Goal: Information Seeking & Learning: Learn about a topic

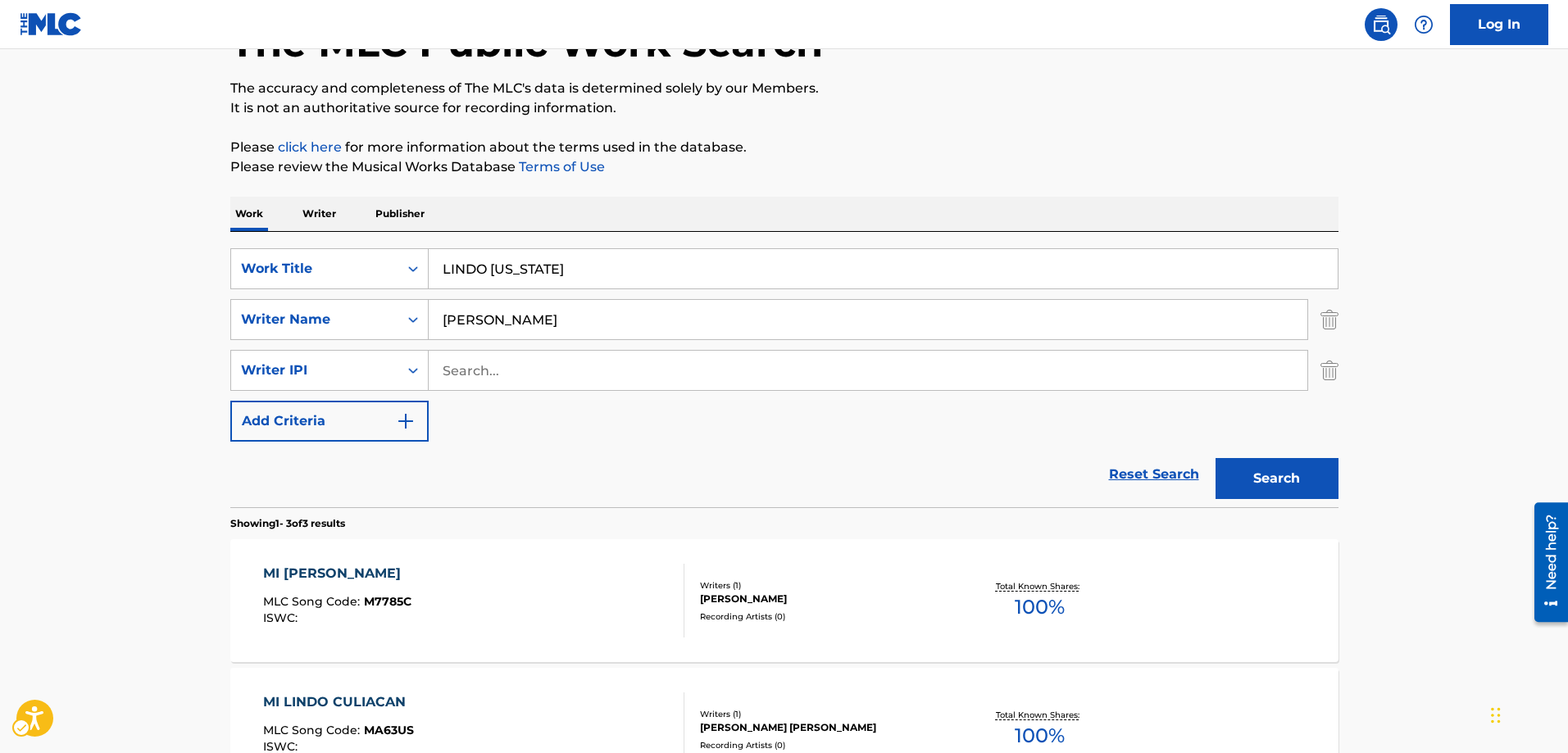
scroll to position [102, 0]
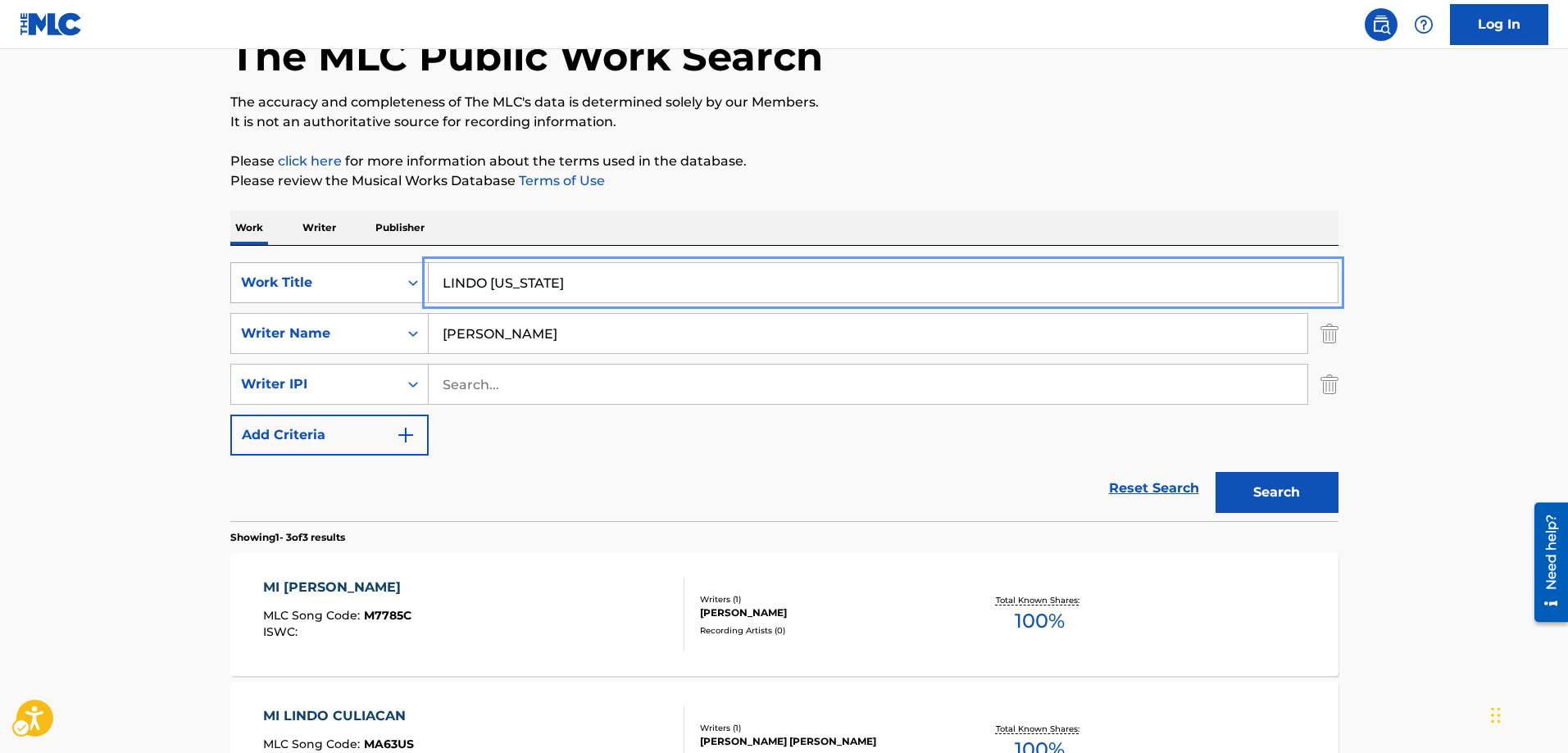
drag, startPoint x: 553, startPoint y: 282, endPoint x: 408, endPoint y: 282, distance: 145.0
click at [408, 282] on div "SearchWithCriteriac928e1fa-0884-4a01-bda0-e6967c12541c Work Title LINDO TEXAS" at bounding box center [784, 282] width 1108 height 41
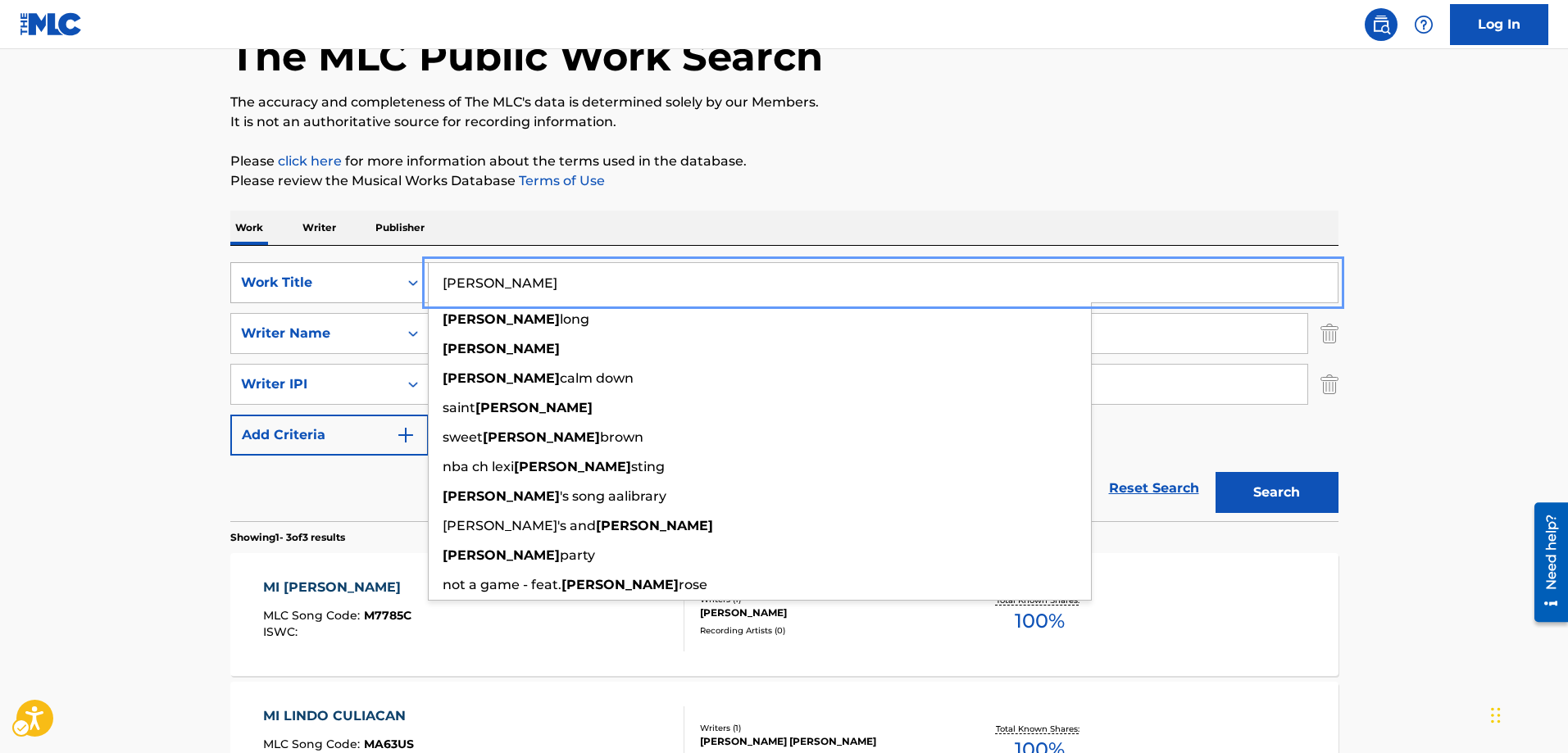
click at [1216, 472] on button "Search" at bounding box center [1277, 492] width 123 height 41
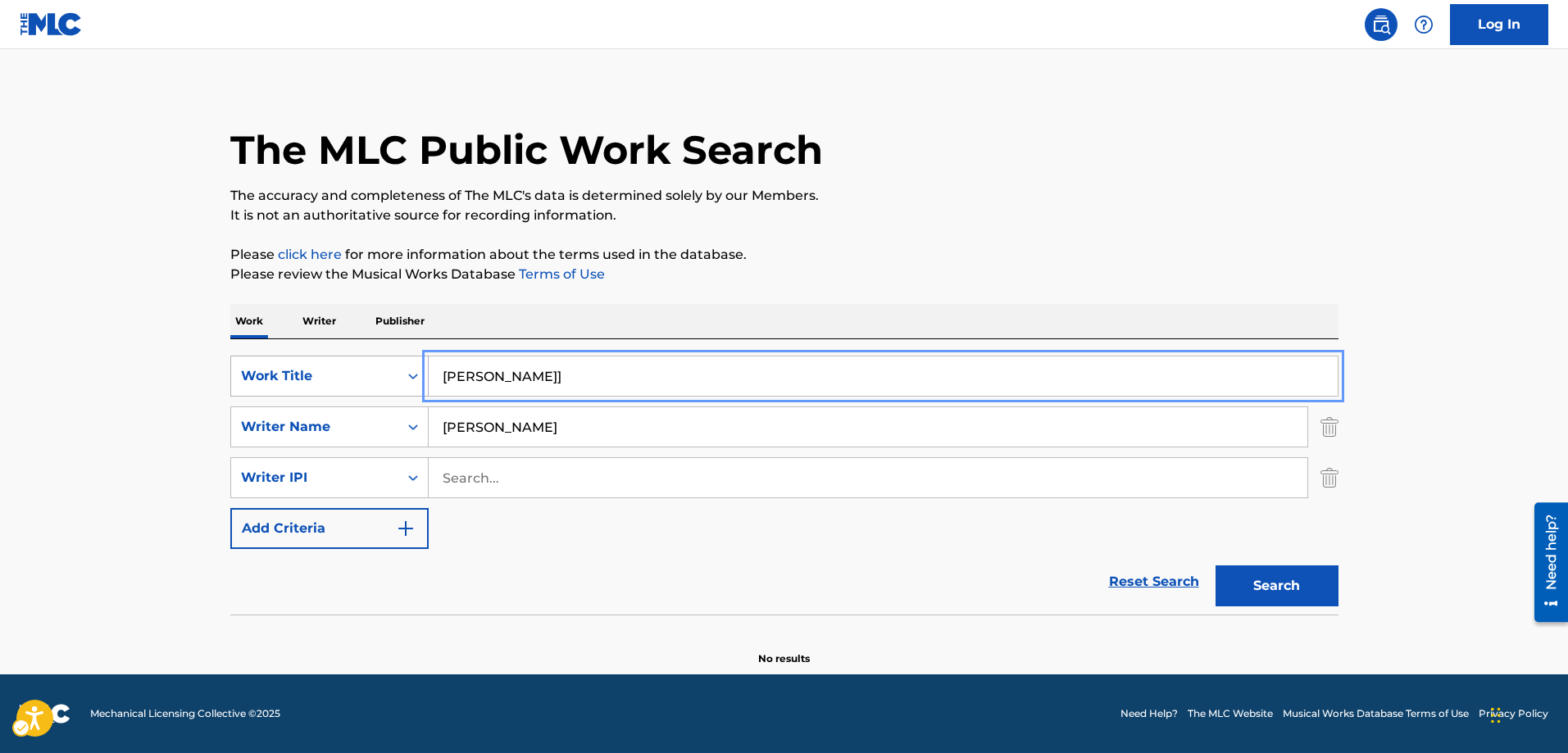
scroll to position [9, 0]
click at [1237, 589] on button "Search" at bounding box center [1277, 585] width 123 height 41
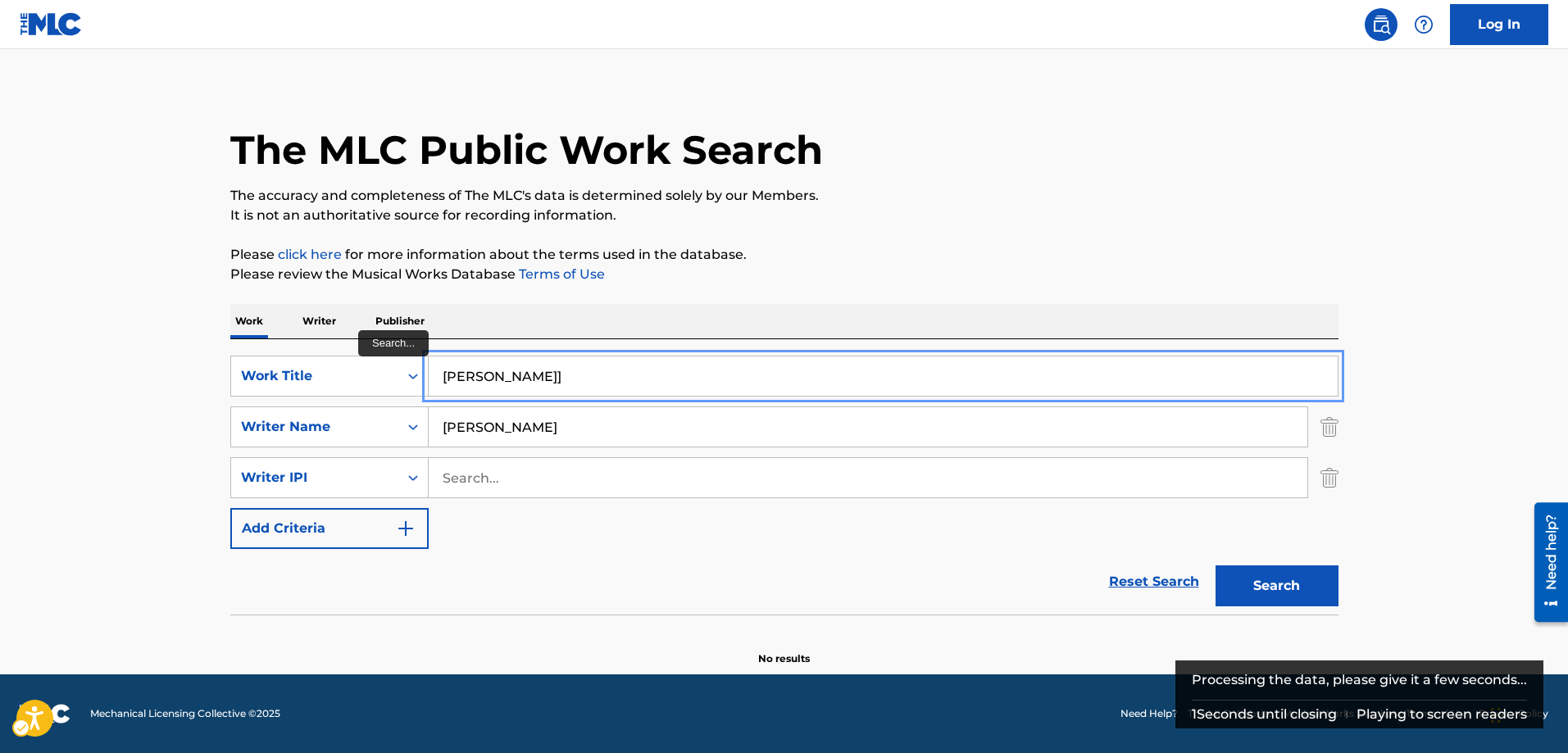
click at [481, 384] on input "LUCY]" at bounding box center [883, 376] width 908 height 40
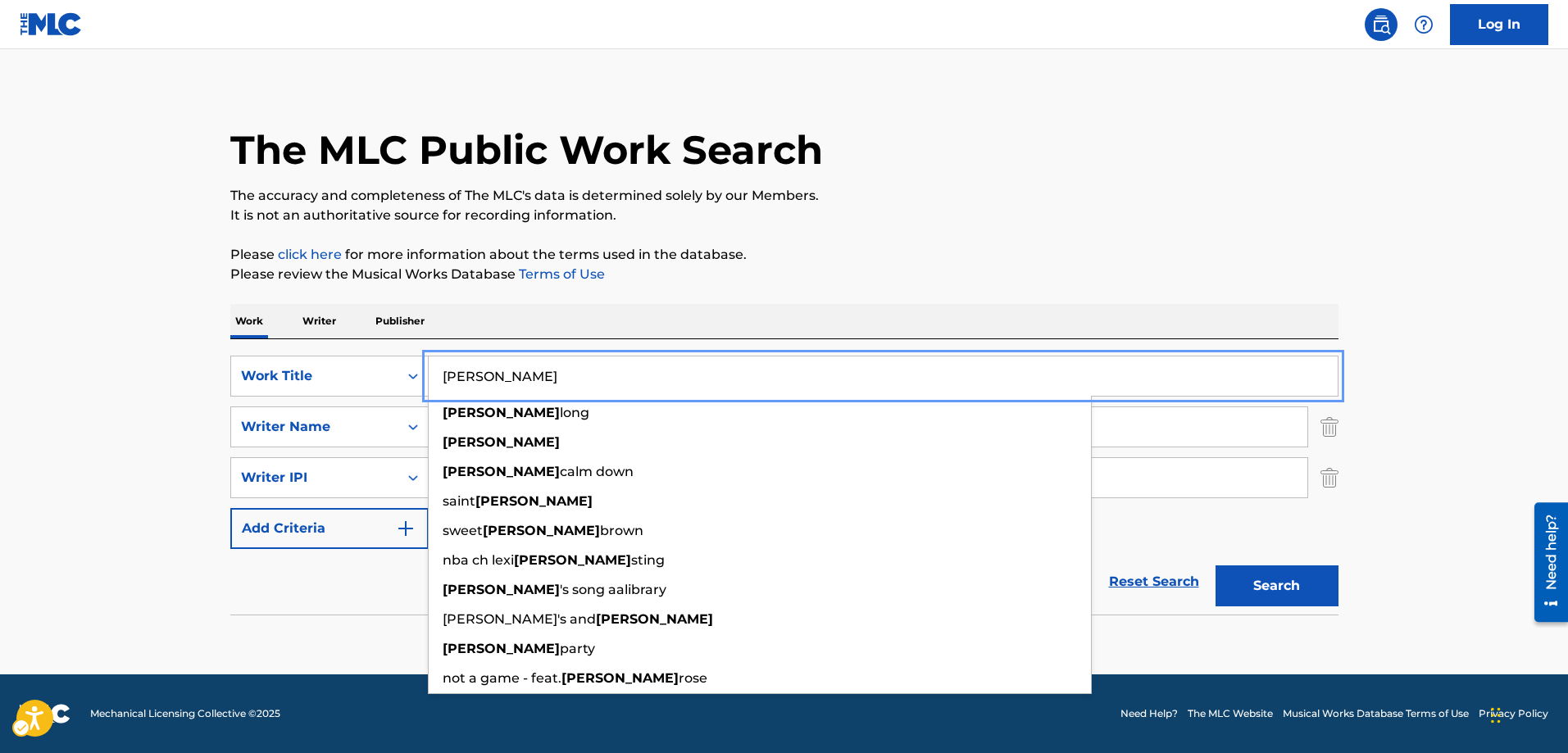
click at [230, 508] on button "Add Criteria" at bounding box center [329, 528] width 198 height 41
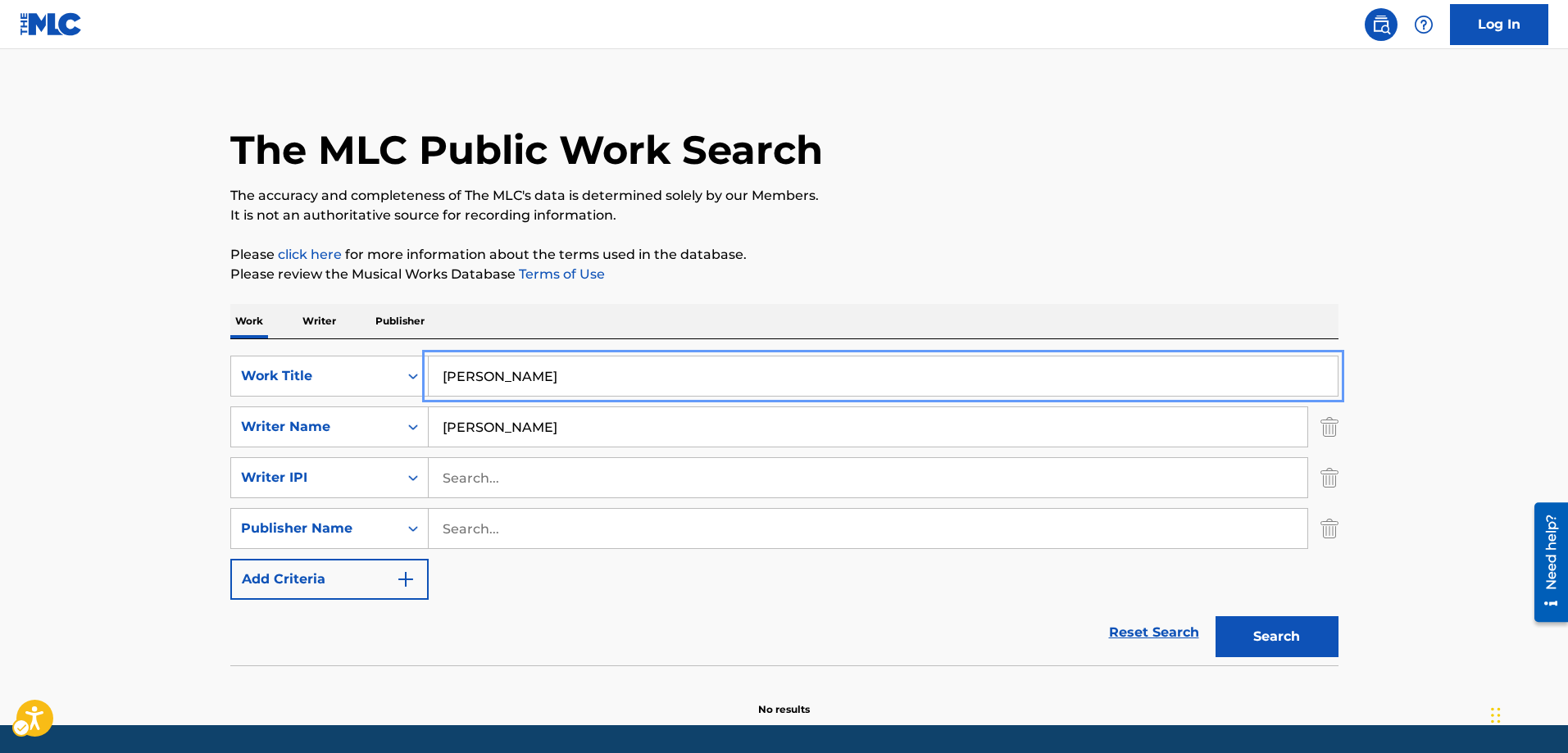
scroll to position [60, 0]
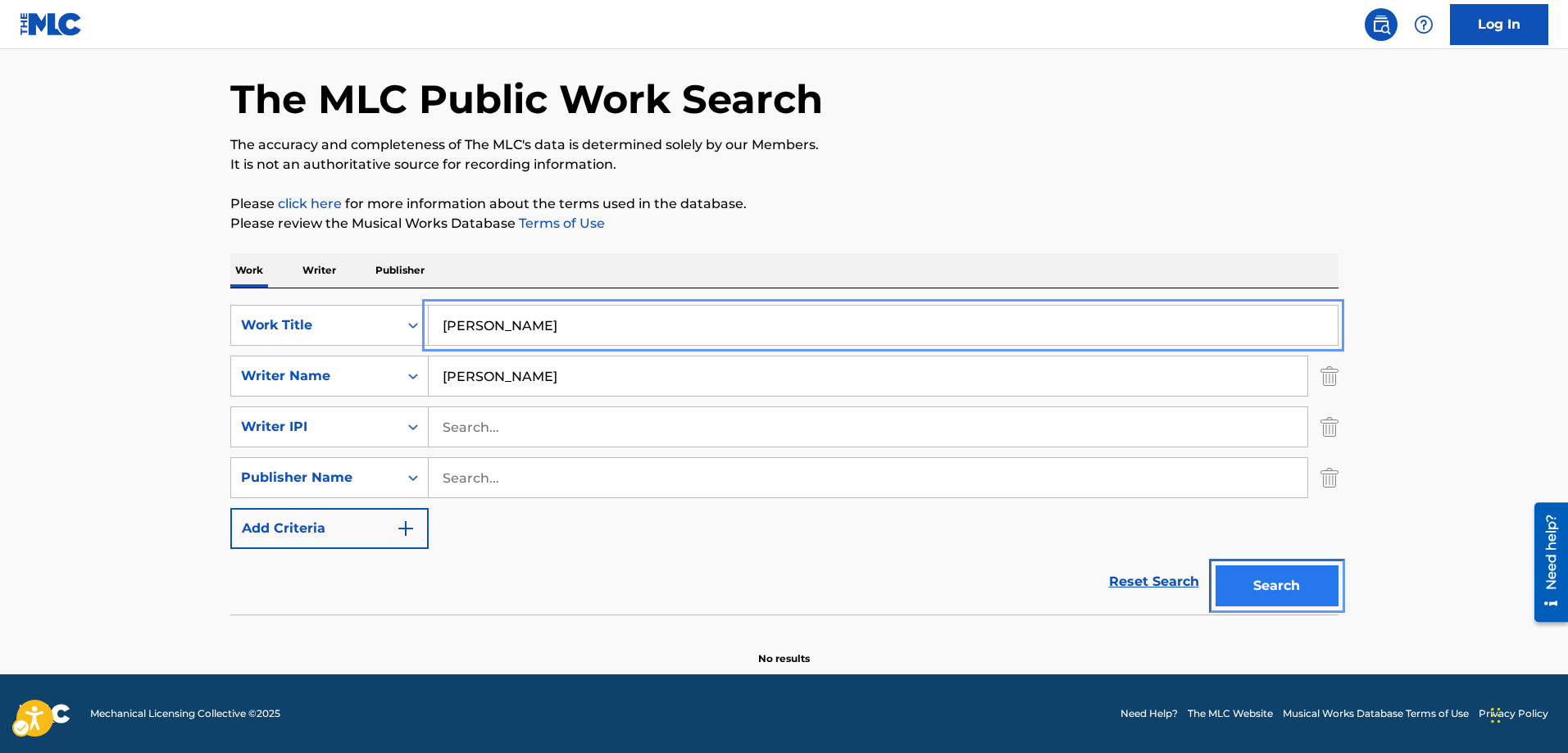
click at [1257, 585] on button "Search" at bounding box center [1277, 585] width 123 height 41
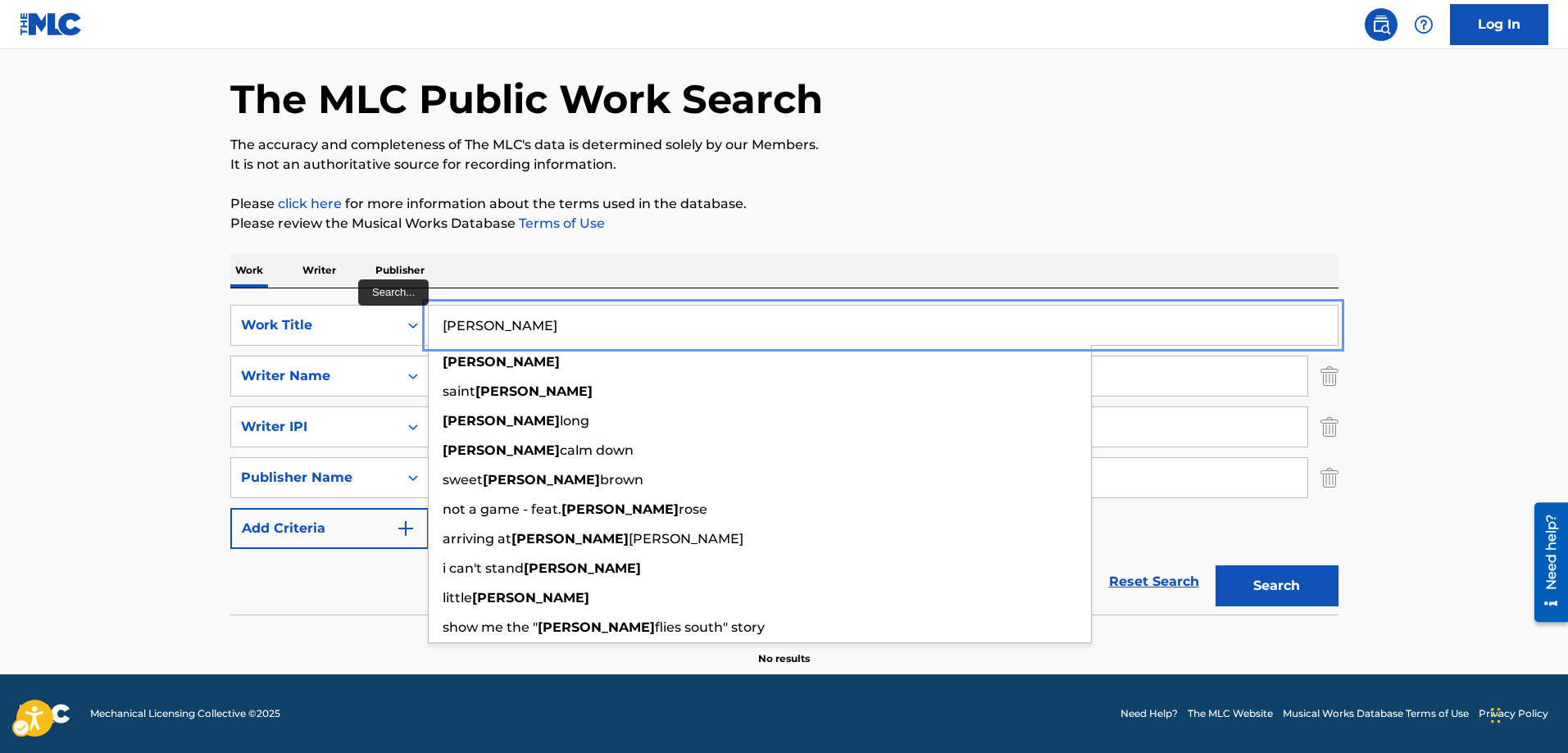
drag, startPoint x: 490, startPoint y: 320, endPoint x: 444, endPoint y: 318, distance: 46.0
click at [444, 318] on input "LUCY" at bounding box center [883, 325] width 908 height 40
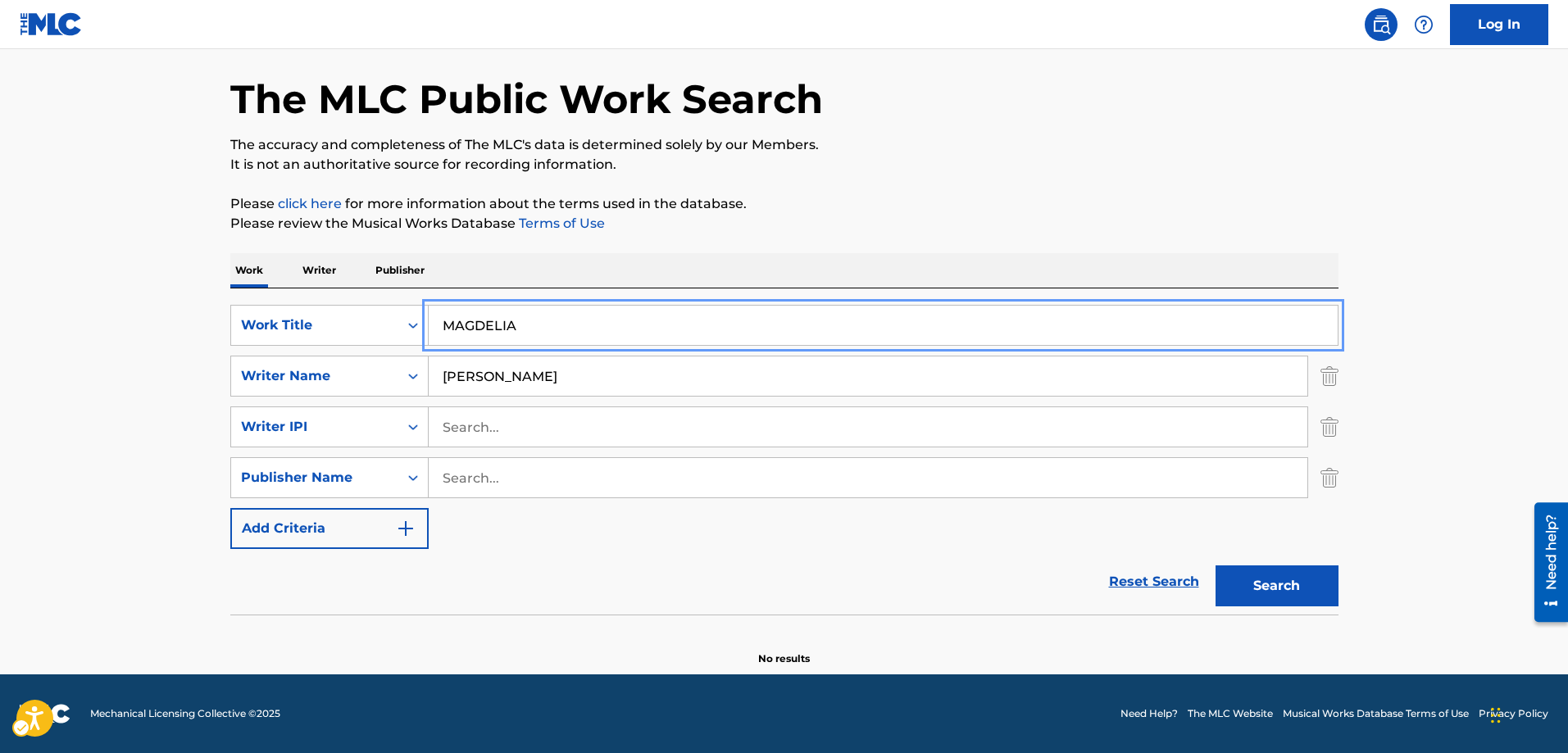
click at [230, 508] on button "Add Criteria" at bounding box center [329, 528] width 198 height 41
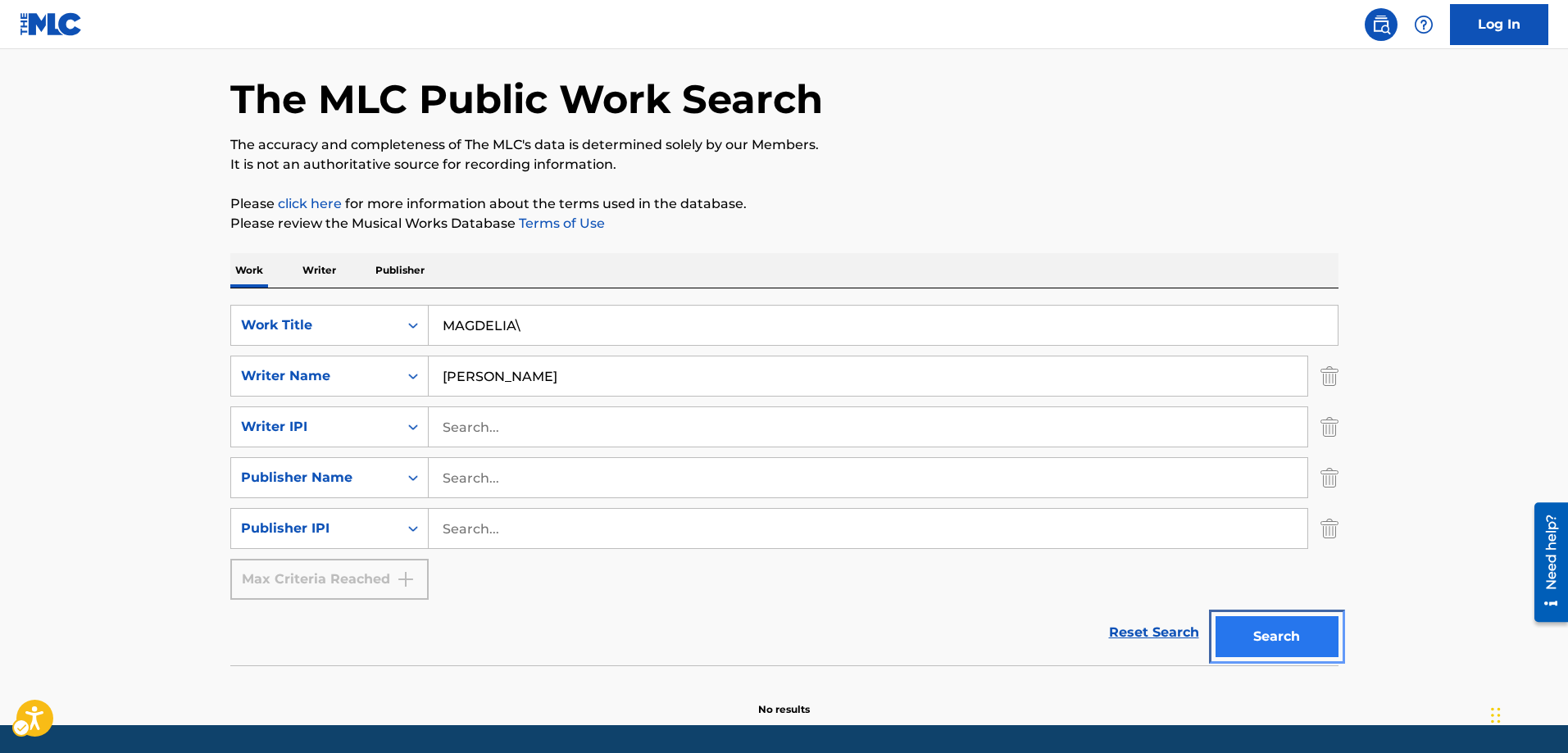
click at [1290, 649] on button "Search" at bounding box center [1277, 636] width 123 height 41
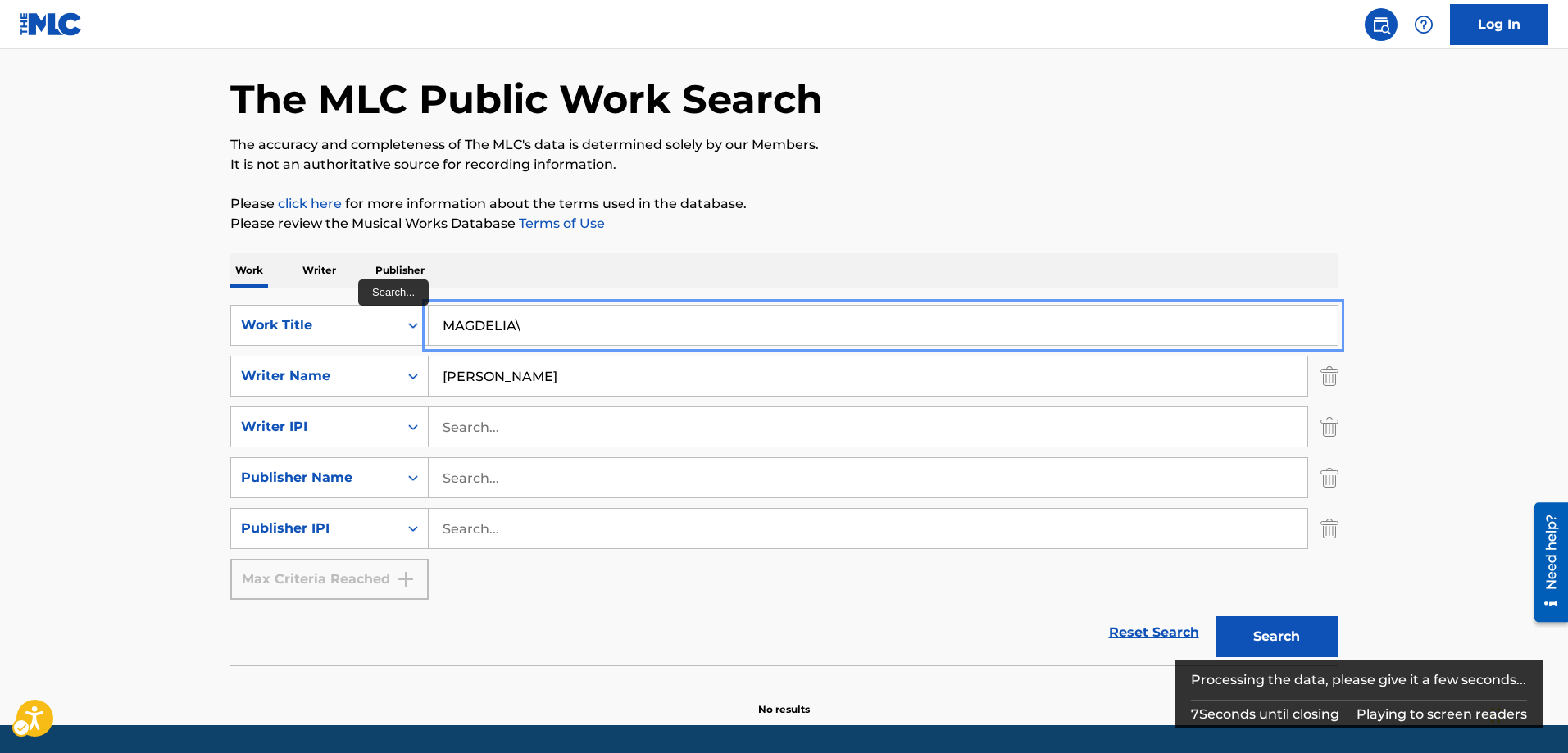
click at [520, 323] on input "MAGDELIA\" at bounding box center [883, 325] width 908 height 40
type input "MAGDELIA"
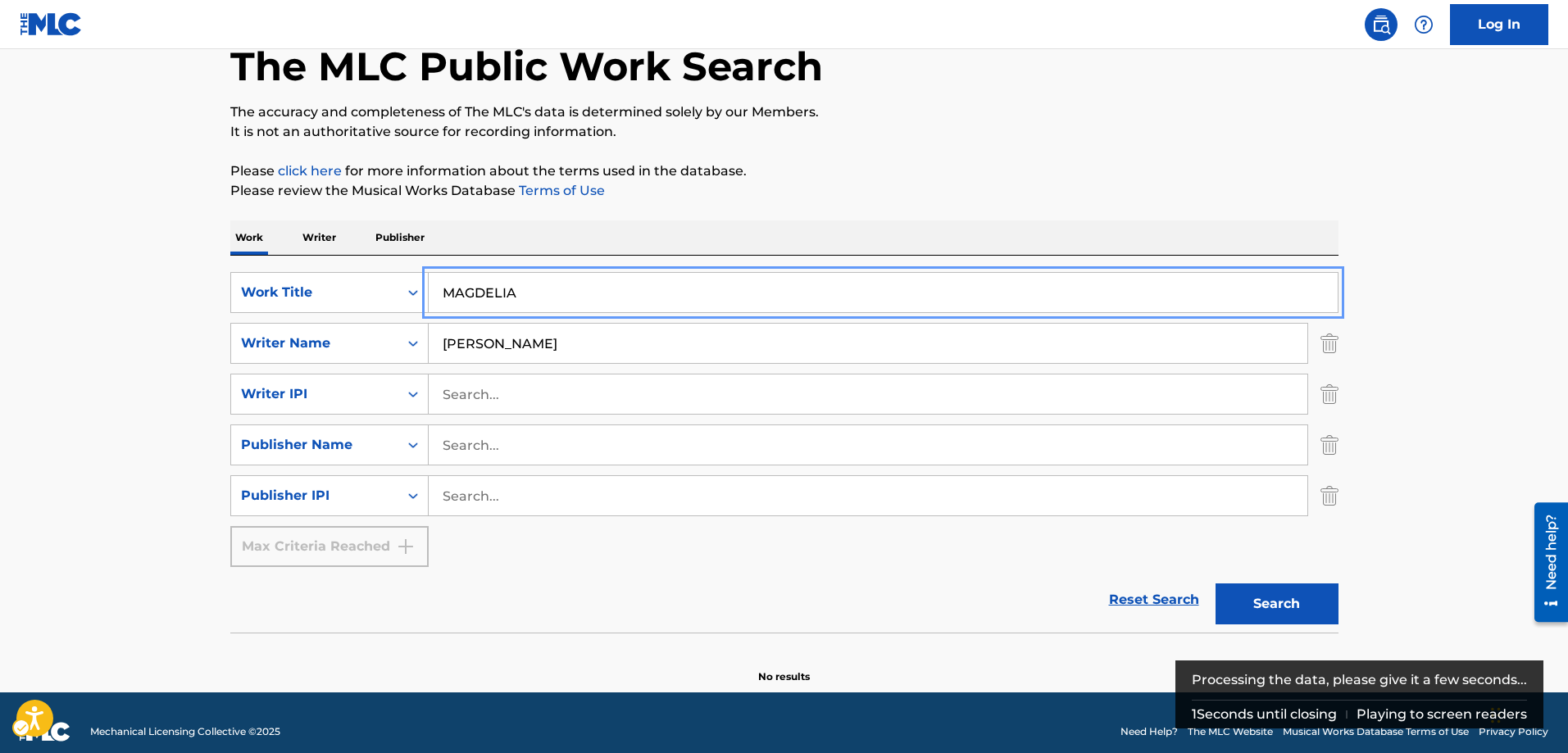
scroll to position [111, 0]
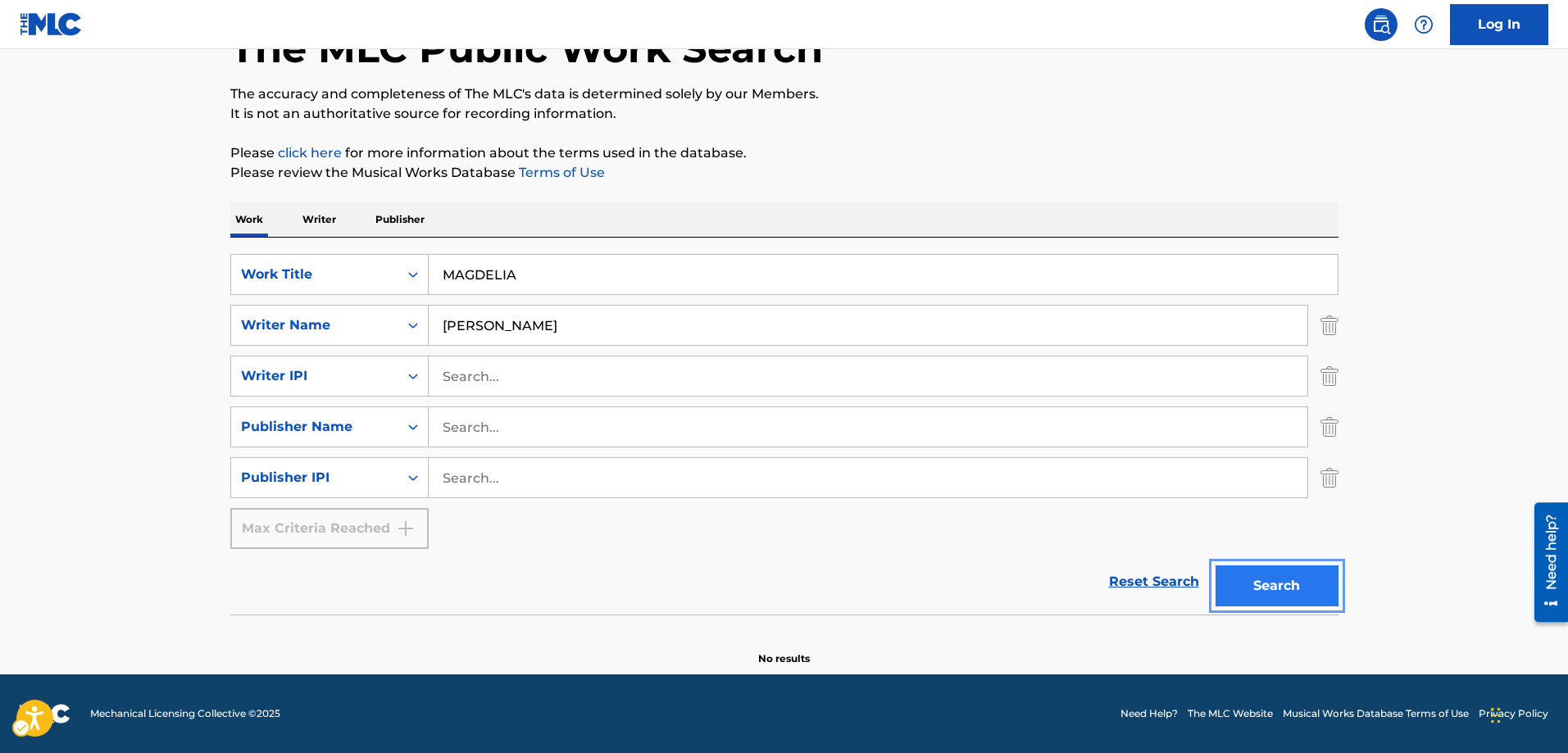
click at [1291, 584] on button "Search" at bounding box center [1277, 585] width 123 height 41
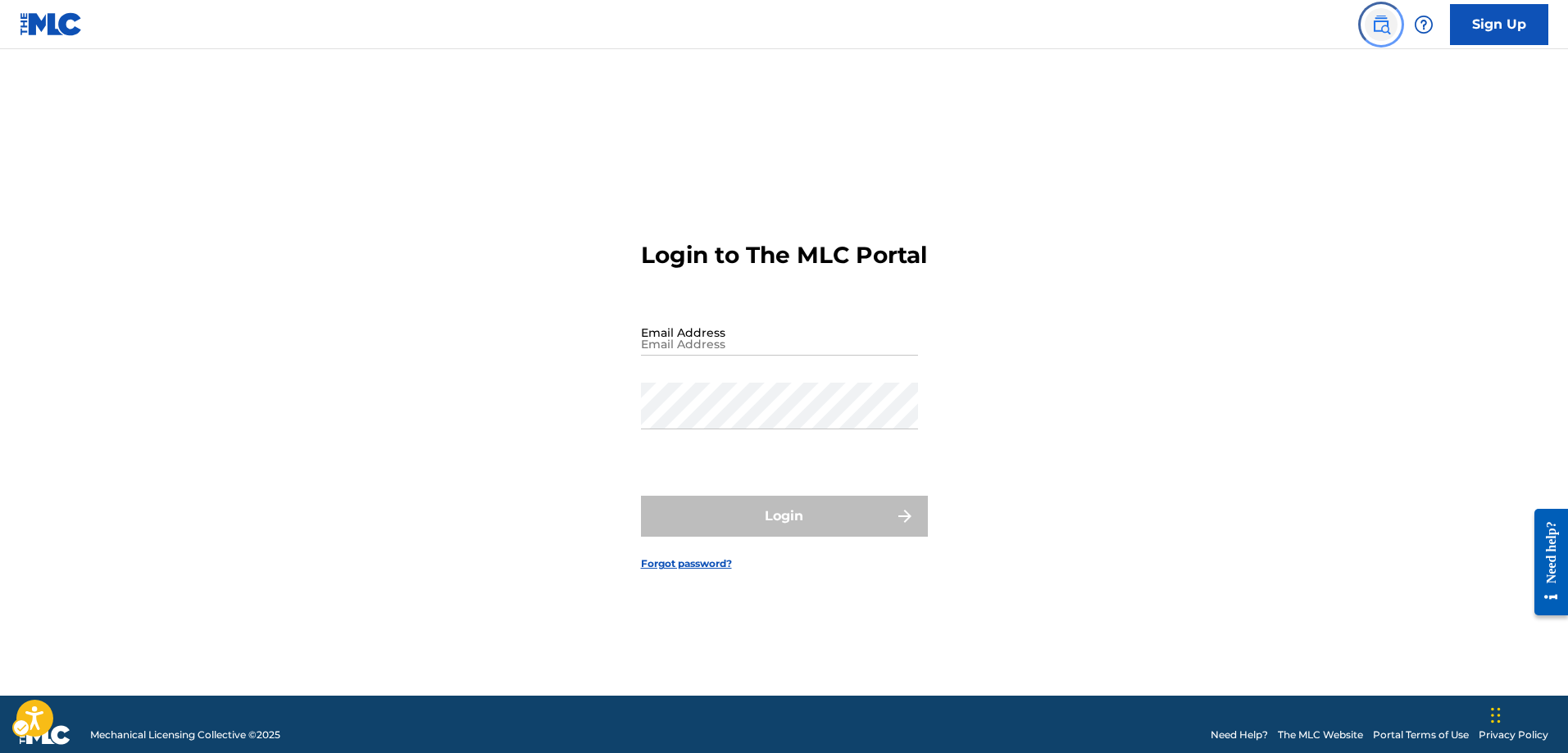
click at [1381, 28] on img "Page Menu" at bounding box center [1382, 25] width 20 height 20
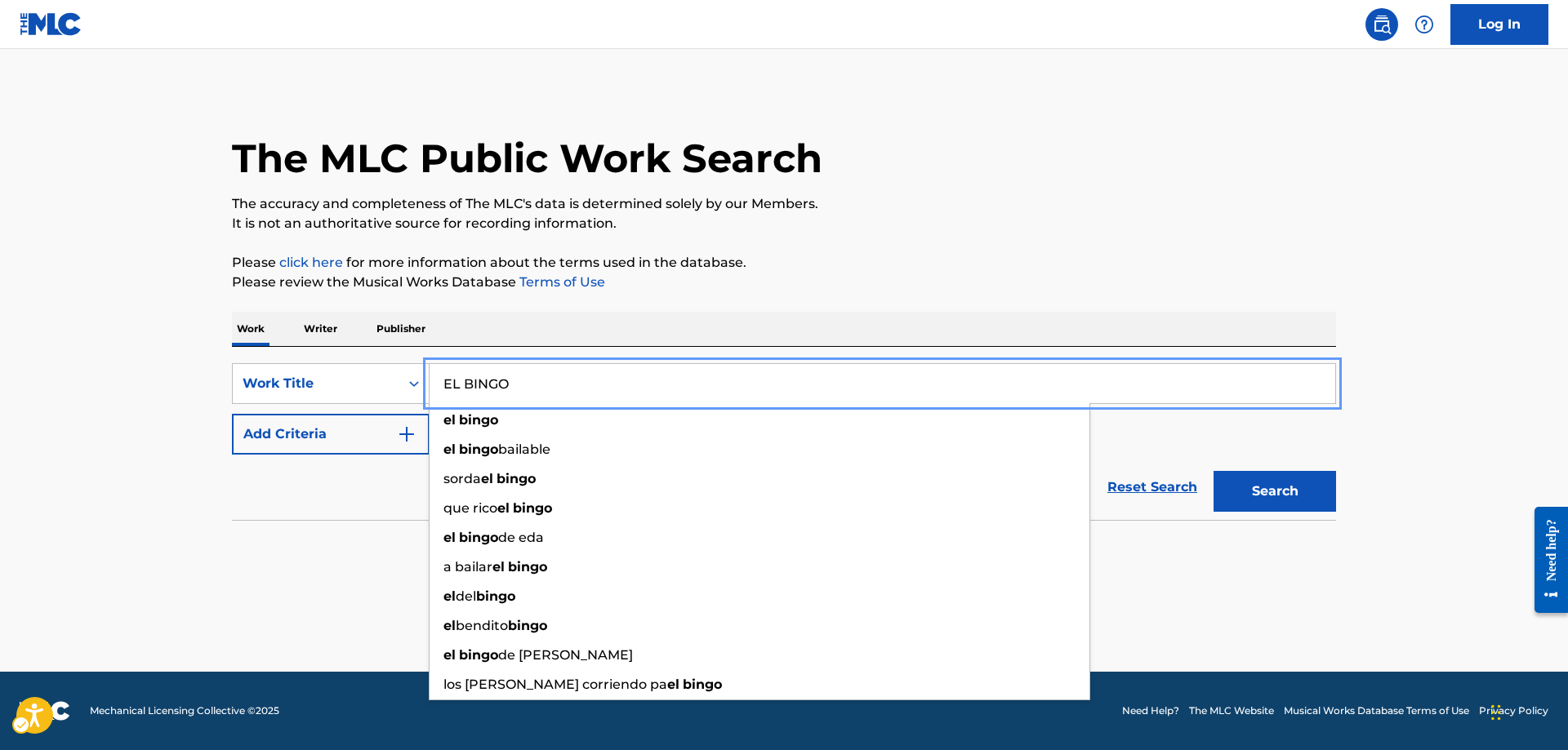
type input "EL BINGO"
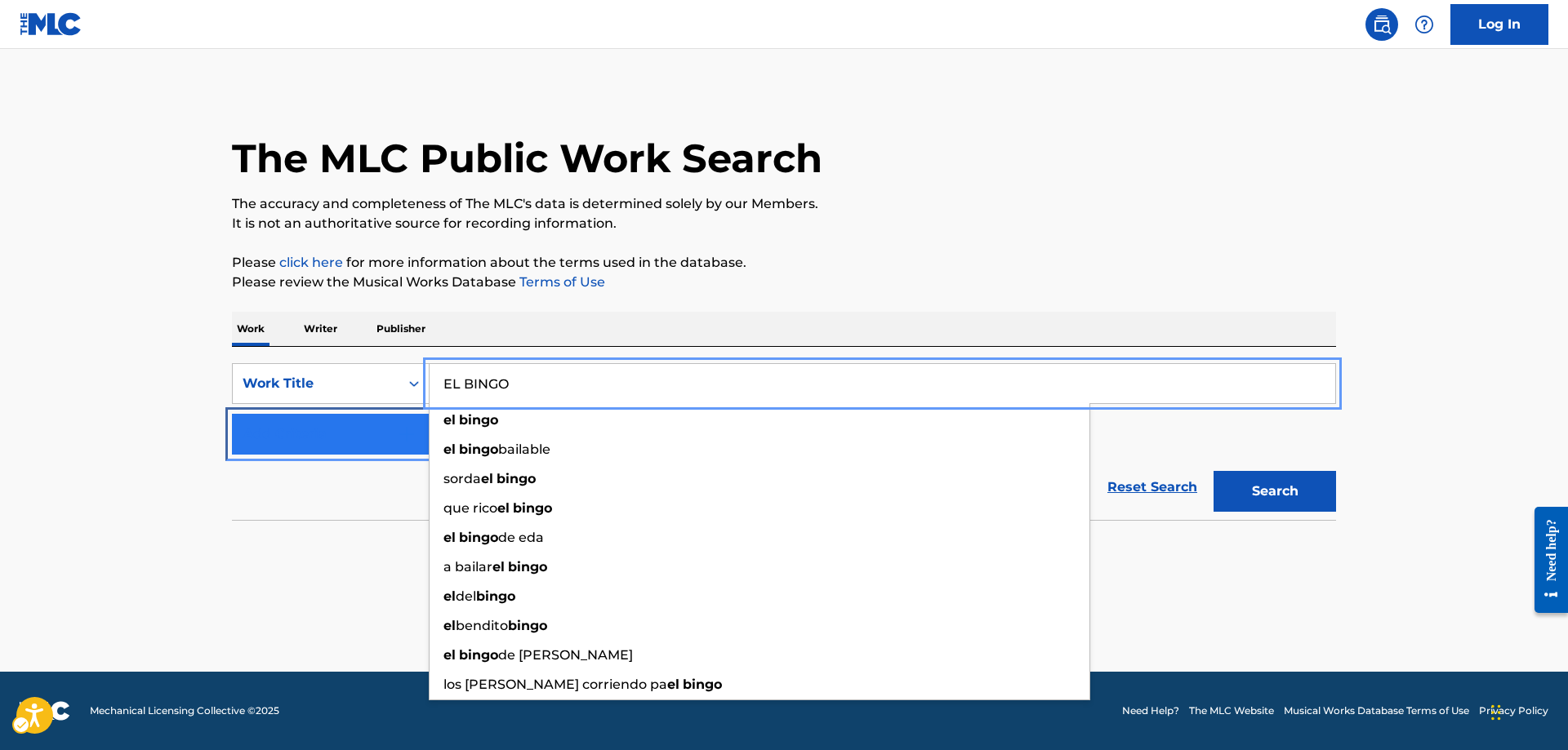
click at [409, 426] on img "Search Form" at bounding box center [407, 435] width 20 height 20
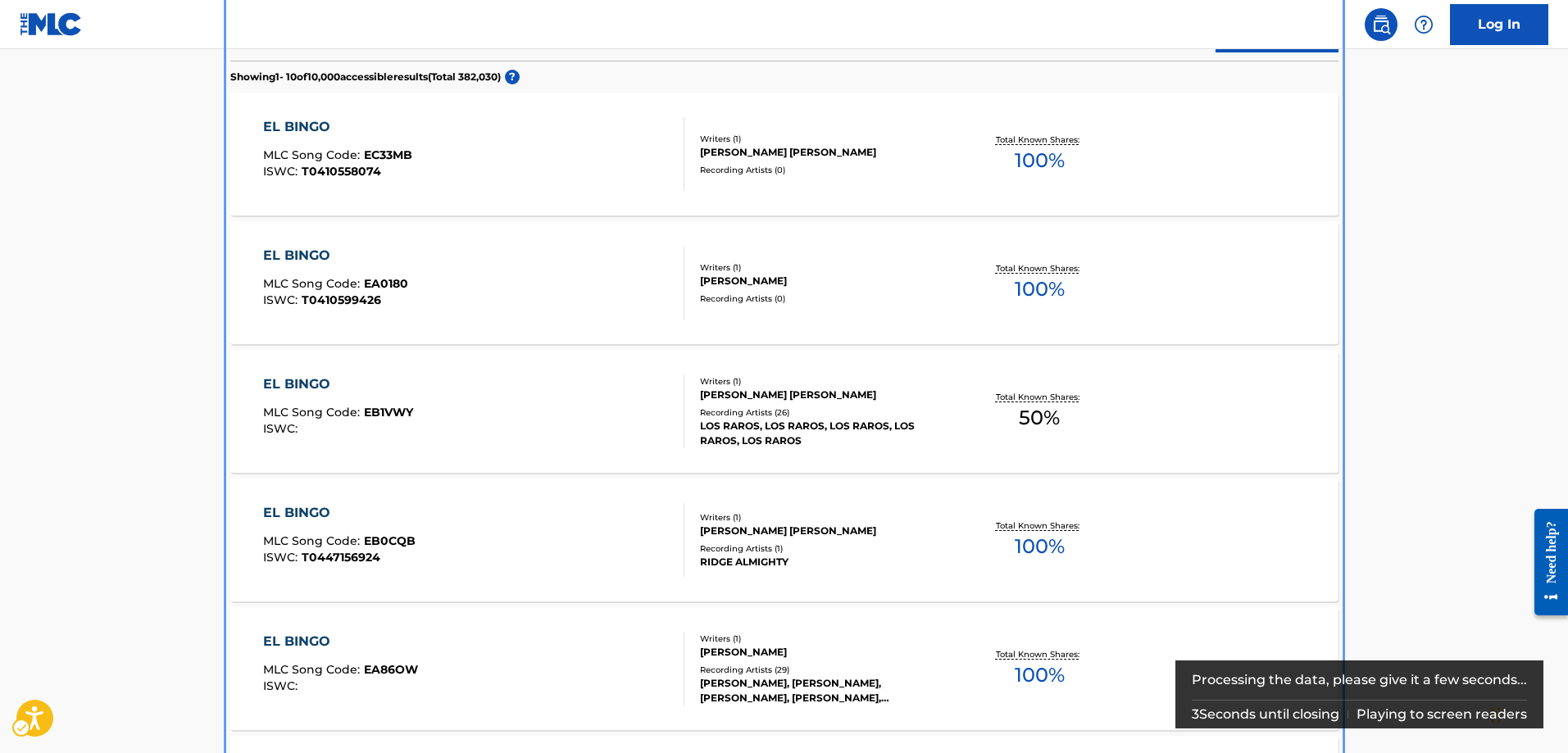
scroll to position [594, 0]
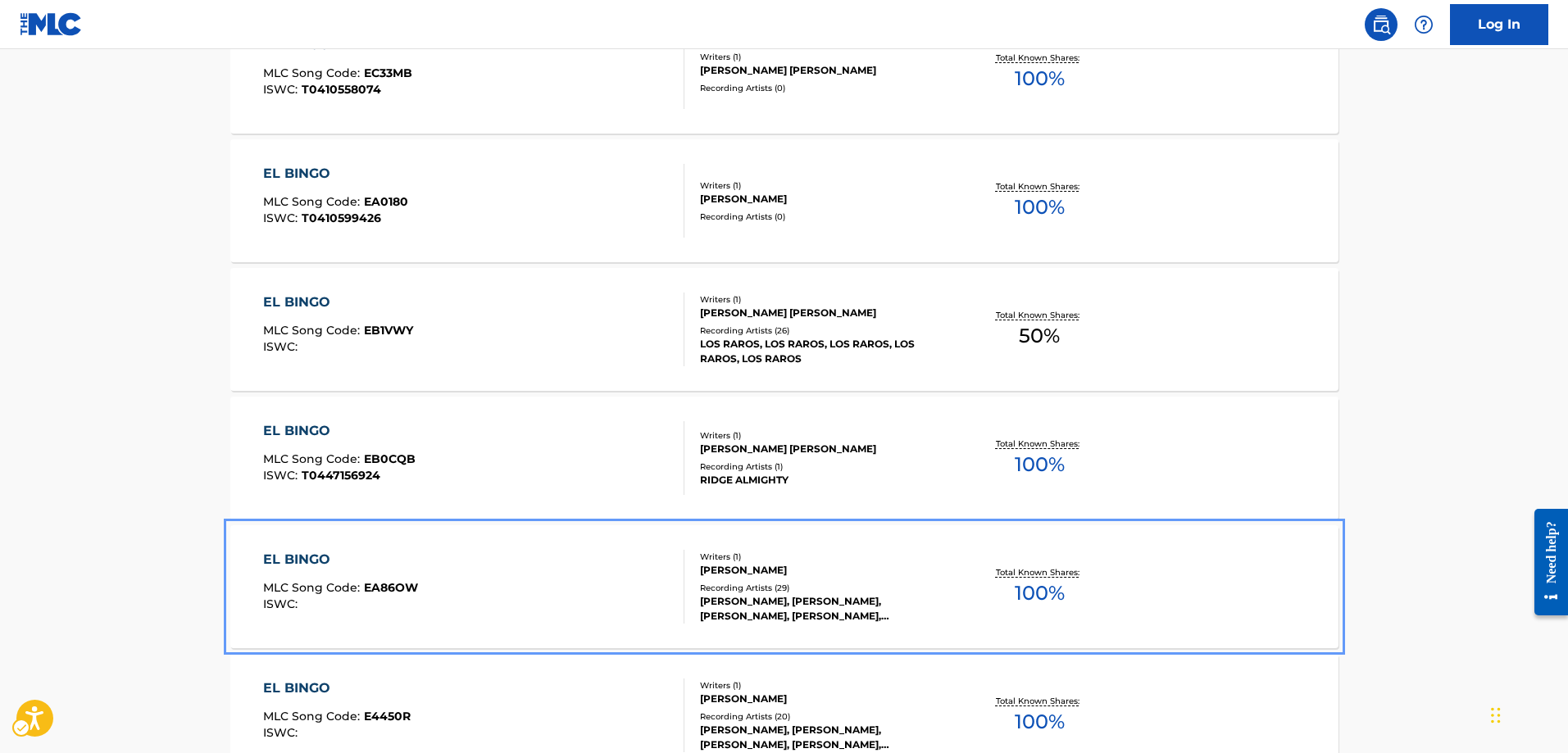
click at [387, 585] on span "EA86OW" at bounding box center [391, 587] width 55 height 15
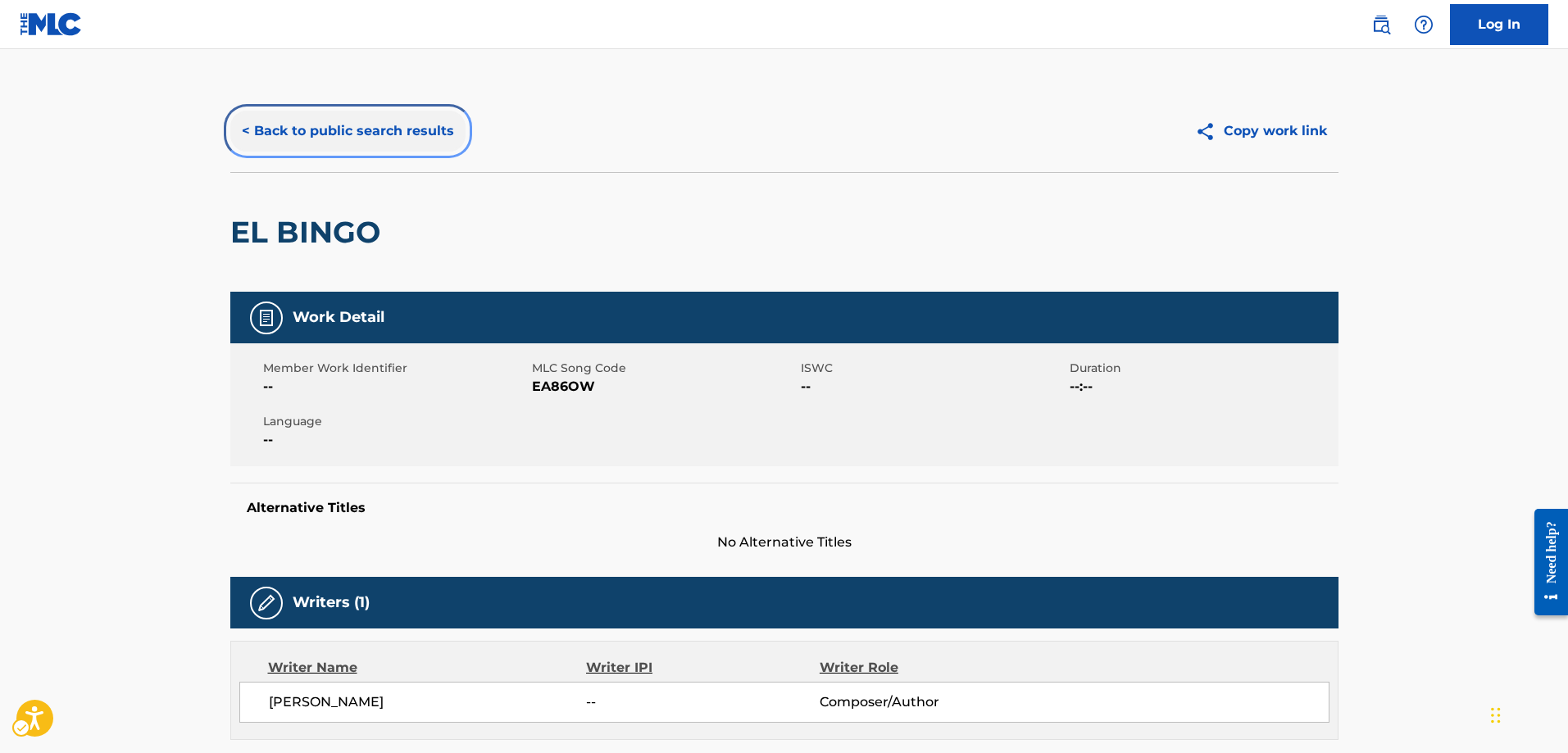
click at [246, 130] on button "< Back to public search results" at bounding box center [347, 131] width 235 height 41
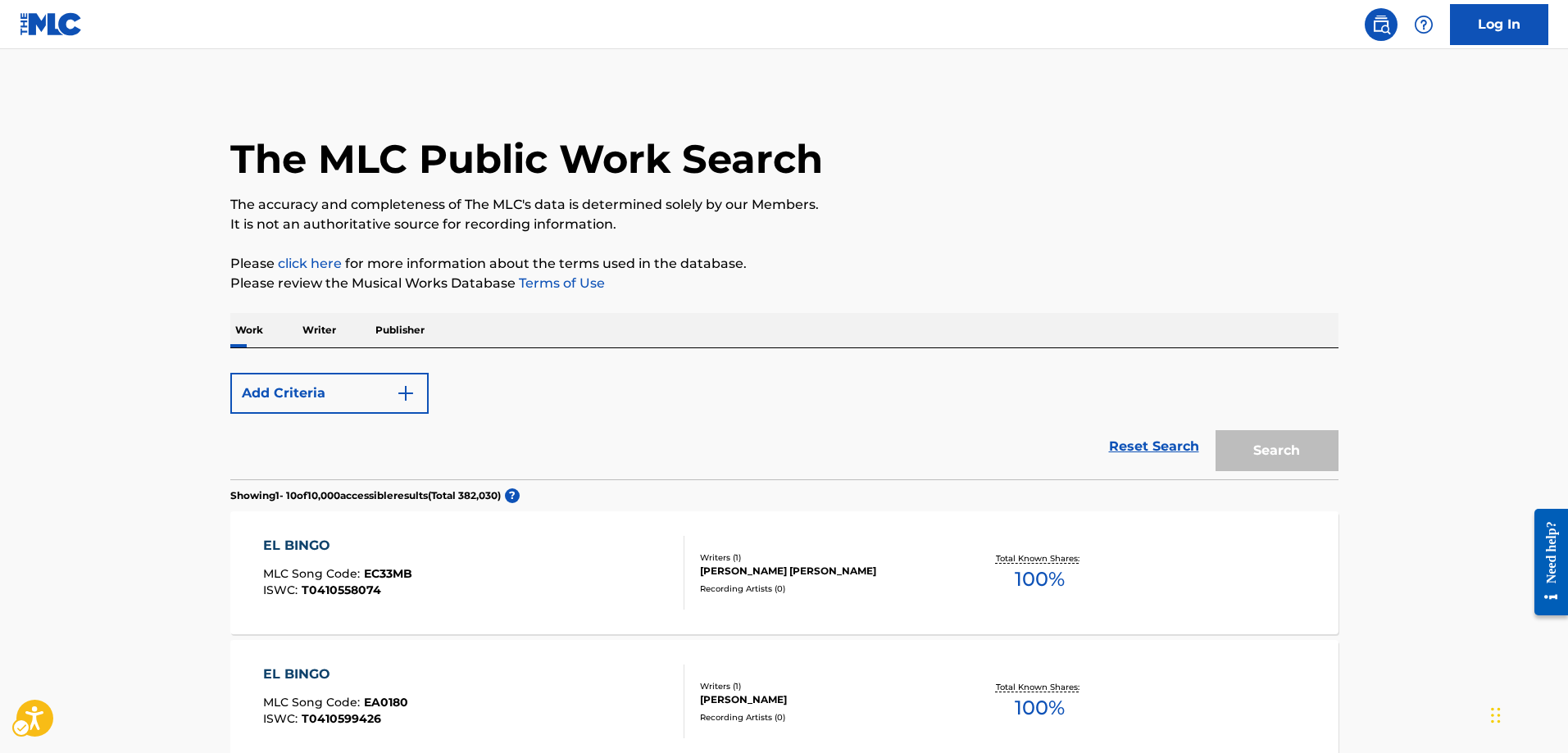
scroll to position [688, 0]
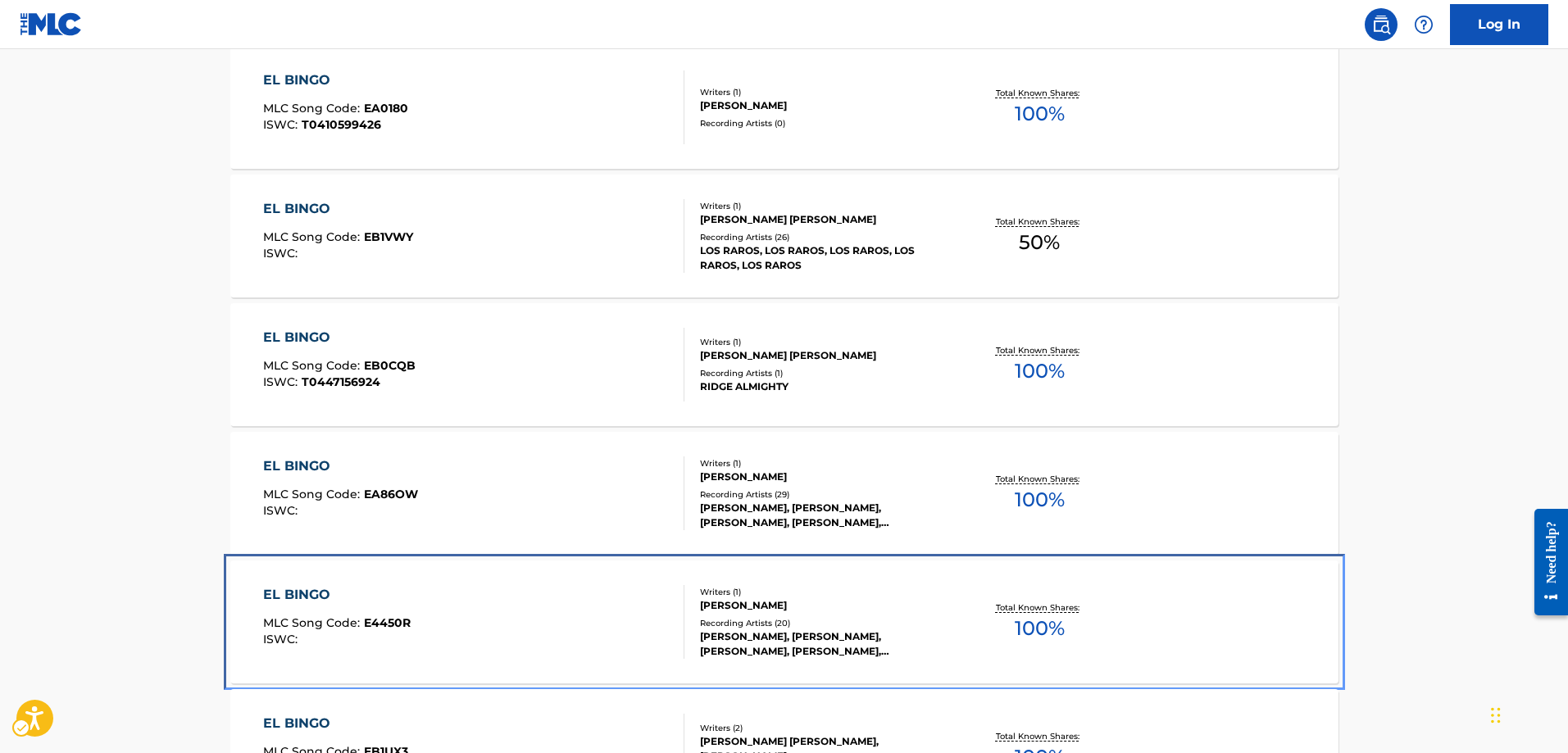
click at [380, 625] on span "E4450R" at bounding box center [387, 623] width 47 height 15
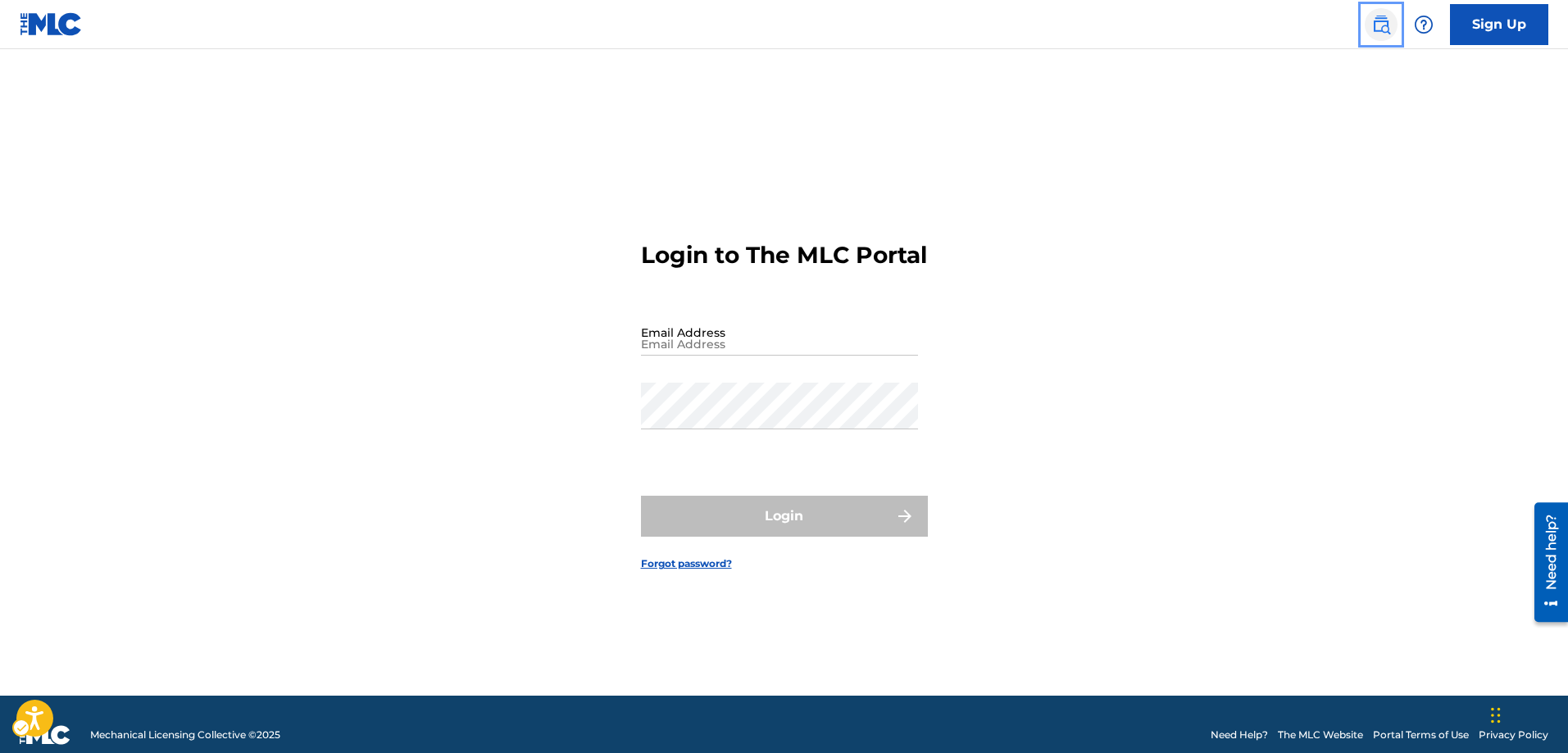
click at [1386, 22] on img "Page Menu" at bounding box center [1382, 25] width 20 height 20
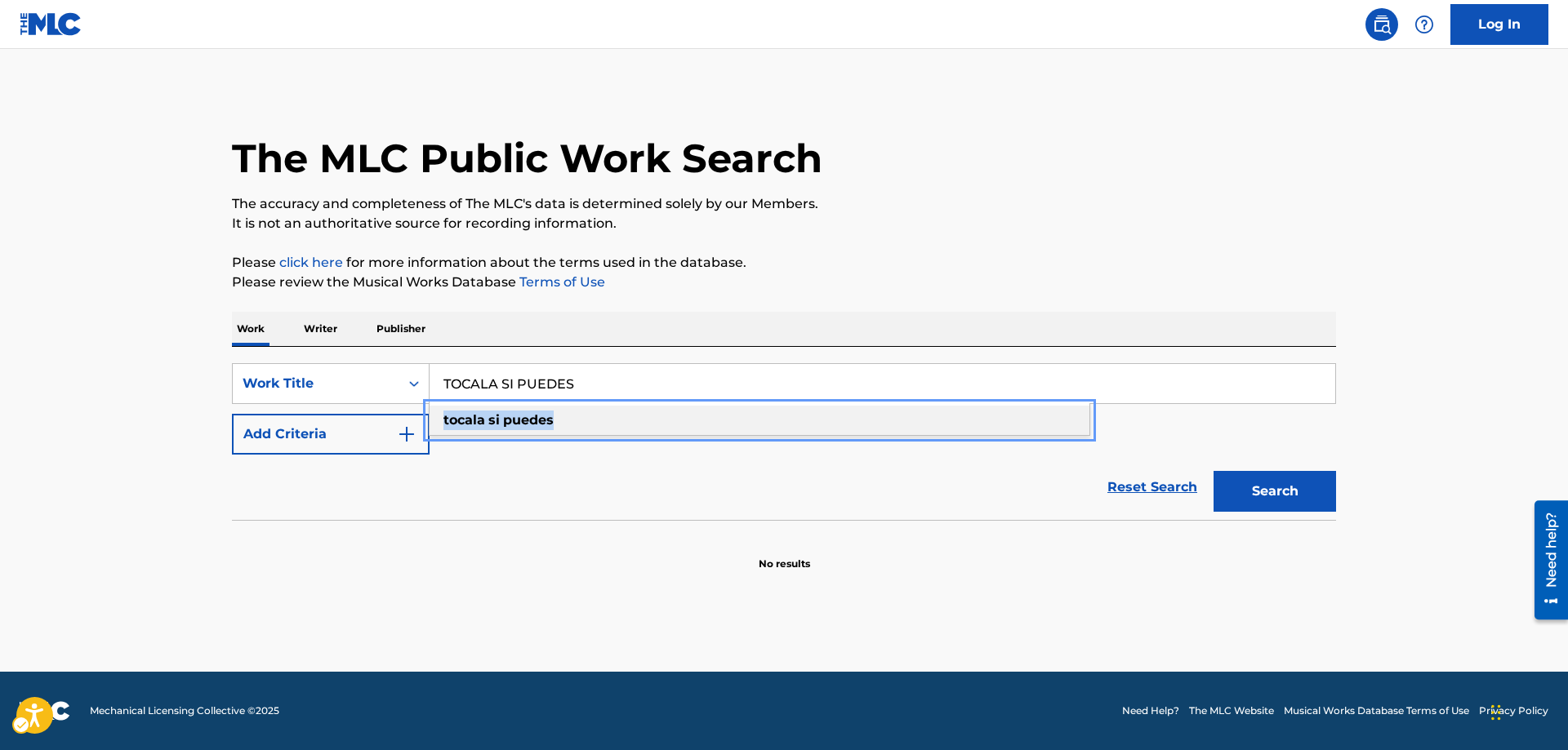
drag, startPoint x: 557, startPoint y: 416, endPoint x: 429, endPoint y: 407, distance: 128.3
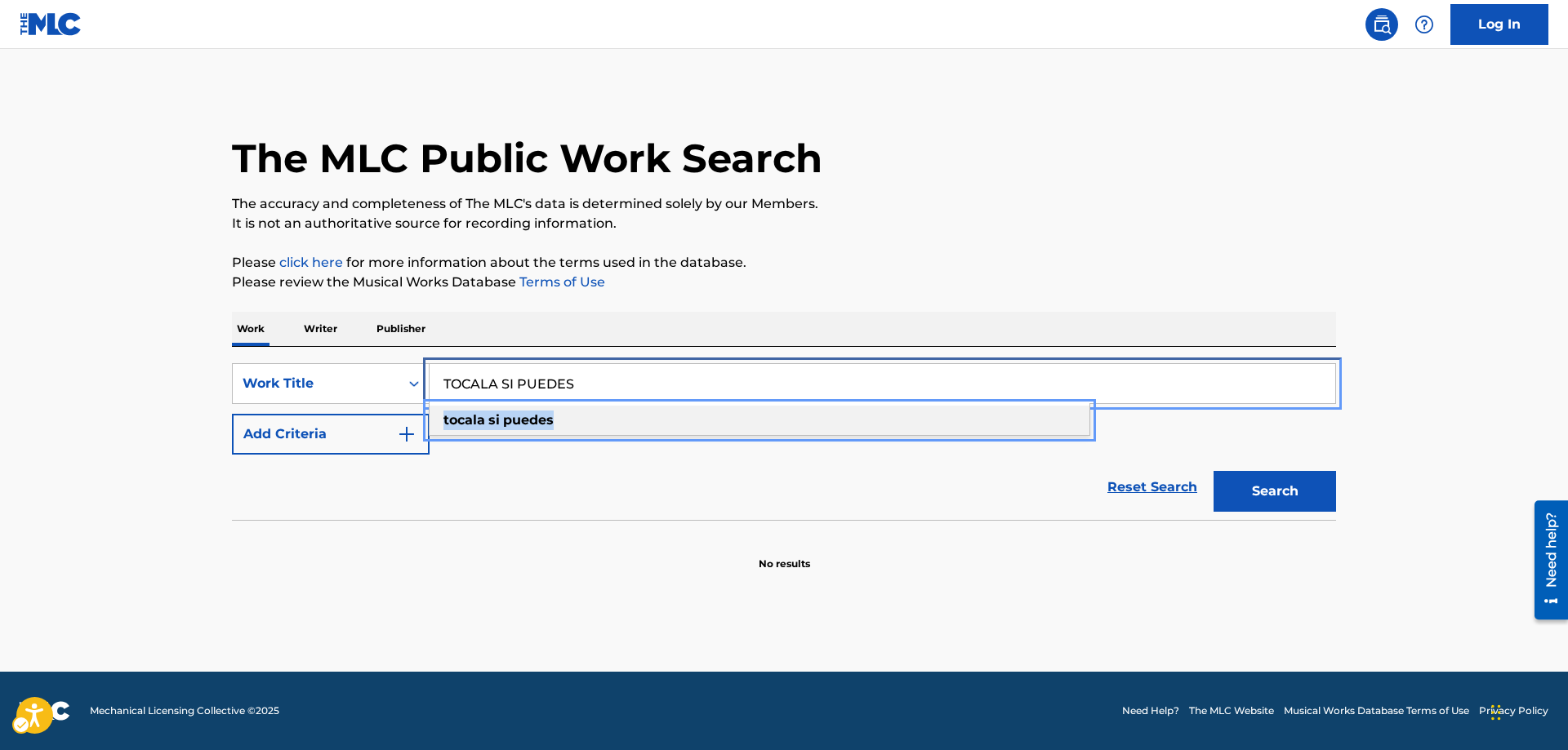
click at [429, 407] on div "tocala si puedes" at bounding box center [759, 419] width 661 height 33
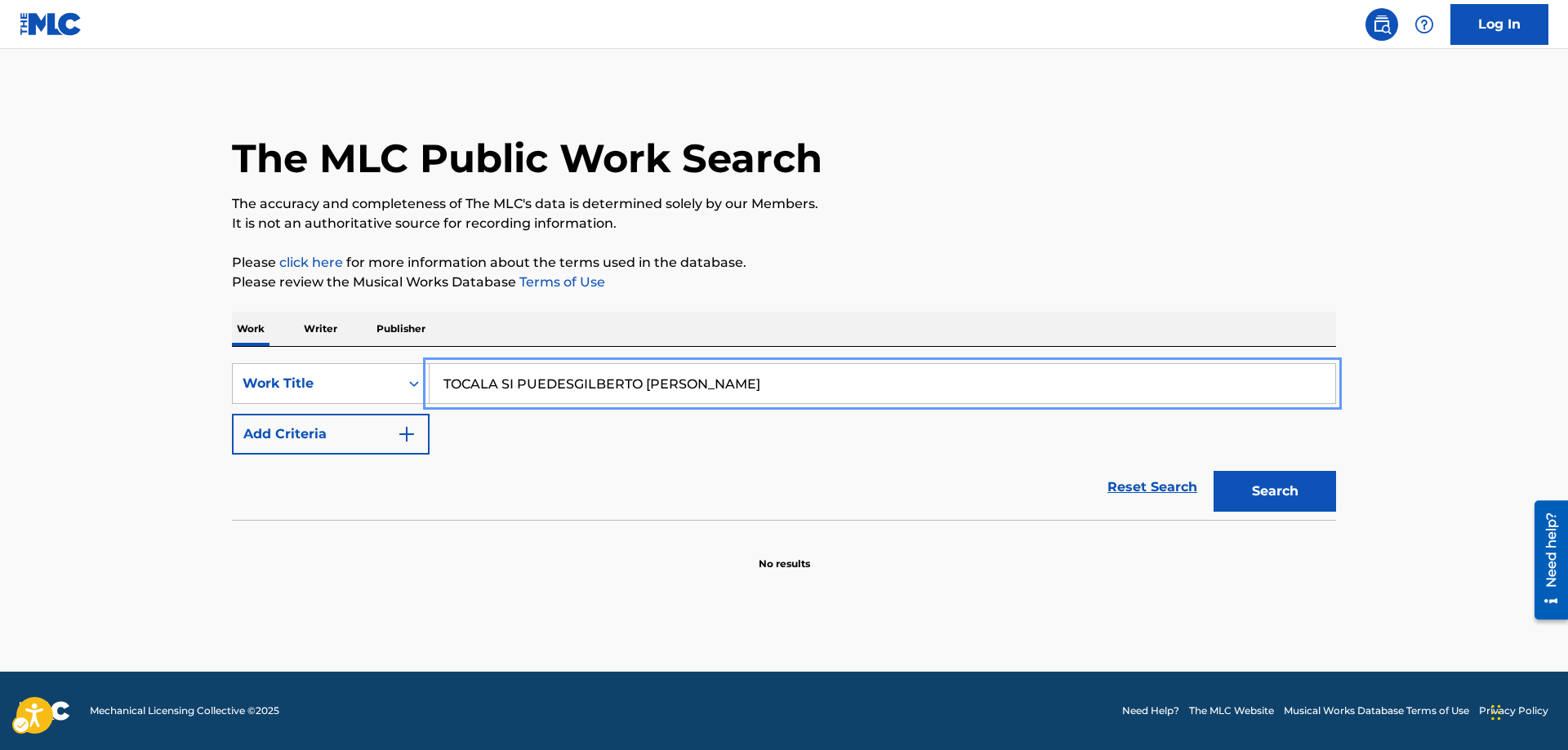
click at [232, 414] on button "Add Criteria" at bounding box center [331, 434] width 198 height 41
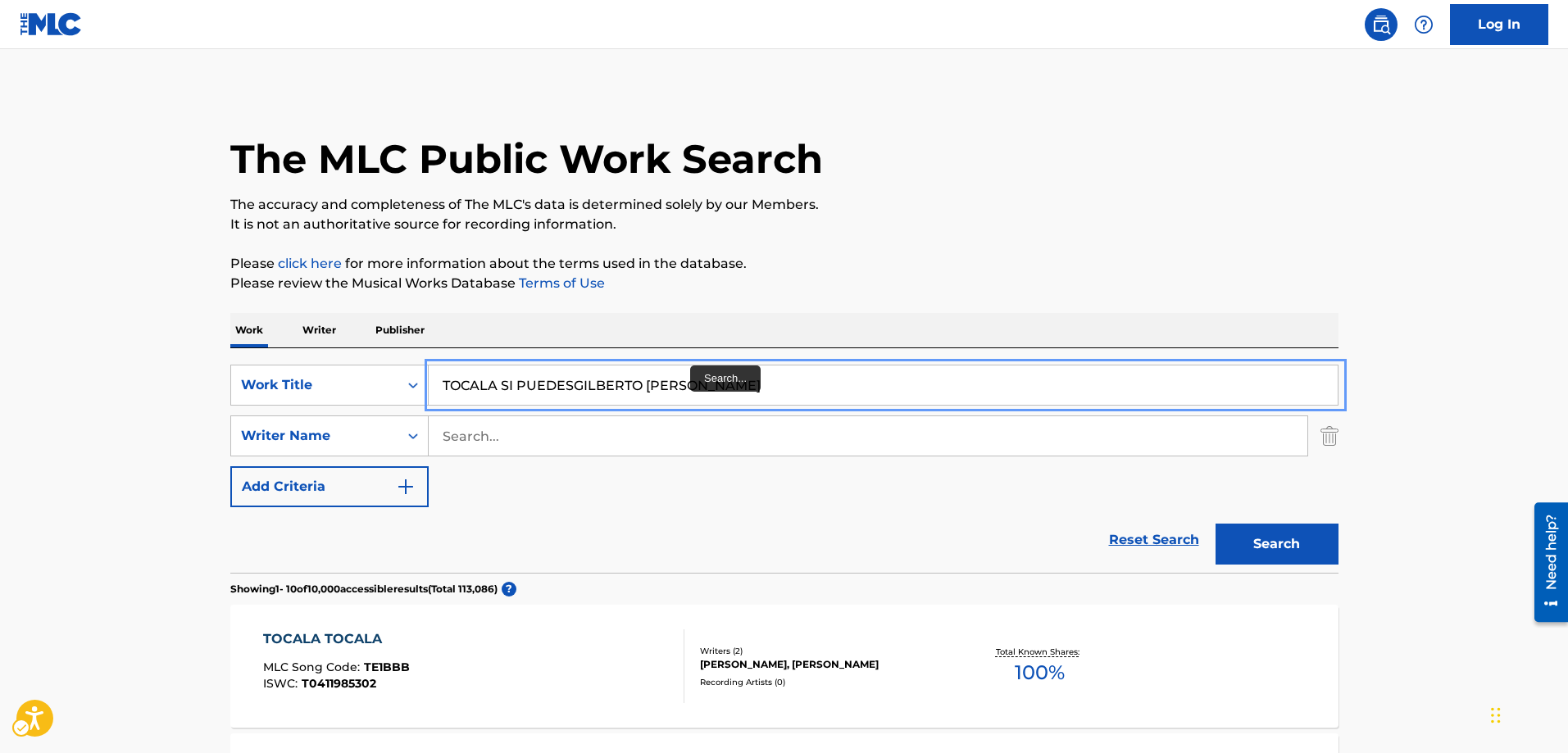
click at [715, 390] on input "TOCALA SI PUEDESGILBERTO [PERSON_NAME]" at bounding box center [883, 386] width 908 height 40
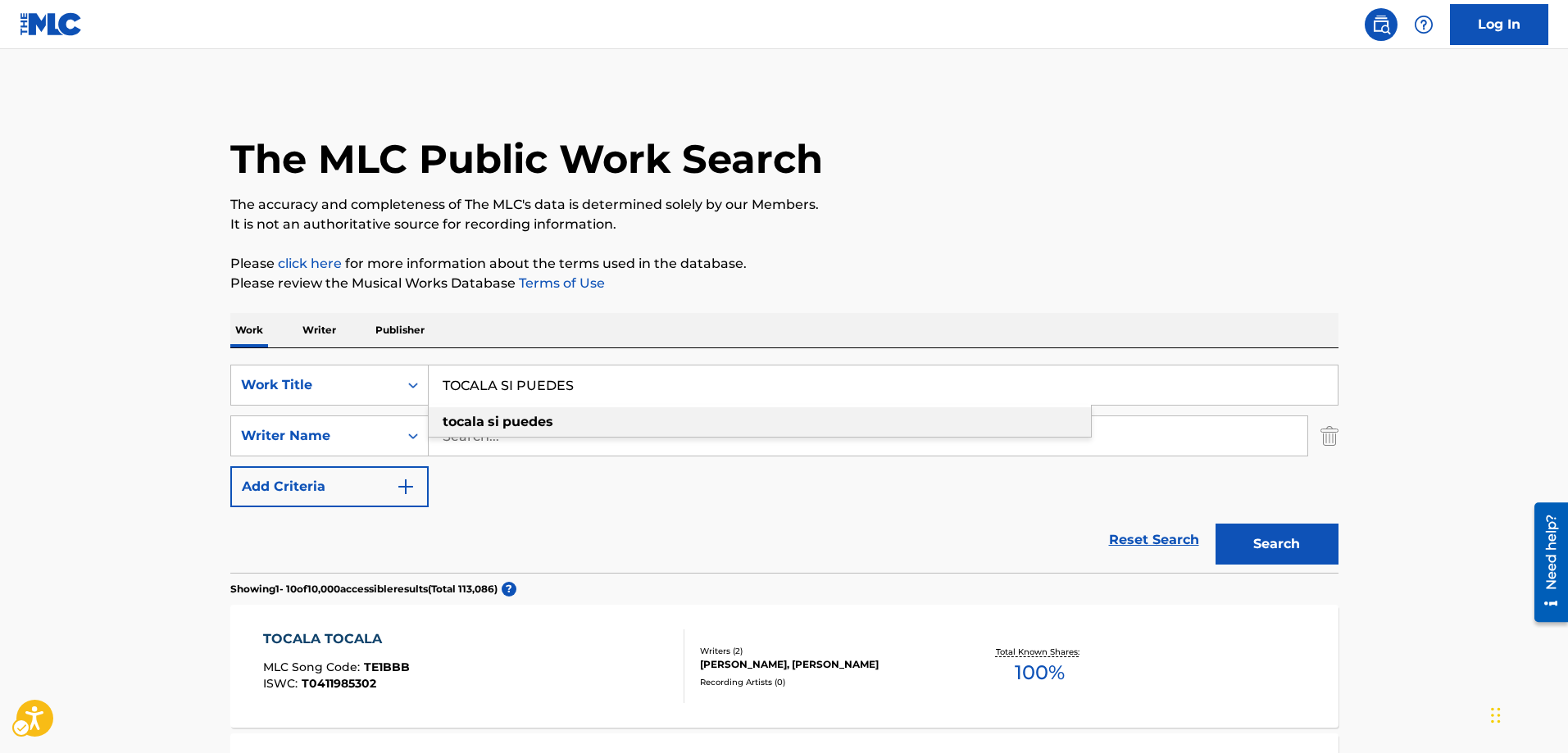
click at [441, 413] on div "tocala si puedes" at bounding box center [760, 423] width 663 height 30
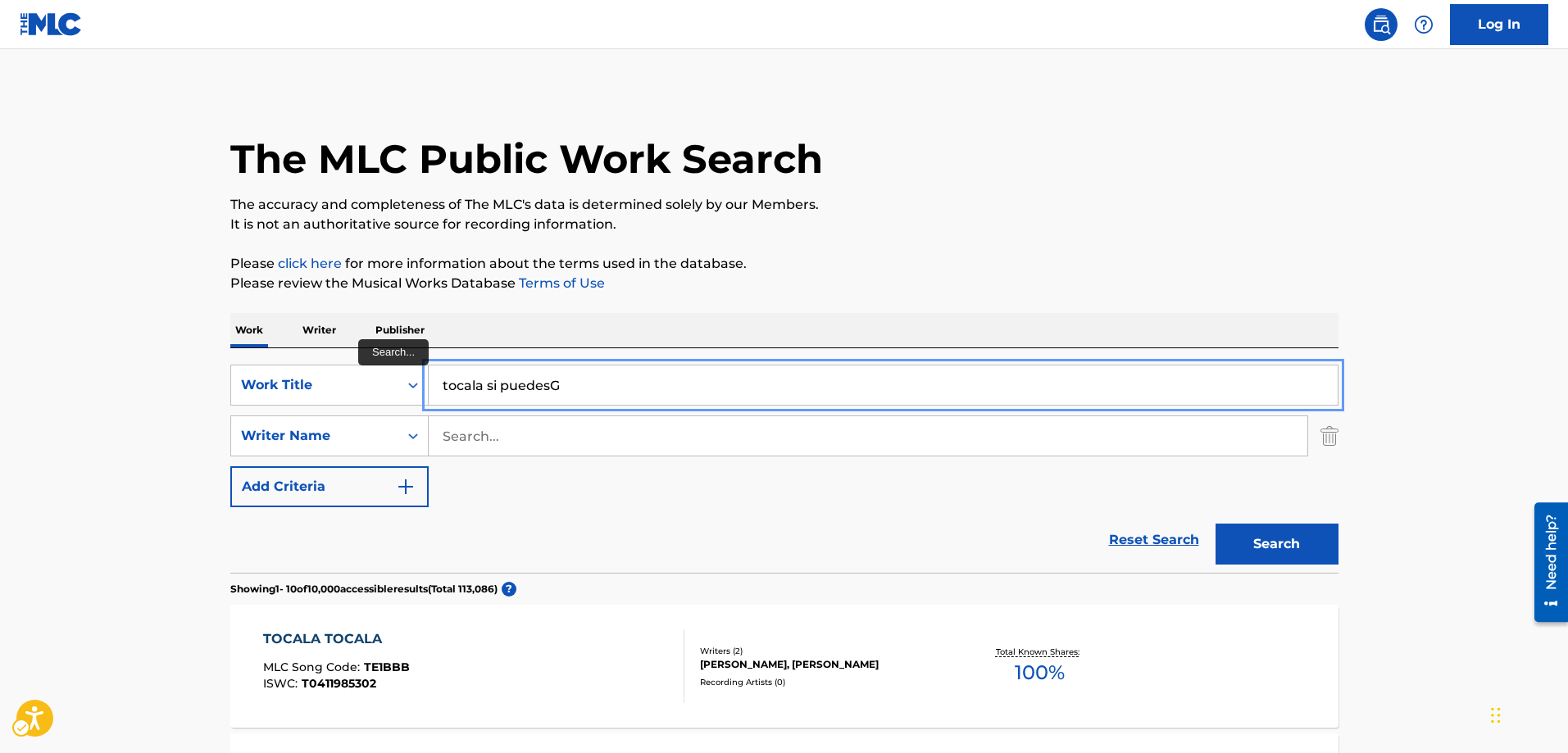
type input "tocala si puedes"
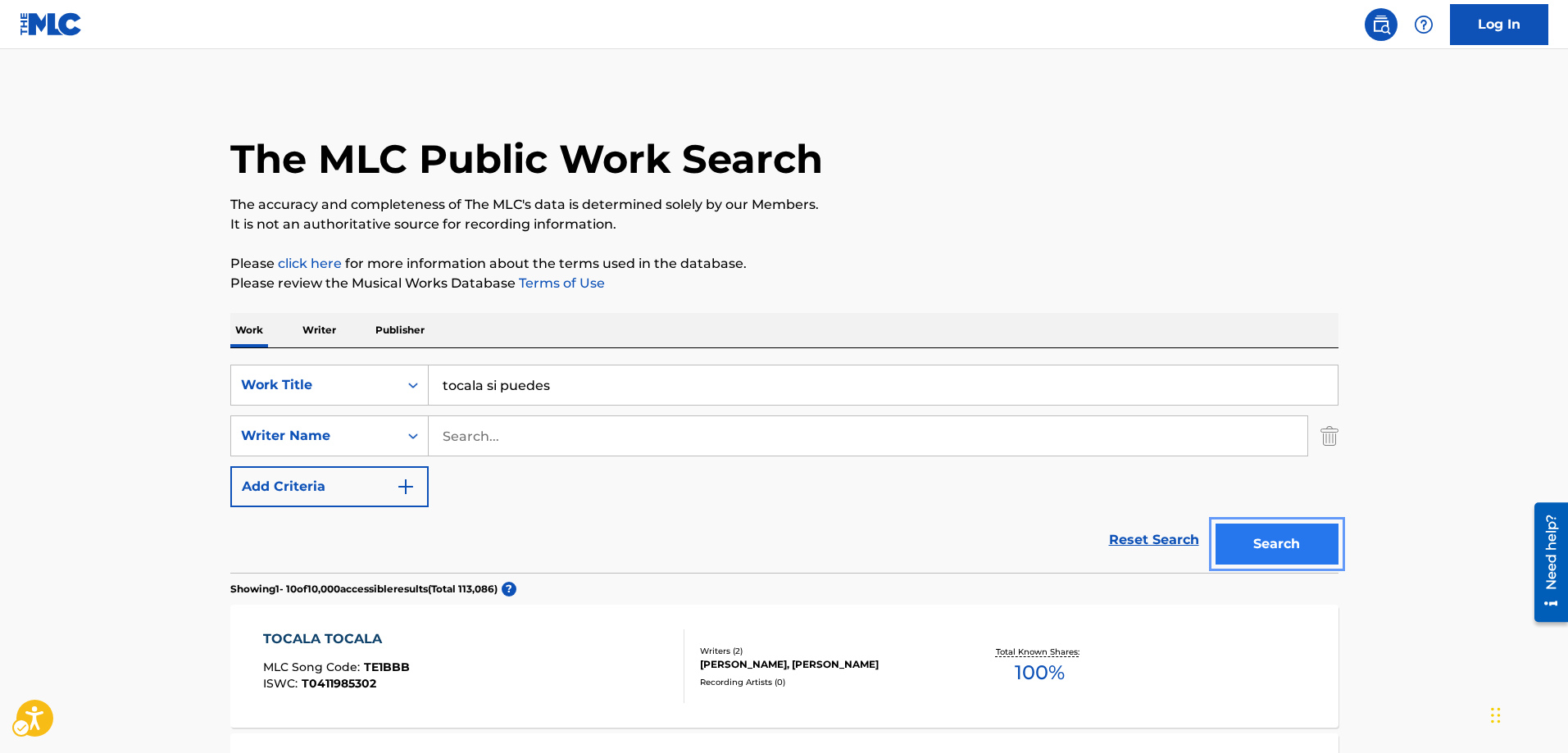
click at [1293, 552] on button "Search" at bounding box center [1277, 544] width 123 height 41
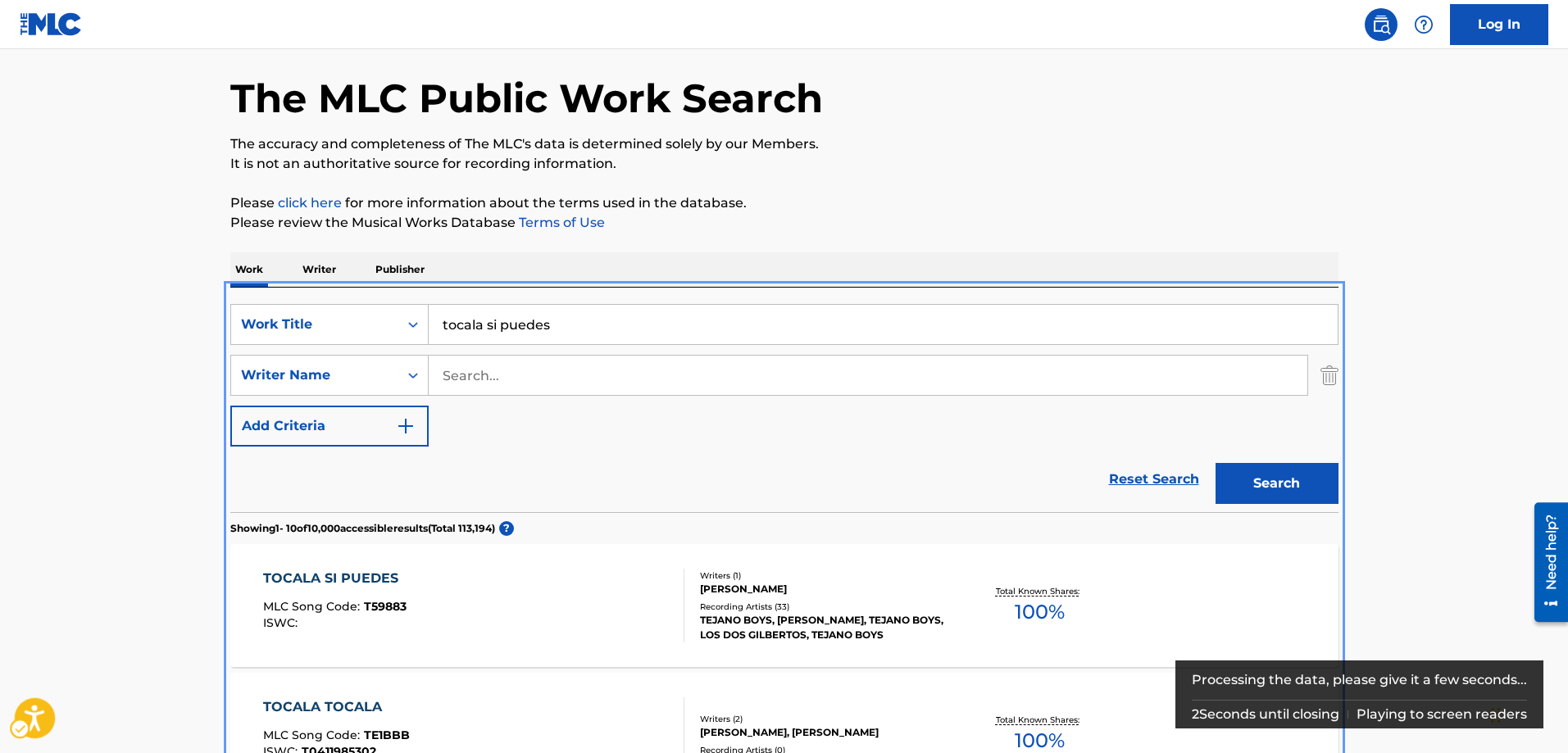
scroll to position [21, 0]
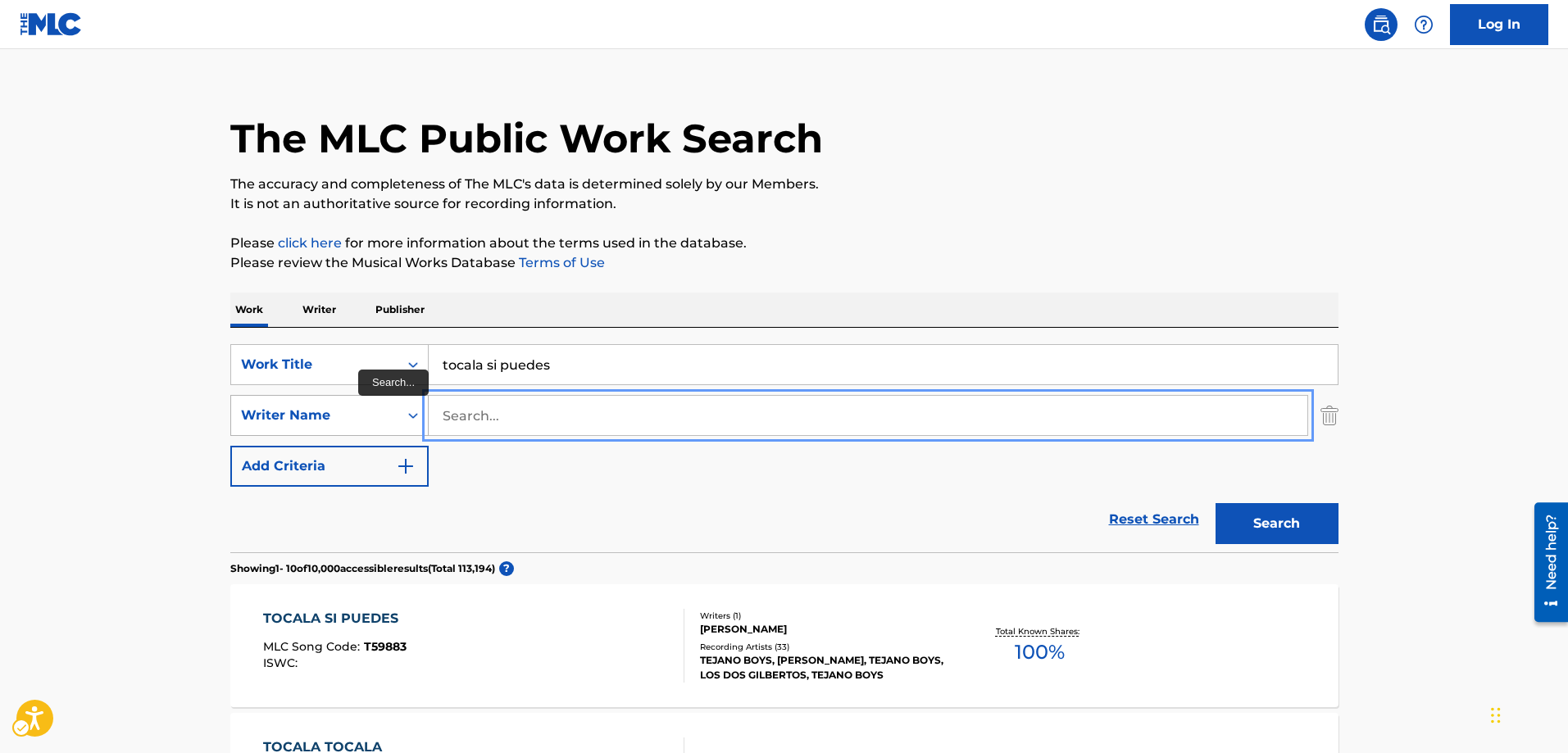
drag, startPoint x: 499, startPoint y: 416, endPoint x: 425, endPoint y: 418, distance: 74.0
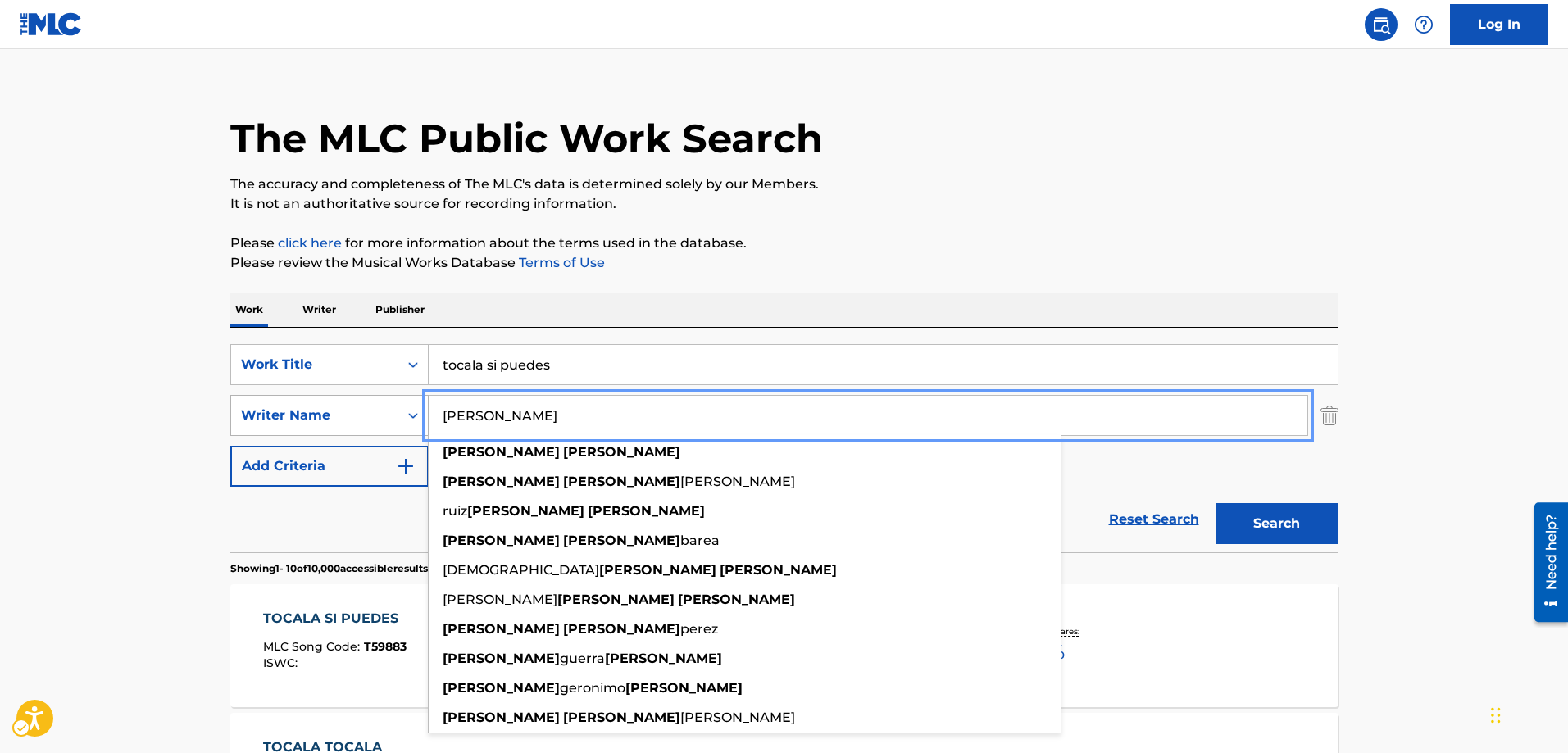
type input "[PERSON_NAME]"
click at [230, 446] on button "Add Criteria" at bounding box center [329, 466] width 198 height 41
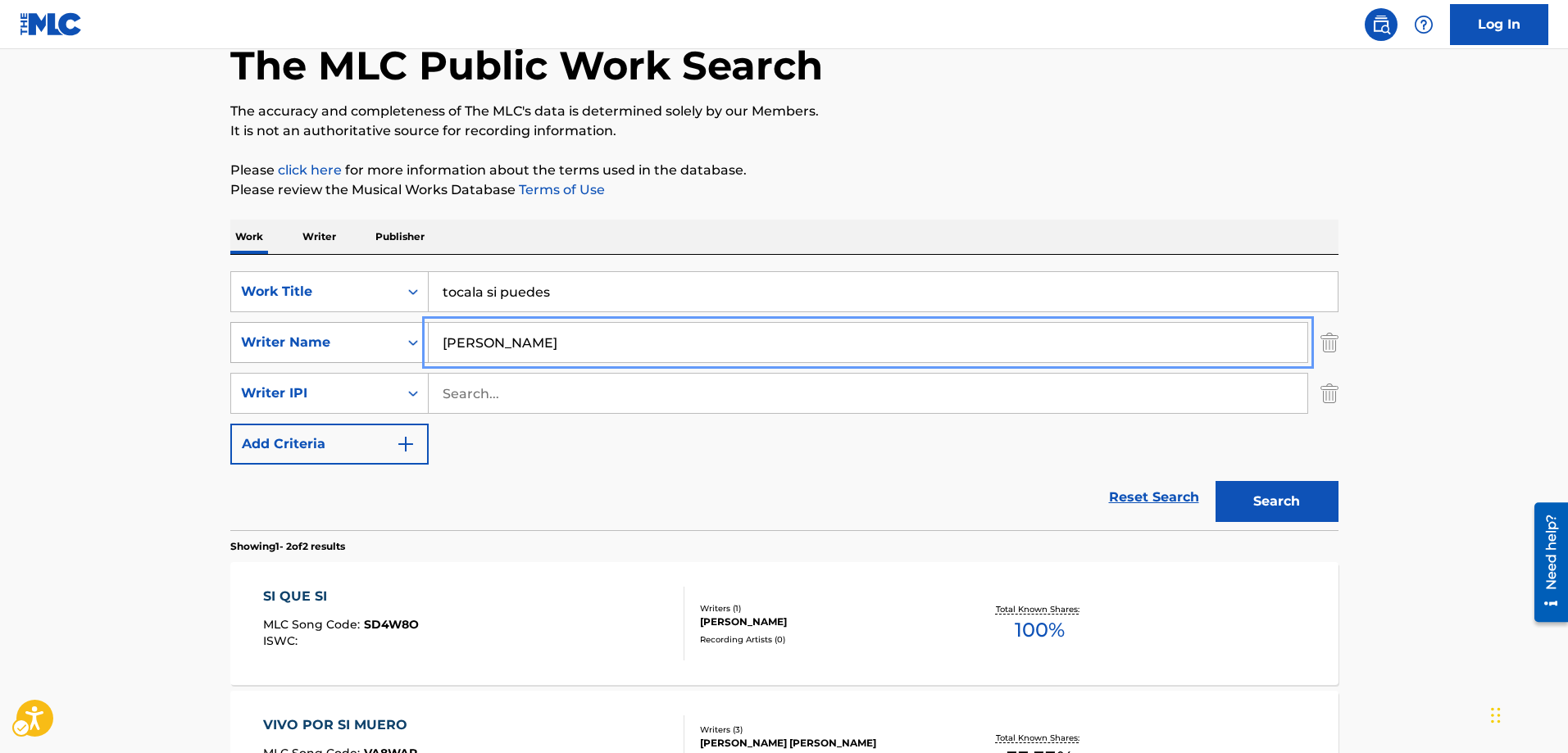
scroll to position [72, 0]
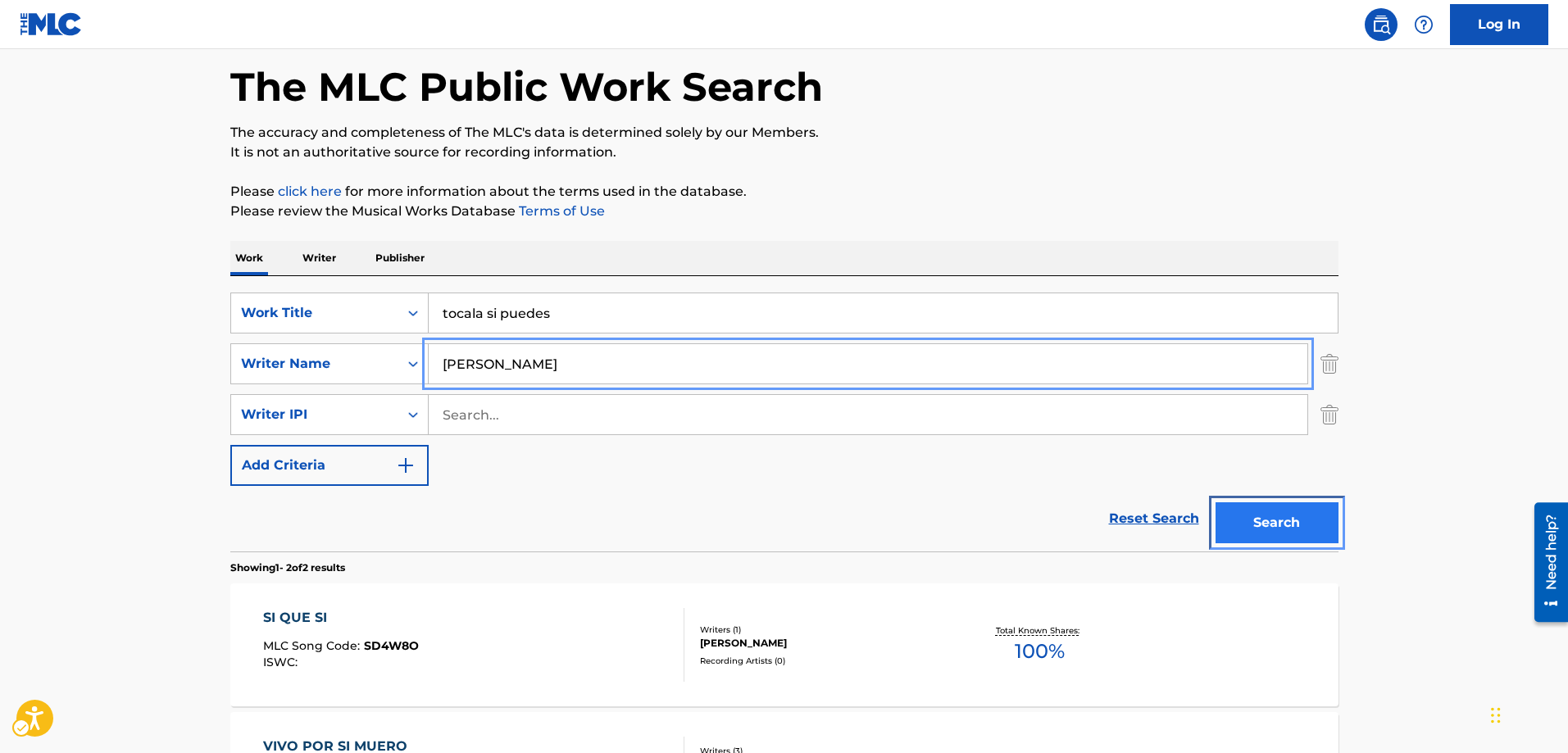
click at [1264, 522] on button "Search" at bounding box center [1277, 523] width 123 height 41
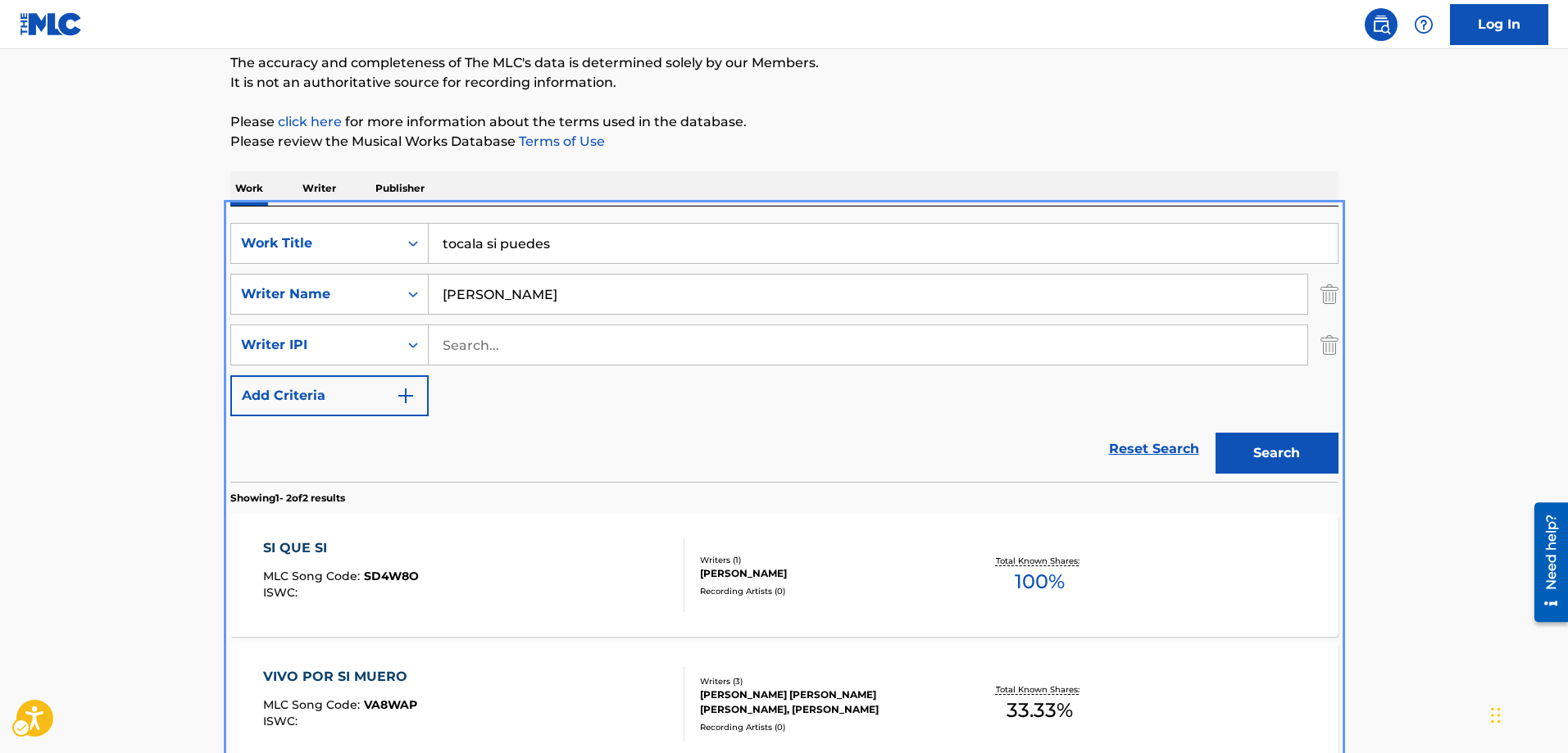
scroll to position [0, 0]
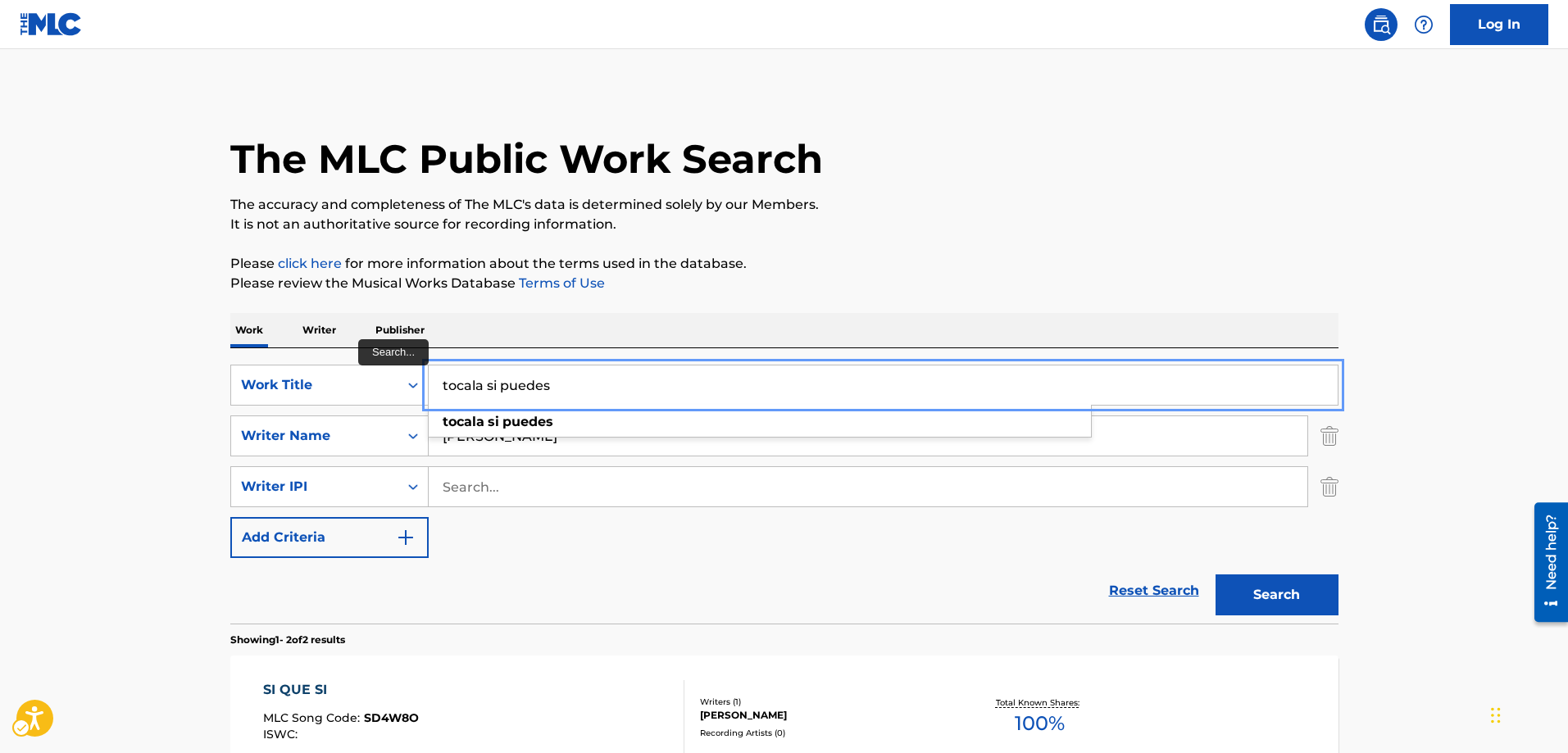
drag, startPoint x: 536, startPoint y: 387, endPoint x: 429, endPoint y: 385, distance: 107.0
click at [429, 385] on input "tocala si puedes" at bounding box center [883, 386] width 908 height 40
type input "BAILANDO EN [GEOGRAPHIC_DATA][PERSON_NAME]"
click at [230, 517] on button "Add Criteria" at bounding box center [329, 537] width 198 height 41
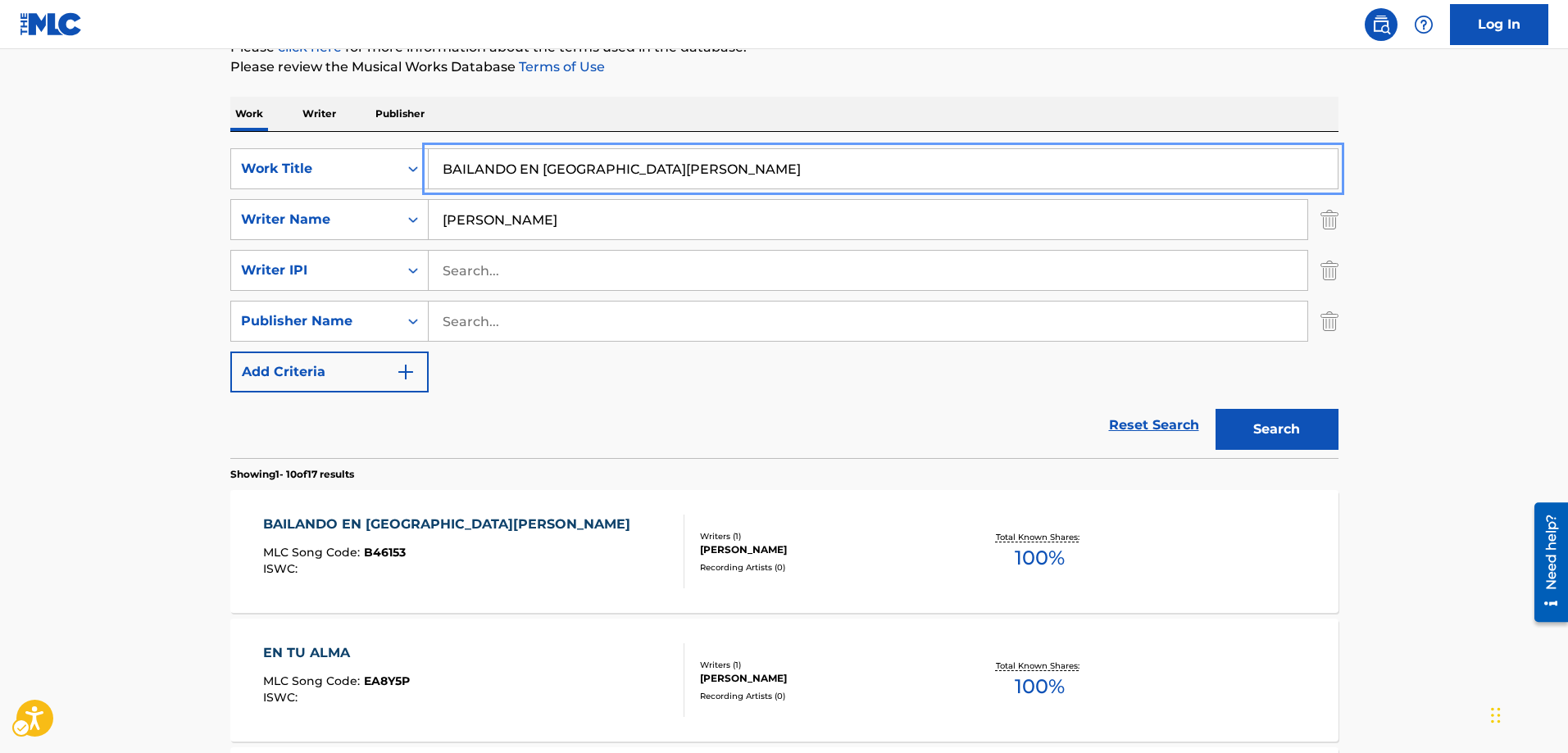
scroll to position [246, 0]
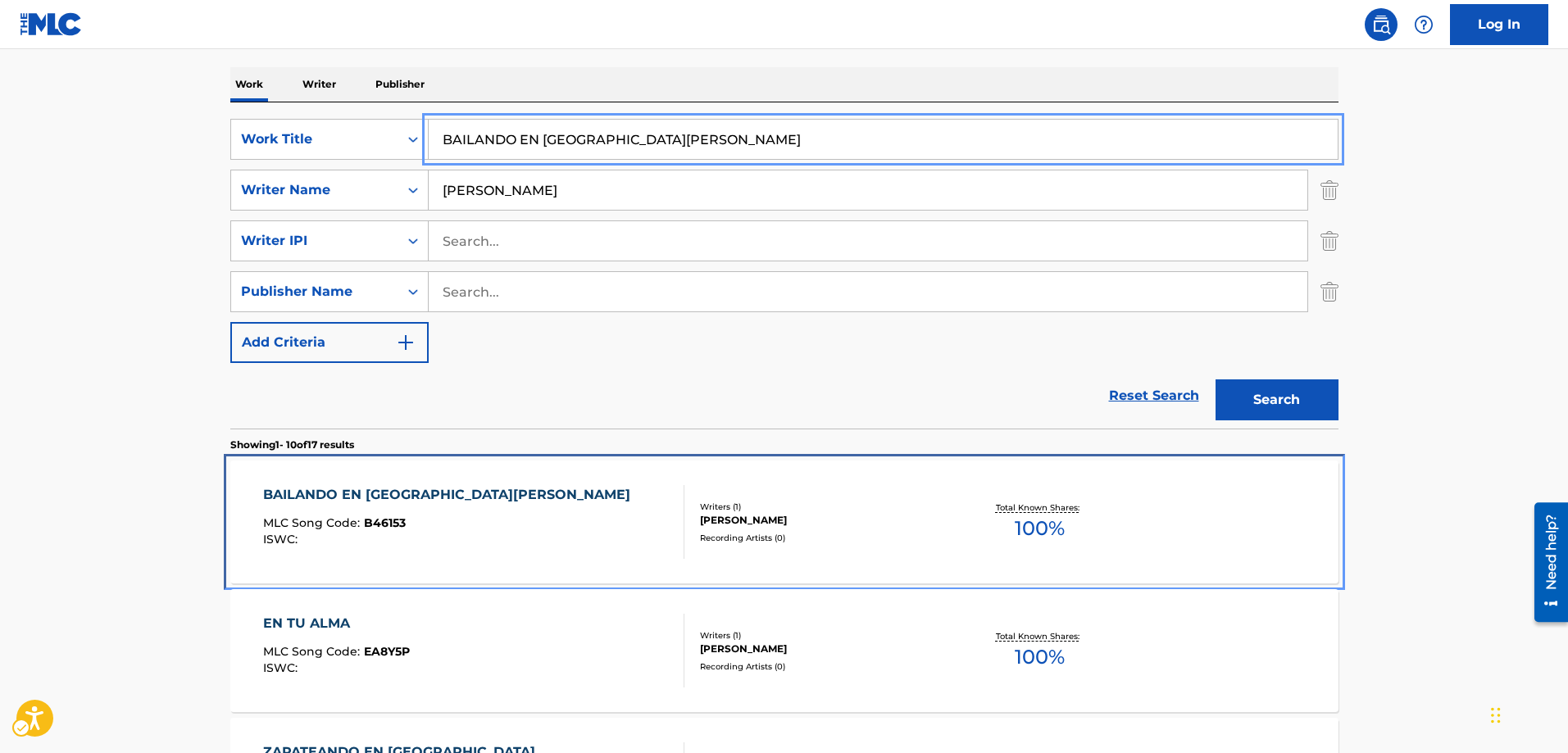
click at [379, 523] on span "B46153" at bounding box center [385, 523] width 42 height 15
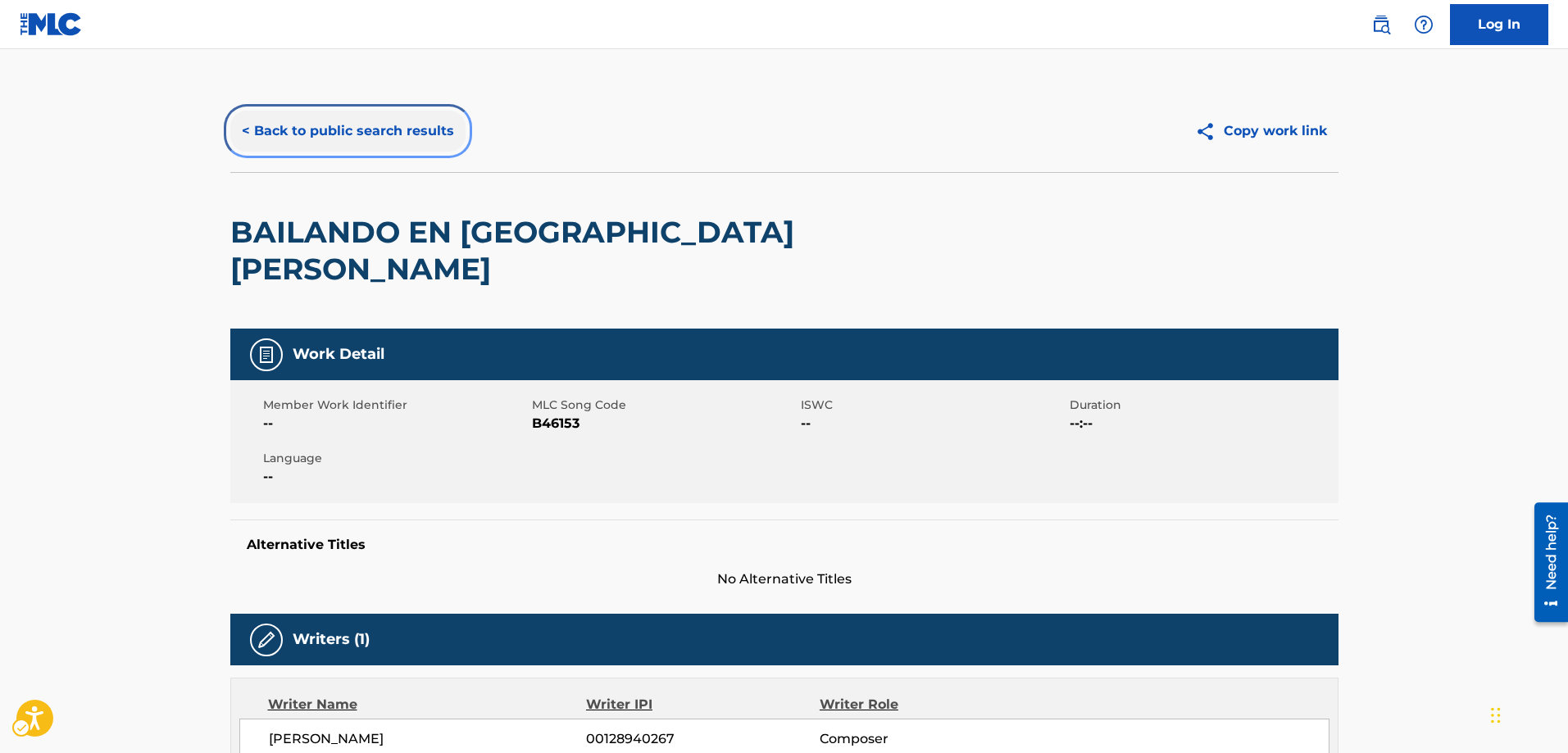
click at [247, 133] on button "< Back to public search results" at bounding box center [347, 131] width 235 height 41
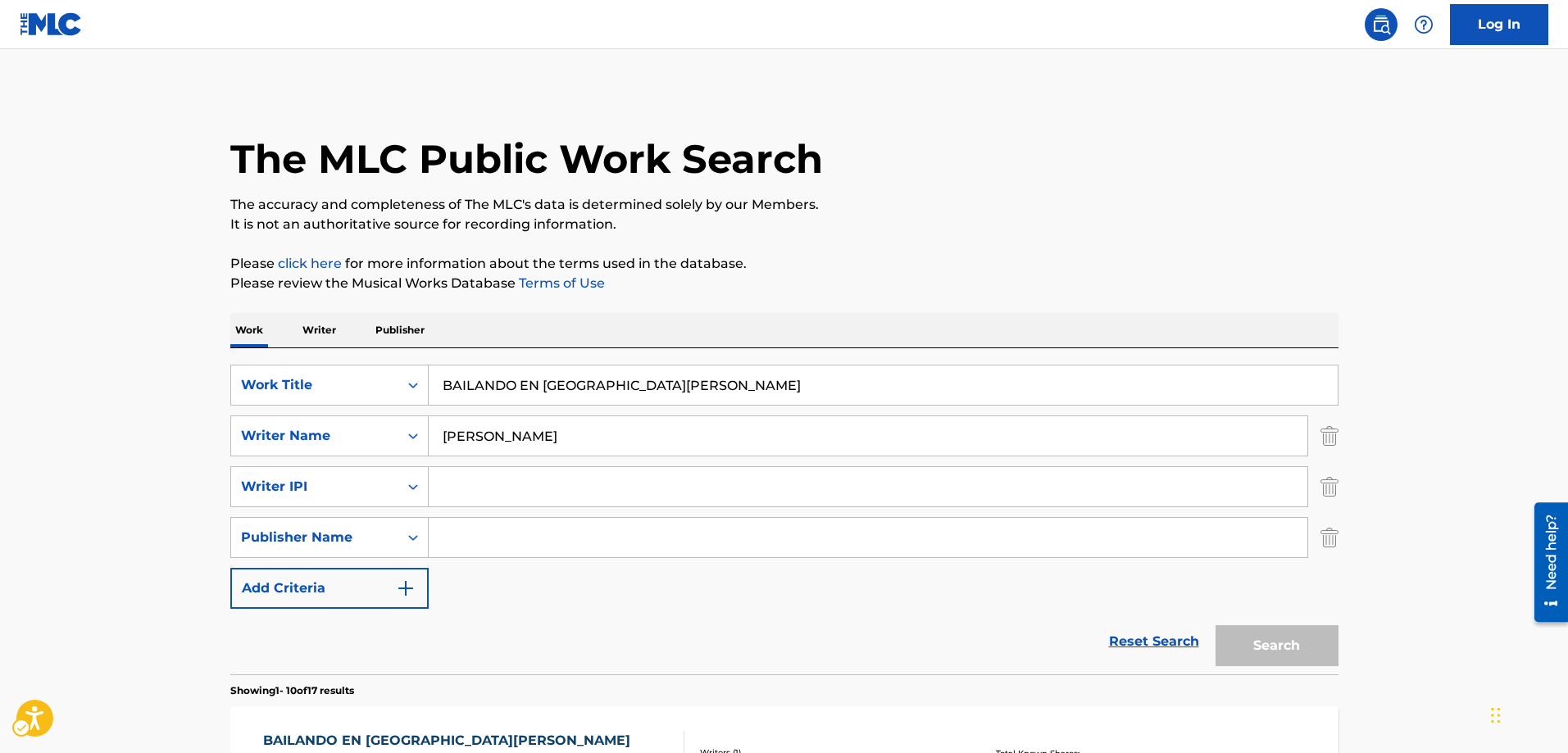
scroll to position [246, 0]
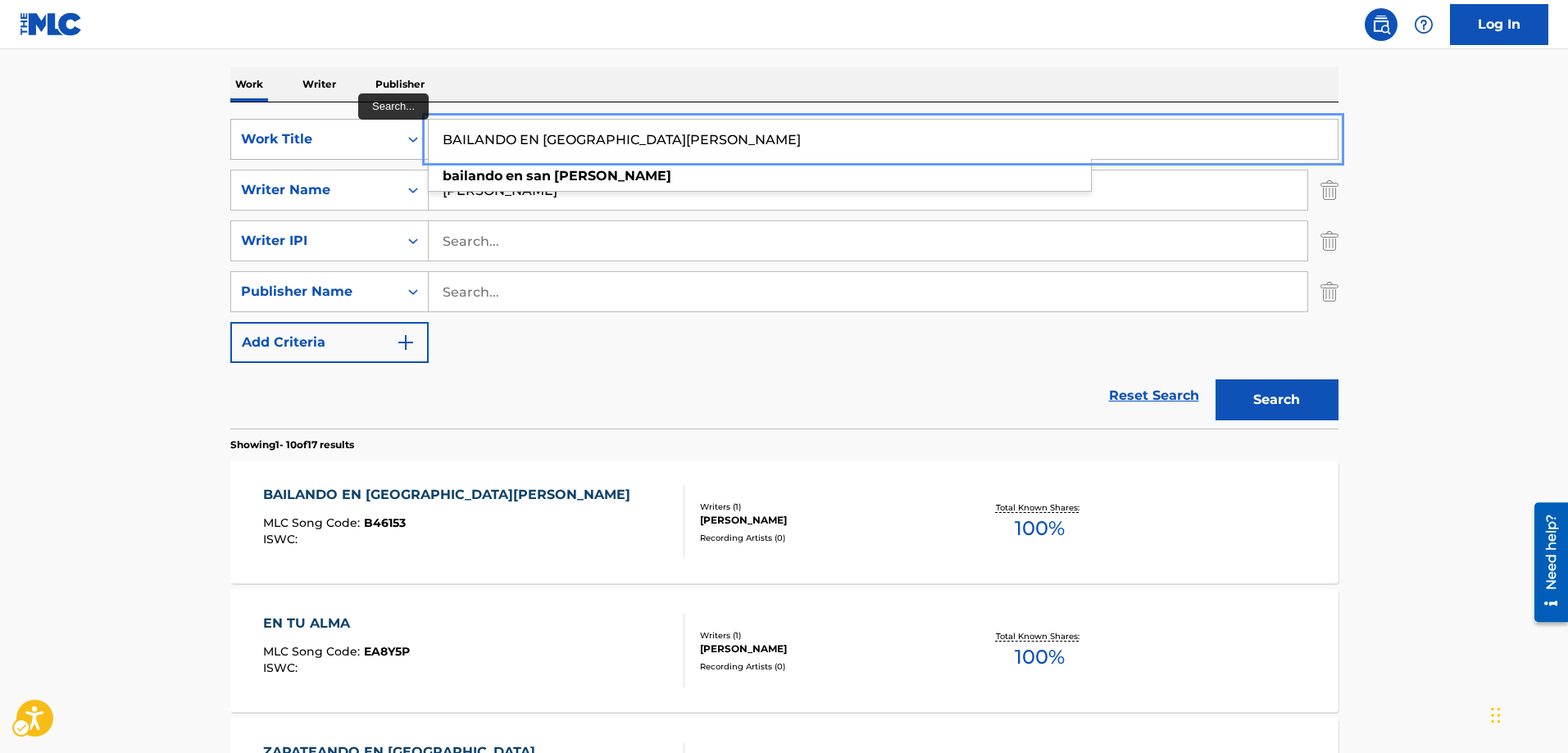
drag, startPoint x: 666, startPoint y: 143, endPoint x: 361, endPoint y: 120, distance: 305.9
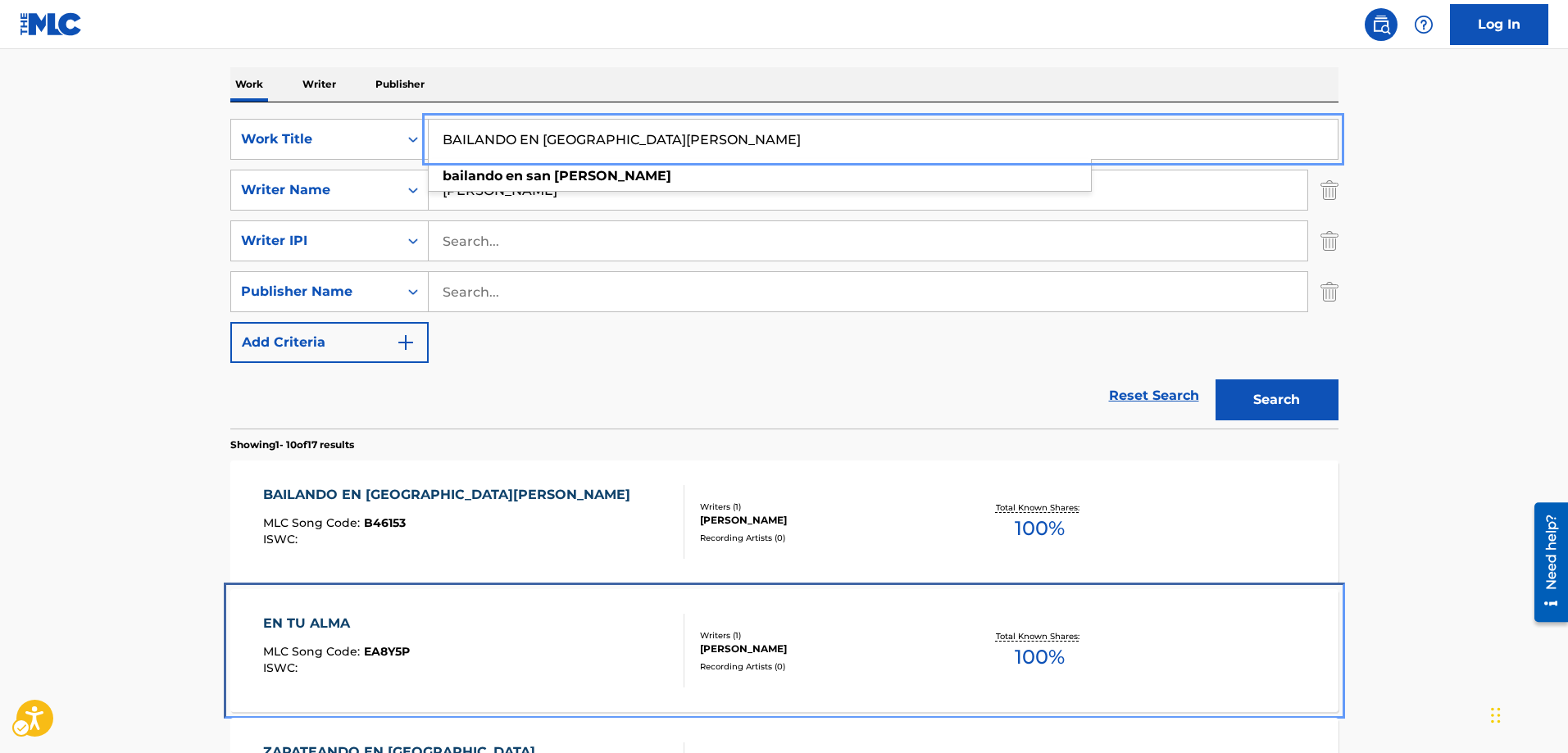
click at [384, 652] on span "EA8Y5P" at bounding box center [387, 652] width 46 height 15
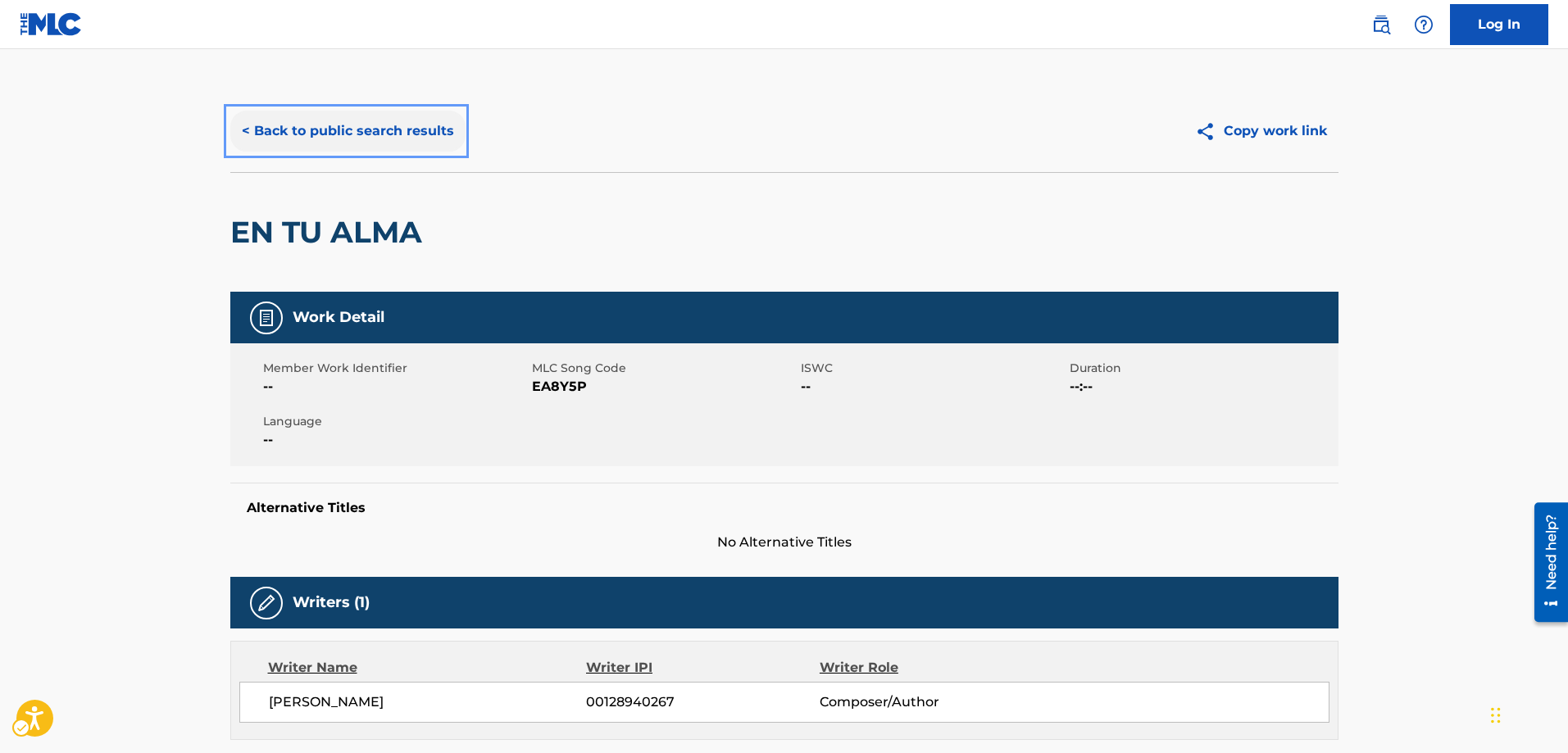
click at [243, 131] on button "< Back to public search results" at bounding box center [347, 131] width 235 height 41
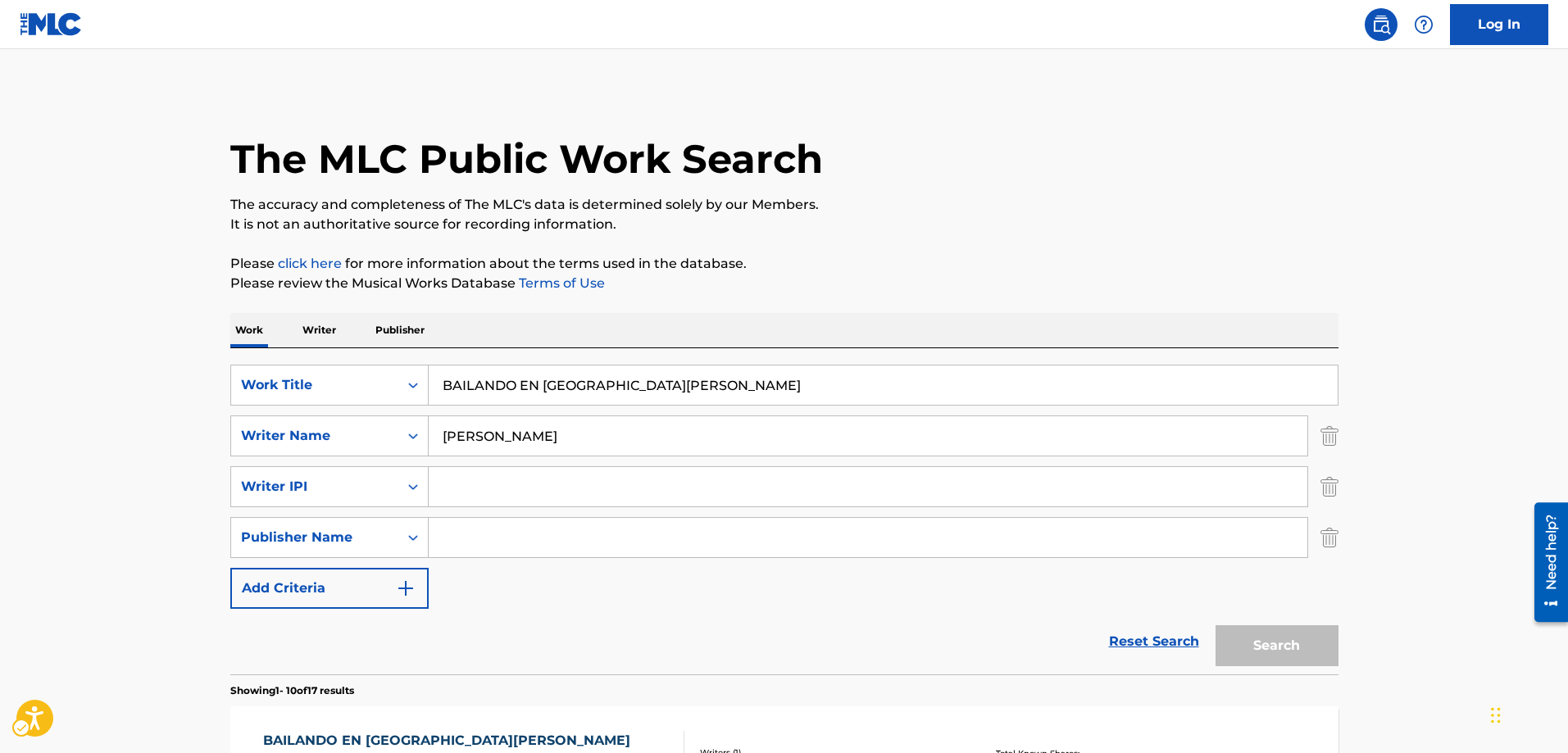
scroll to position [246, 0]
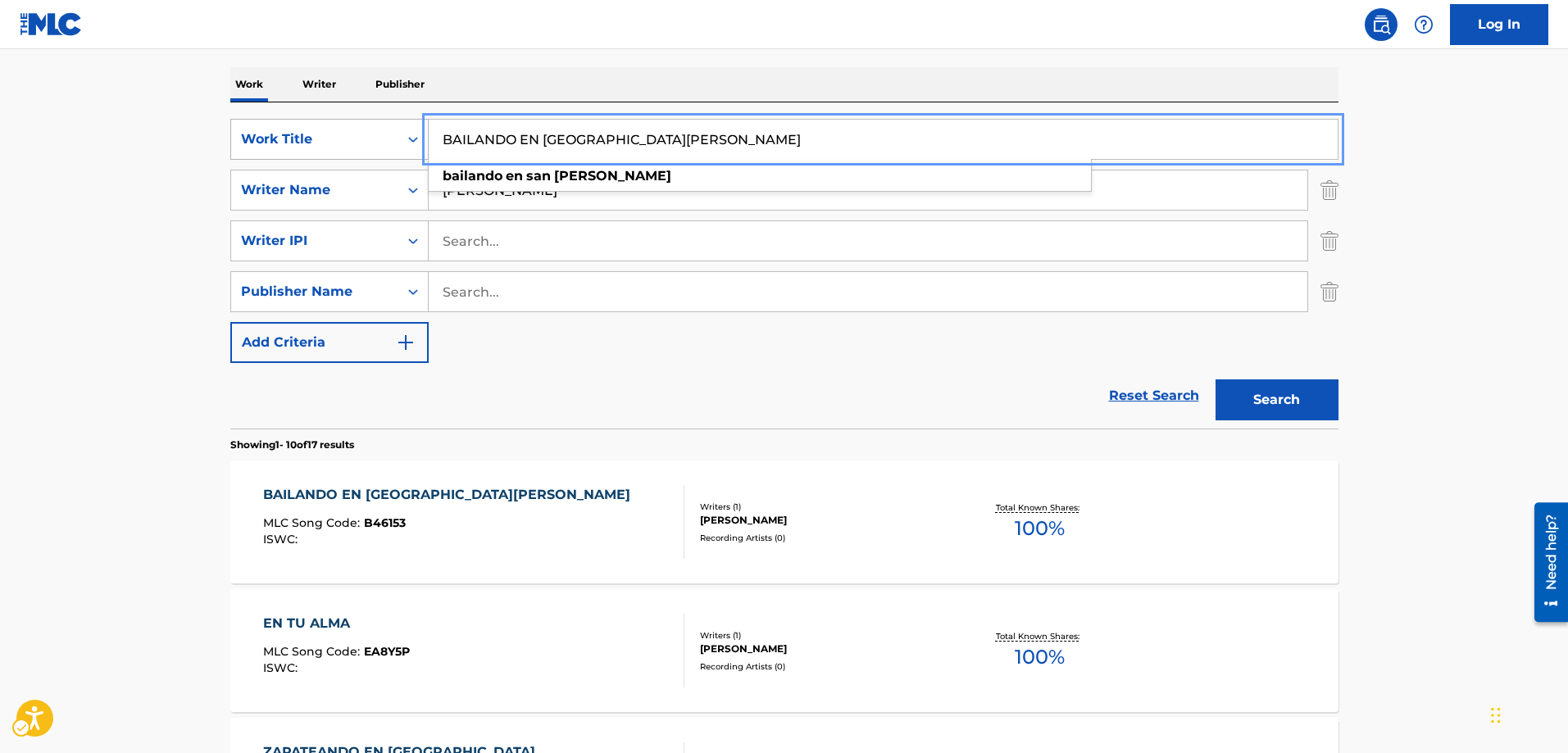
drag, startPoint x: 650, startPoint y: 139, endPoint x: 354, endPoint y: 140, distance: 296.0
type input "EL PASITOTACUACHITO"
click at [1216, 380] on button "Search" at bounding box center [1277, 400] width 123 height 41
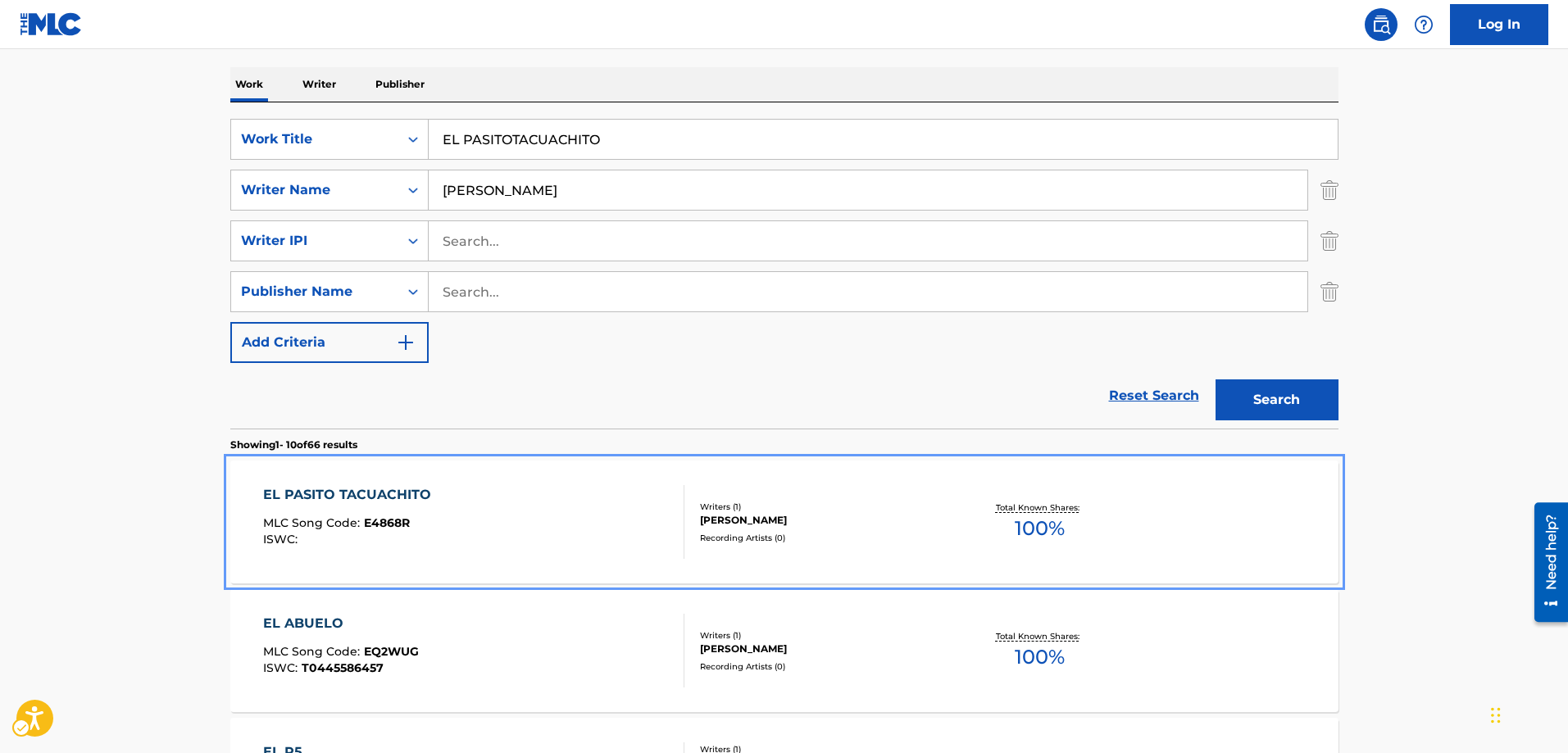
click at [392, 525] on span "E4868R" at bounding box center [387, 523] width 46 height 15
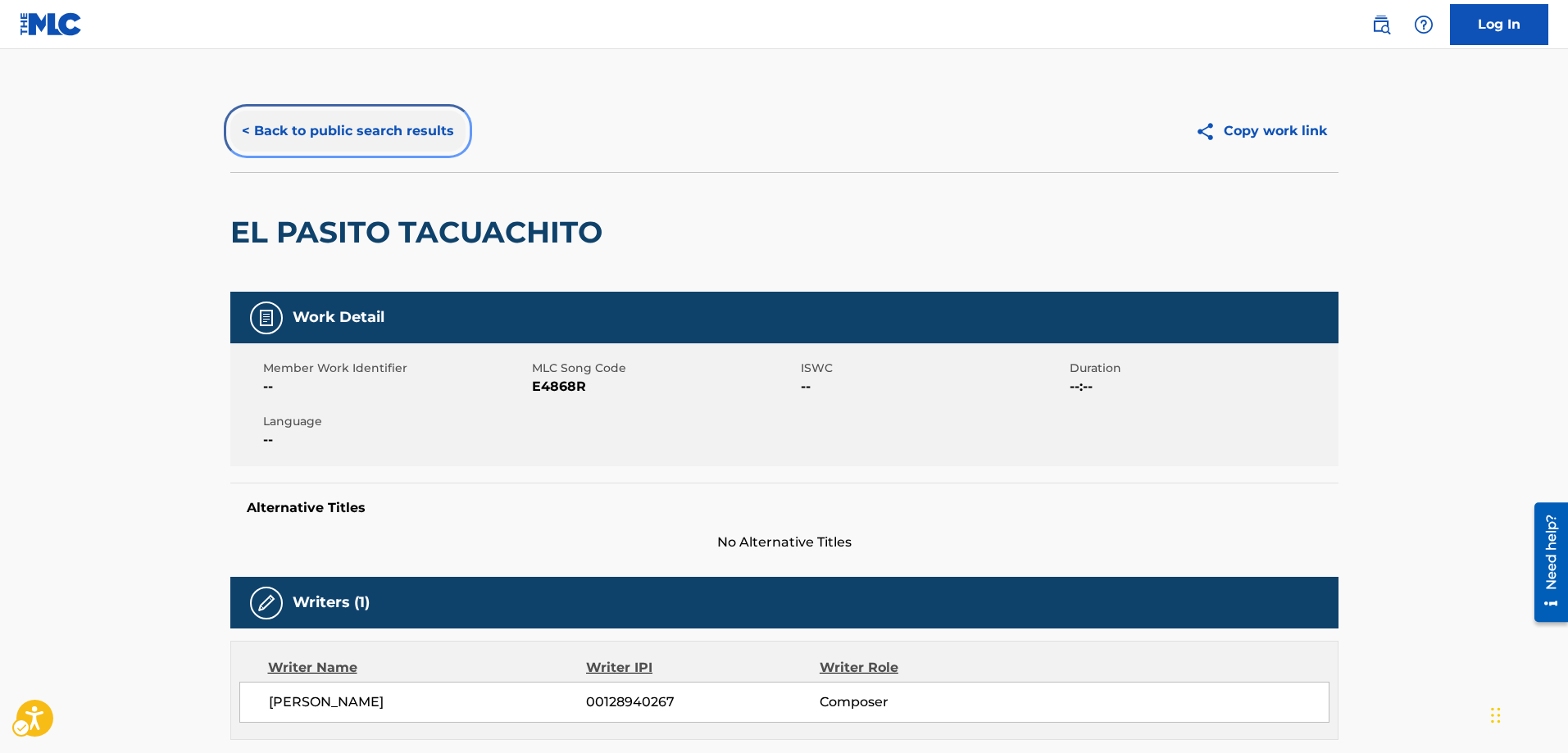
click at [235, 131] on button "< Back to public search results" at bounding box center [347, 131] width 235 height 41
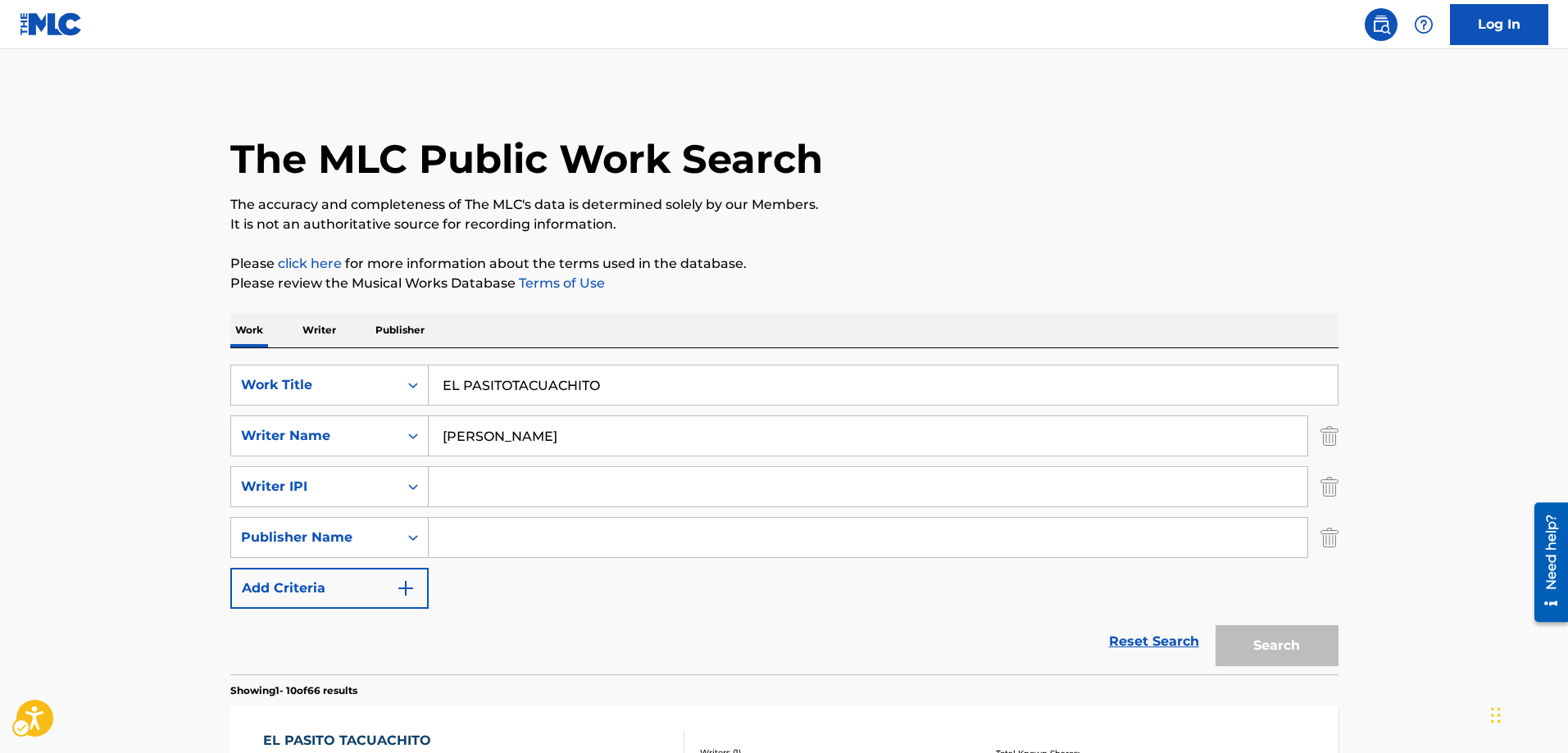
scroll to position [246, 0]
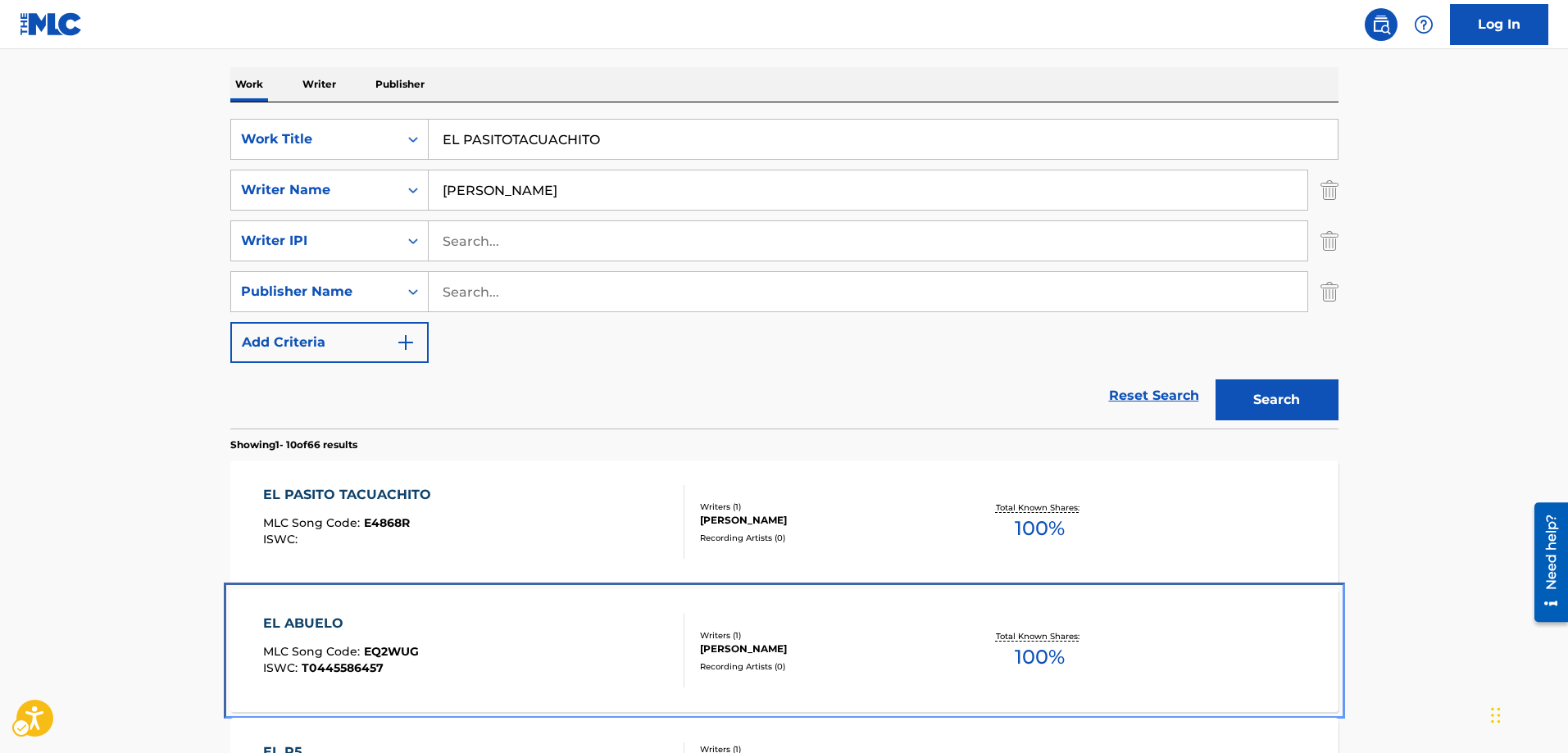
click at [363, 672] on span "T0445586457" at bounding box center [342, 668] width 82 height 15
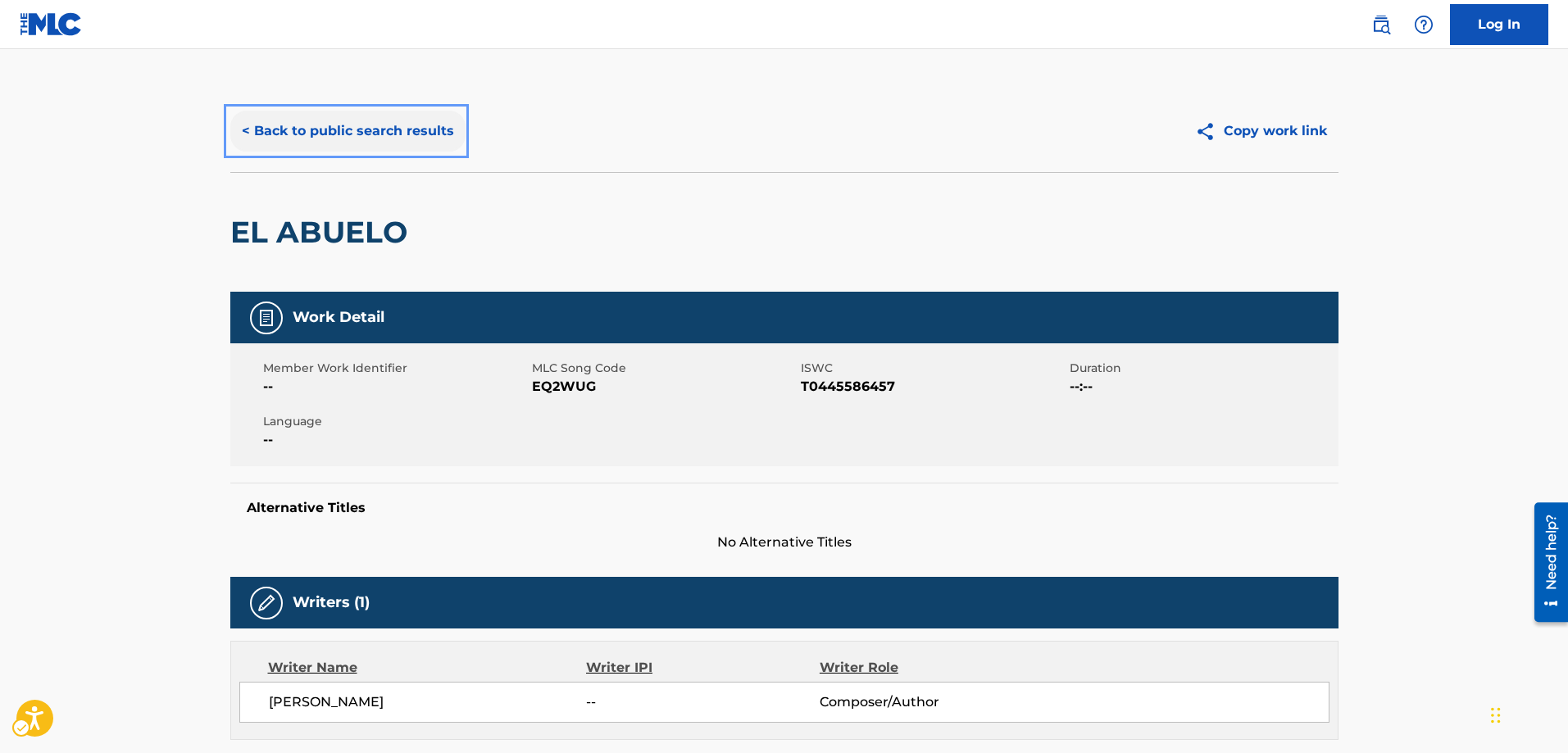
click at [241, 133] on button "< Back to public search results" at bounding box center [347, 131] width 235 height 41
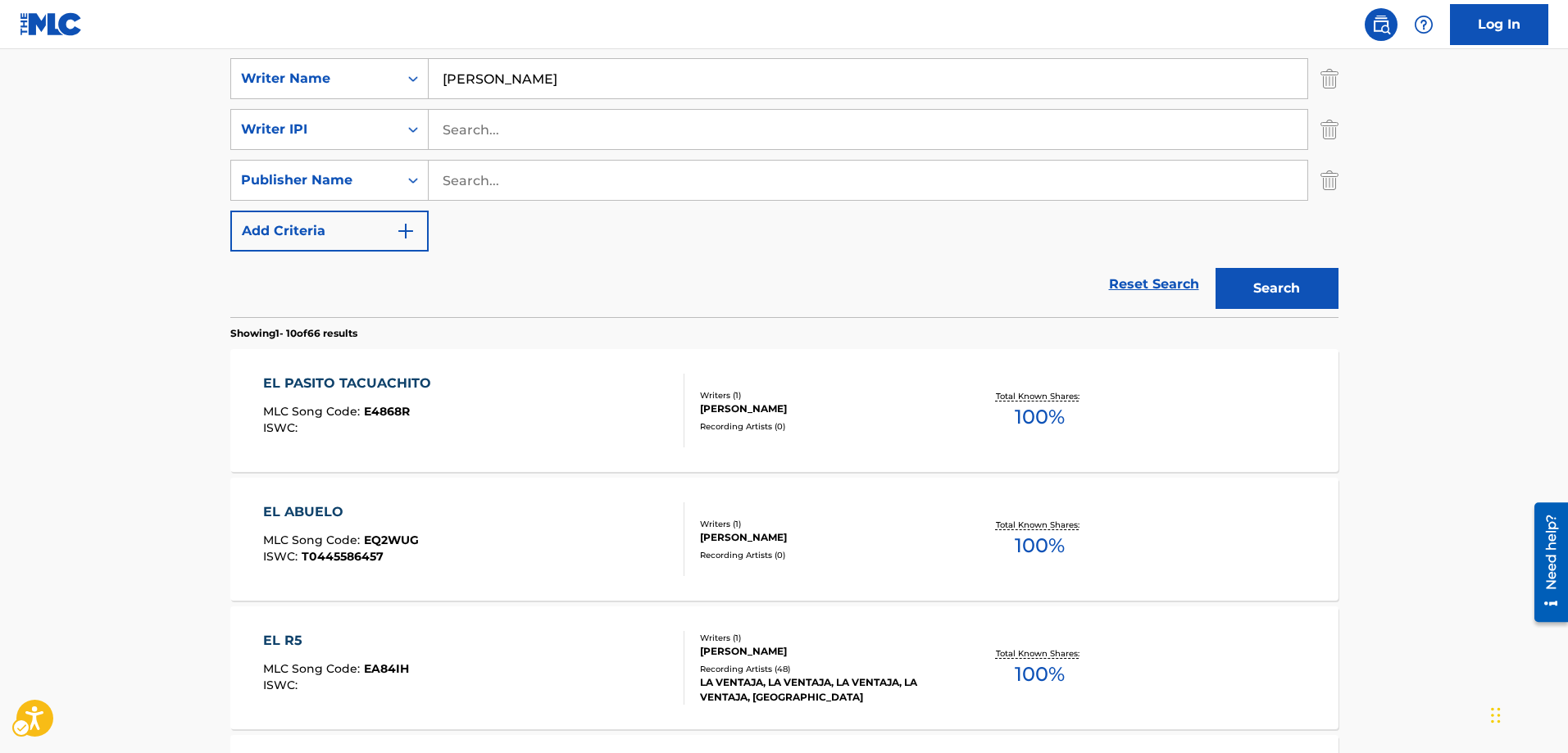
scroll to position [573, 0]
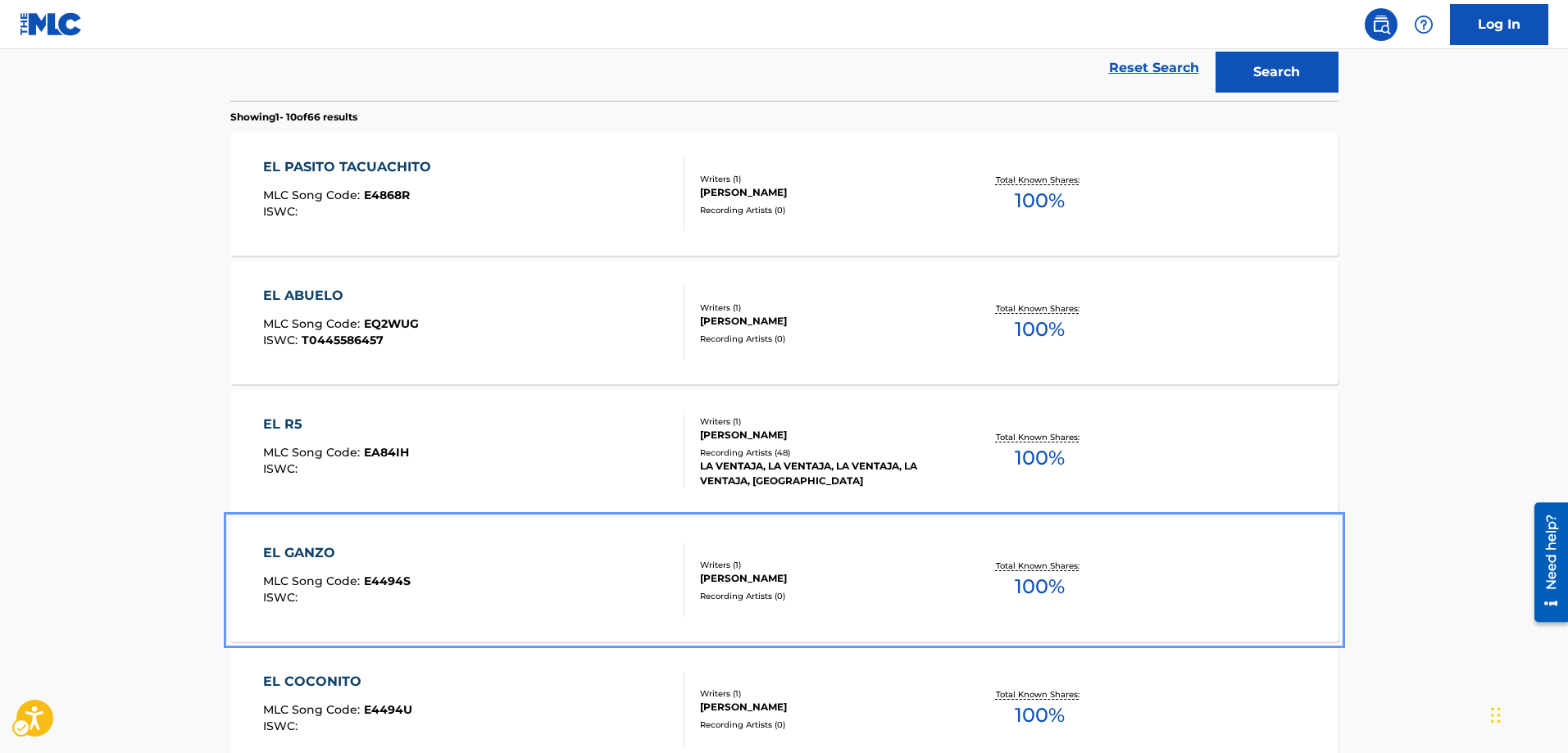
click at [394, 578] on span "E4494S" at bounding box center [387, 580] width 47 height 15
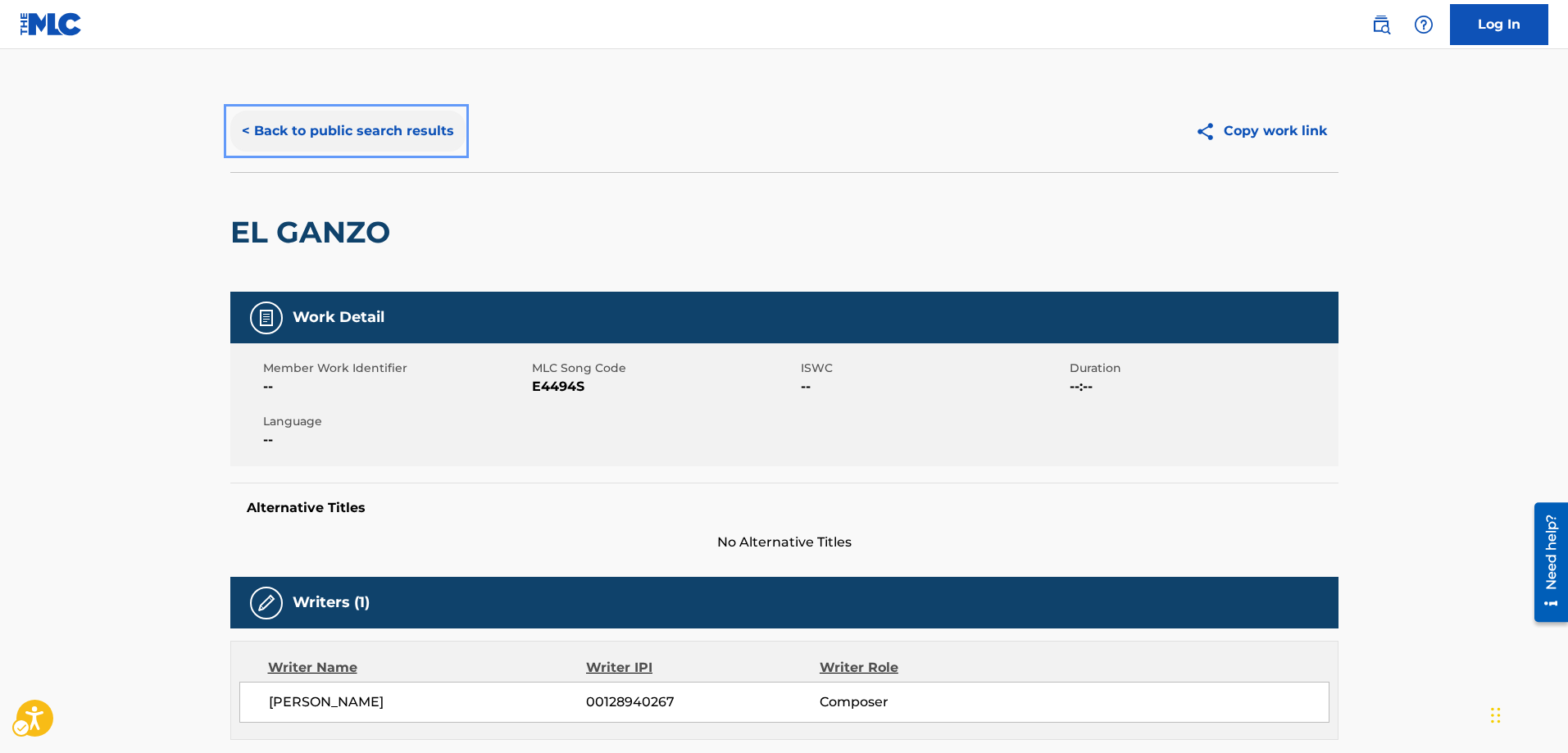
click at [239, 130] on button "< Back to public search results" at bounding box center [347, 131] width 235 height 41
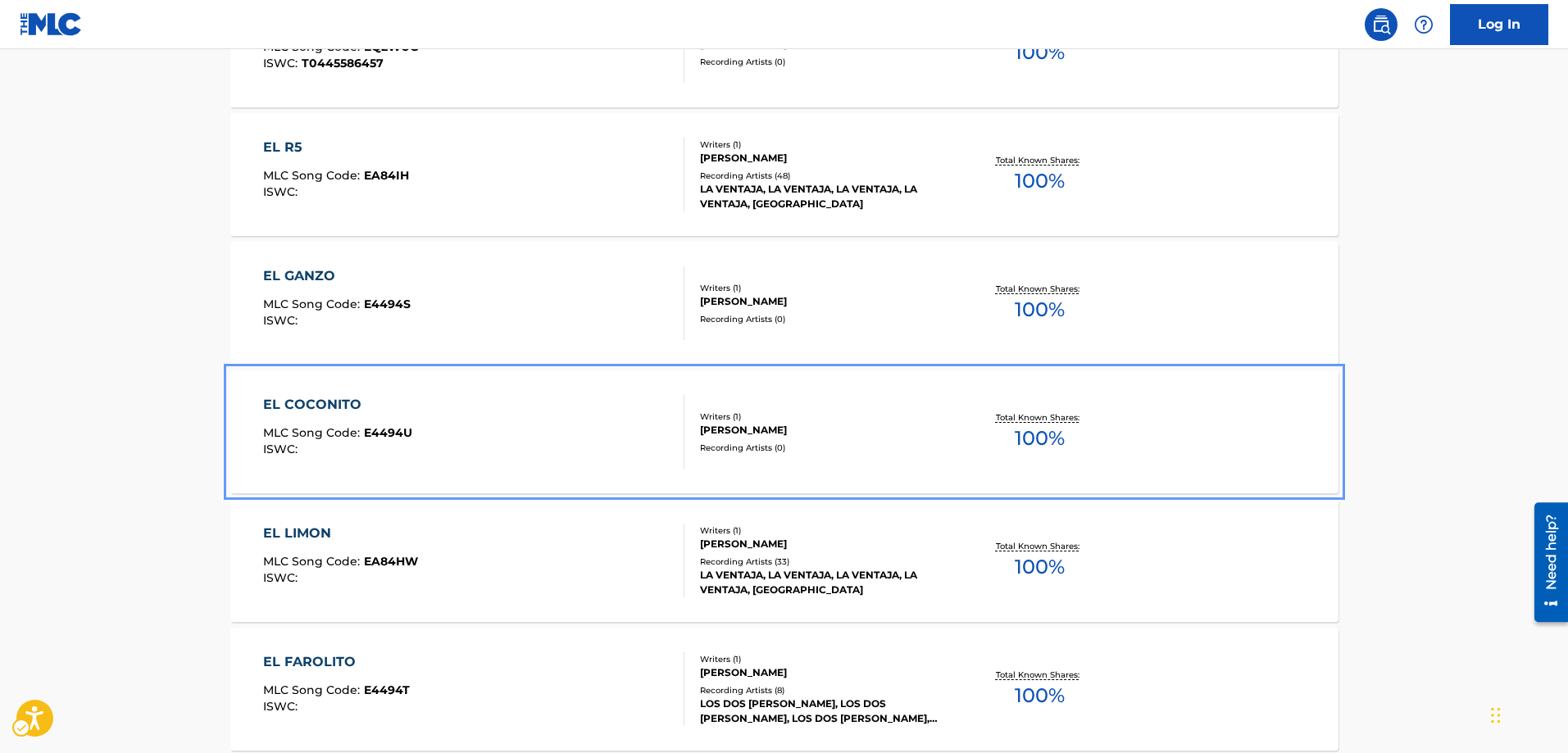
scroll to position [769, 0]
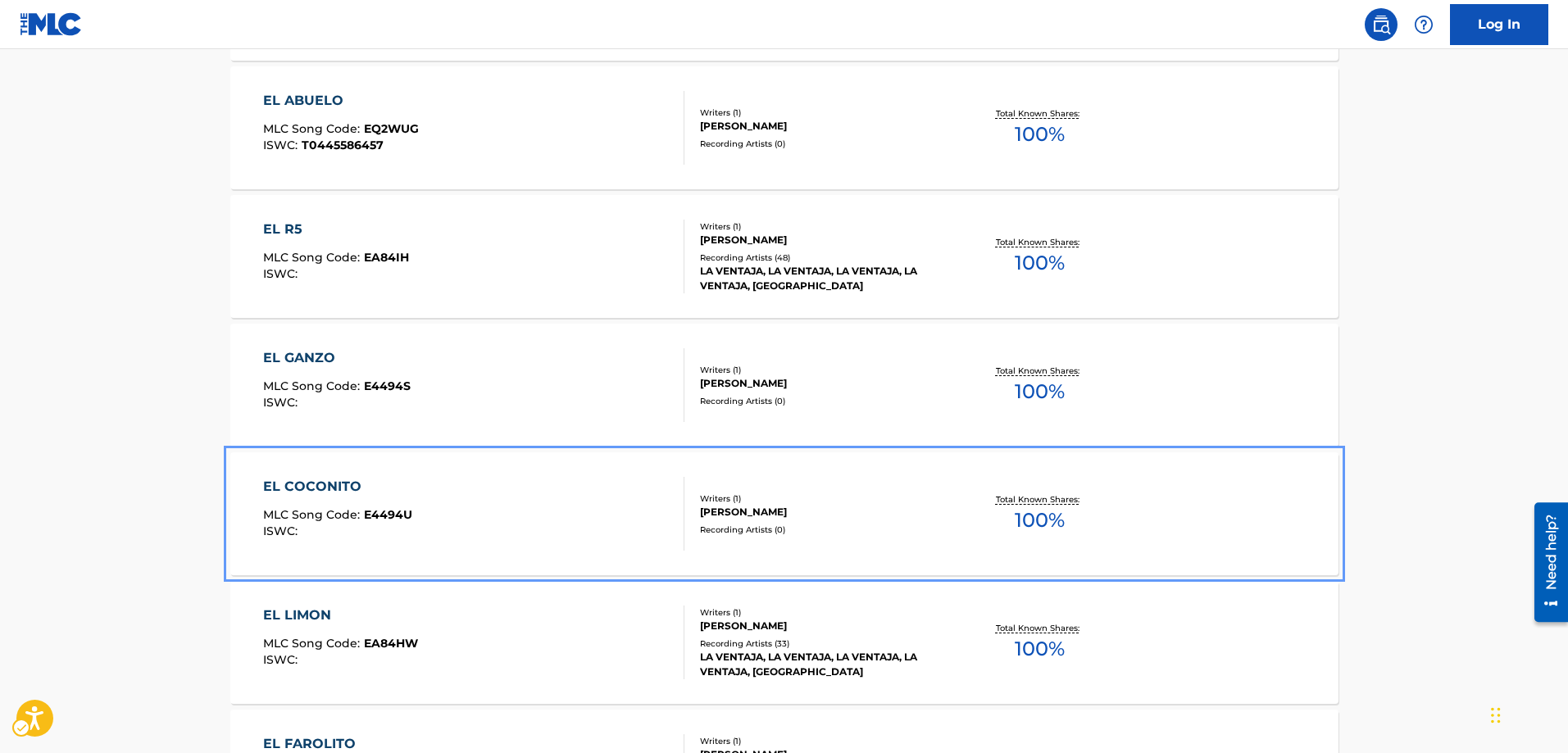
click at [389, 508] on span "E4494U" at bounding box center [388, 515] width 49 height 15
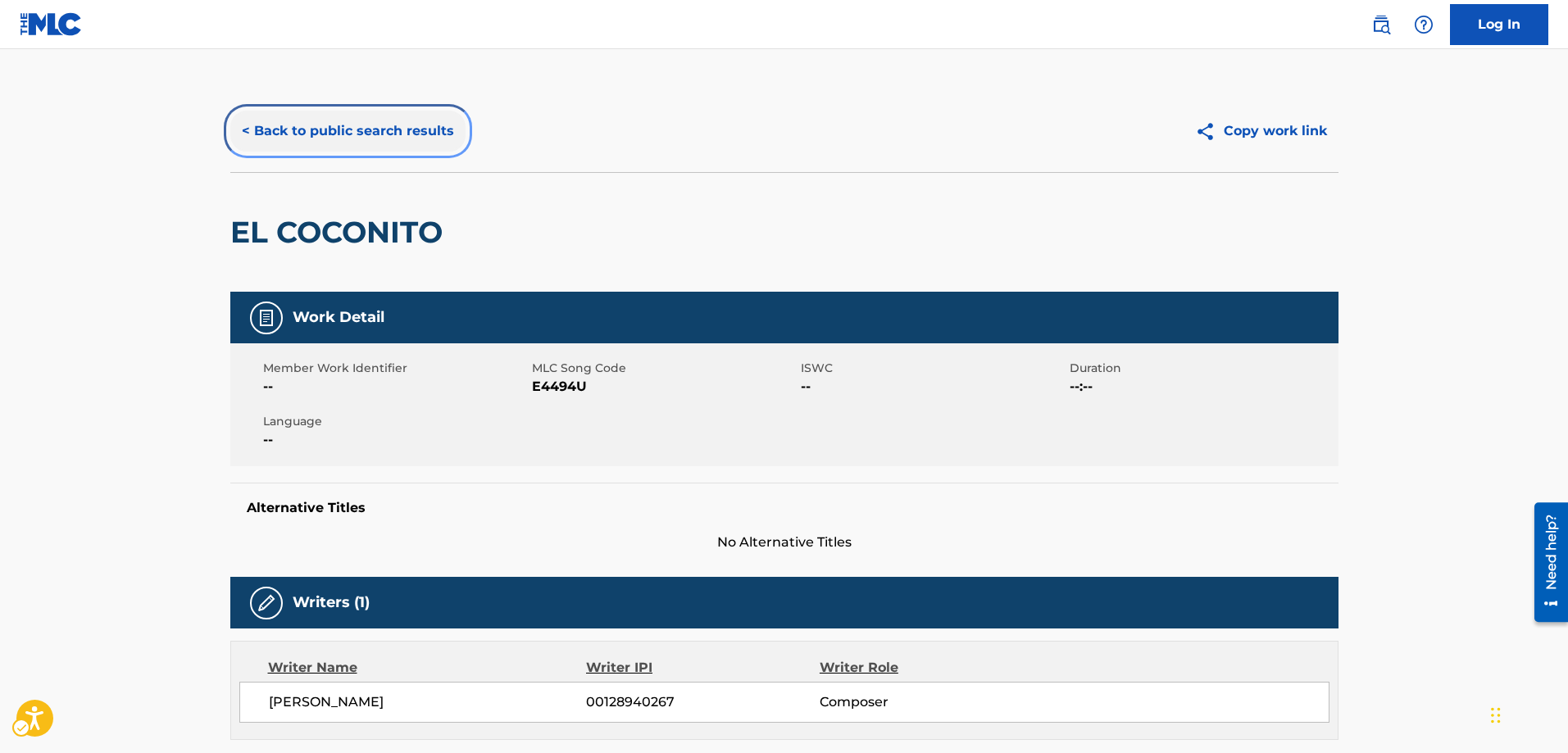
click at [240, 128] on button "< Back to public search results" at bounding box center [347, 131] width 235 height 41
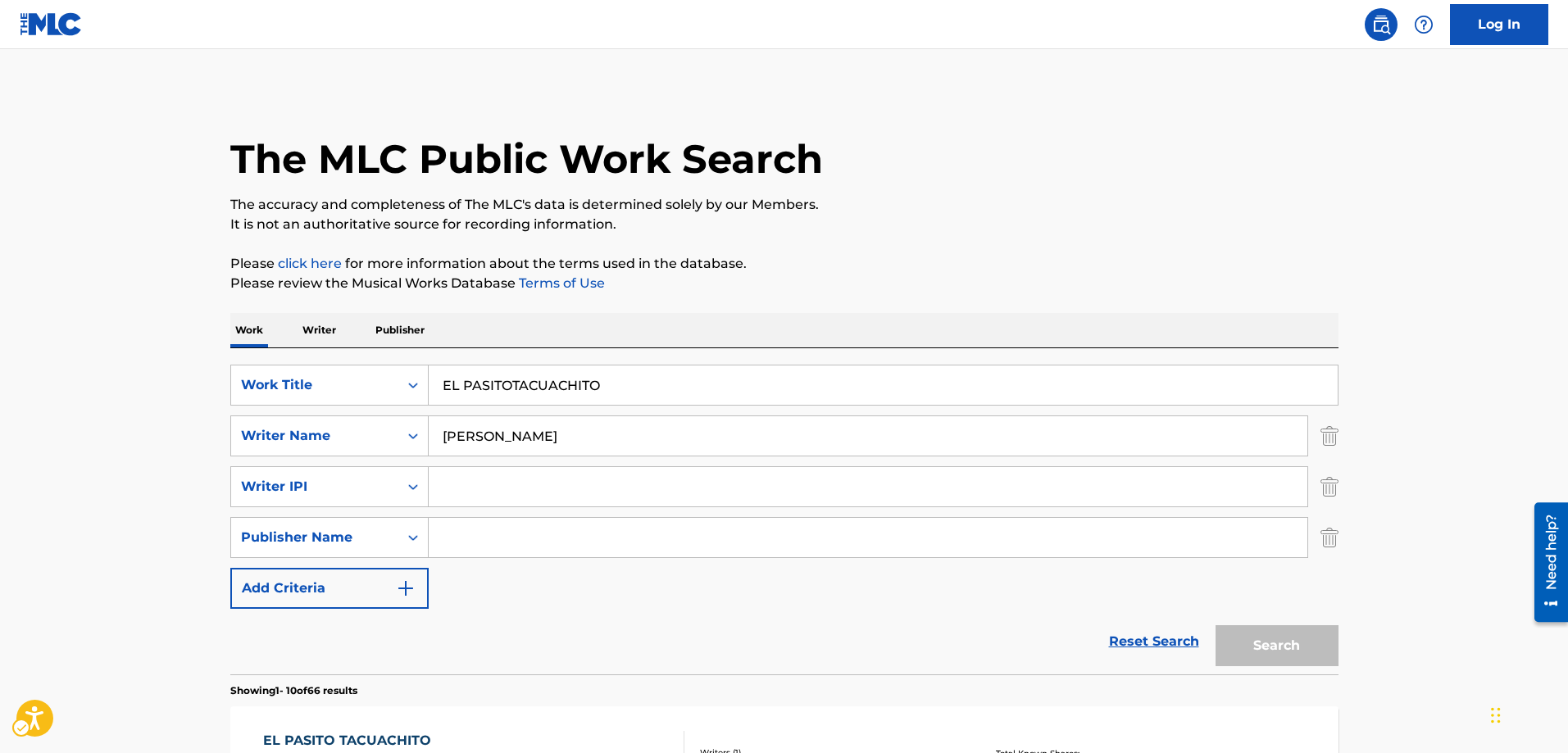
scroll to position [964, 0]
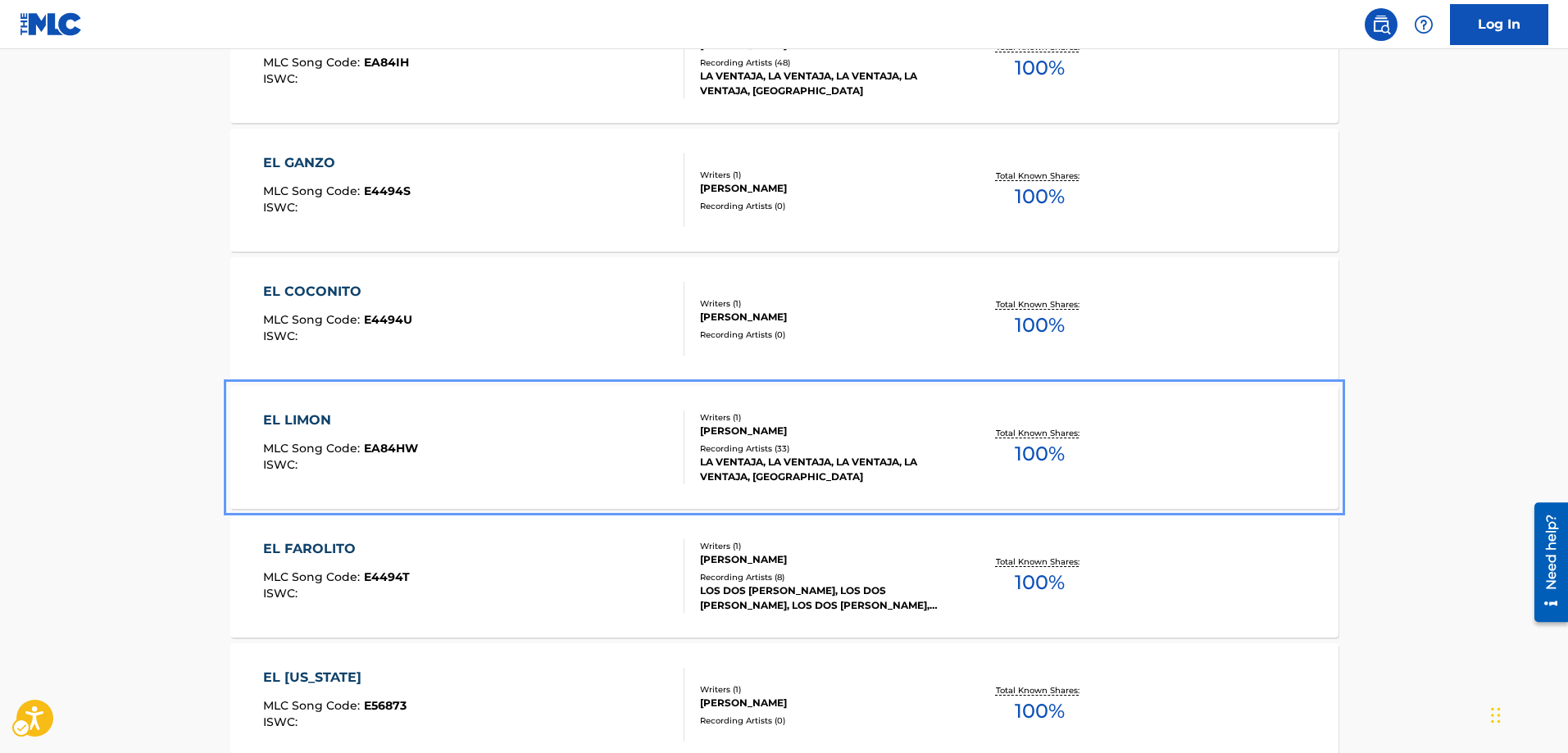
click at [390, 451] on span "EA84HW" at bounding box center [391, 448] width 55 height 15
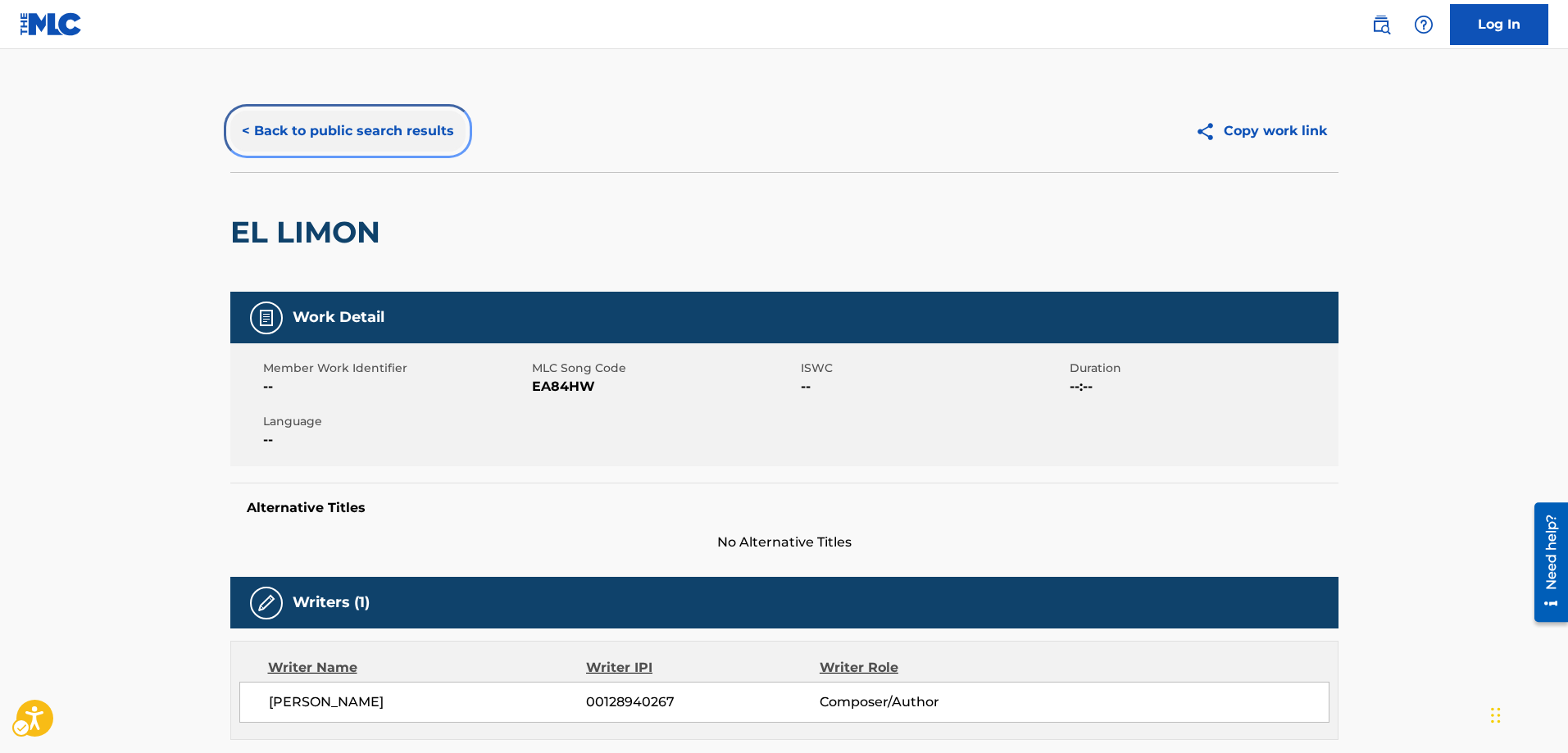
click at [242, 131] on button "< Back to public search results" at bounding box center [347, 131] width 235 height 41
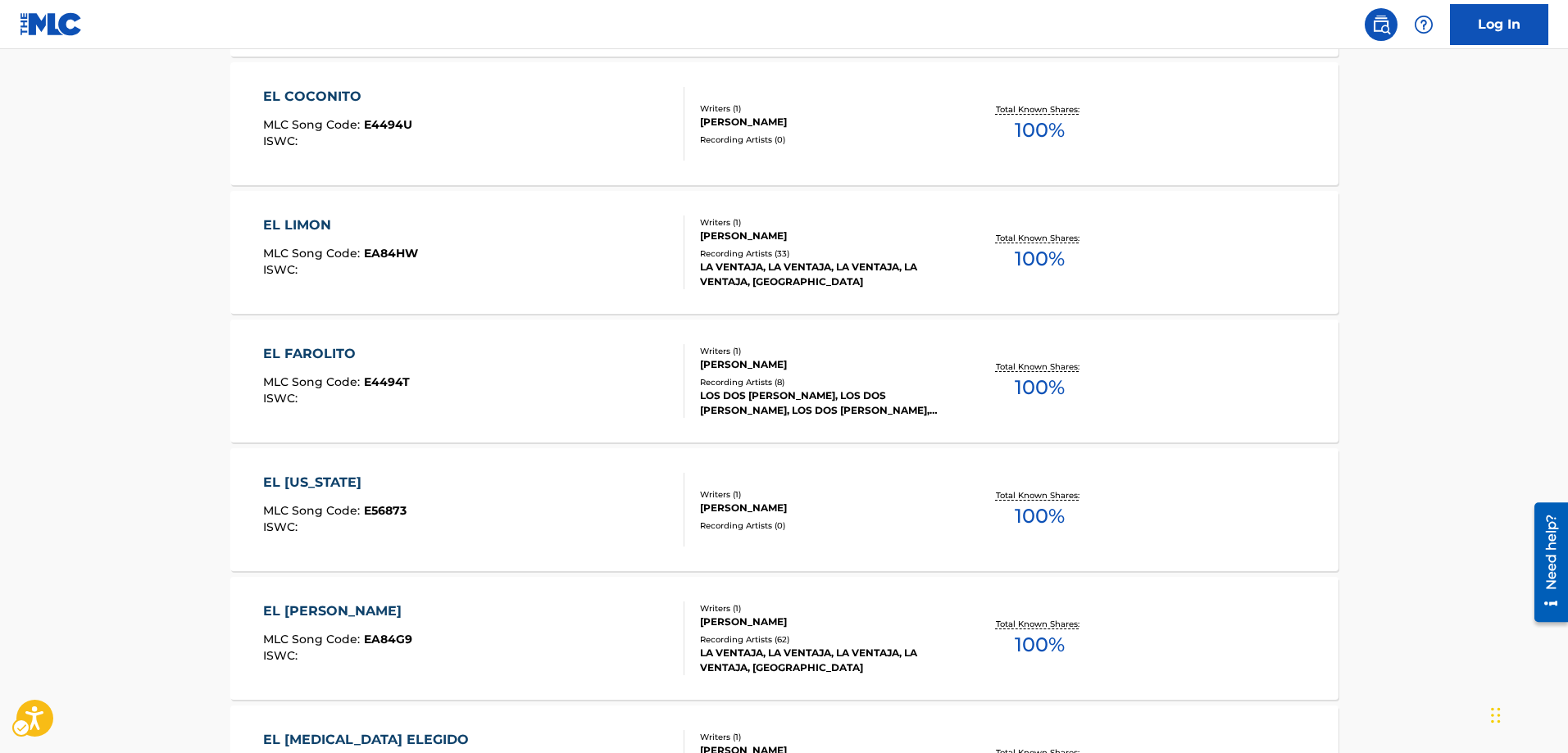
scroll to position [1159, 0]
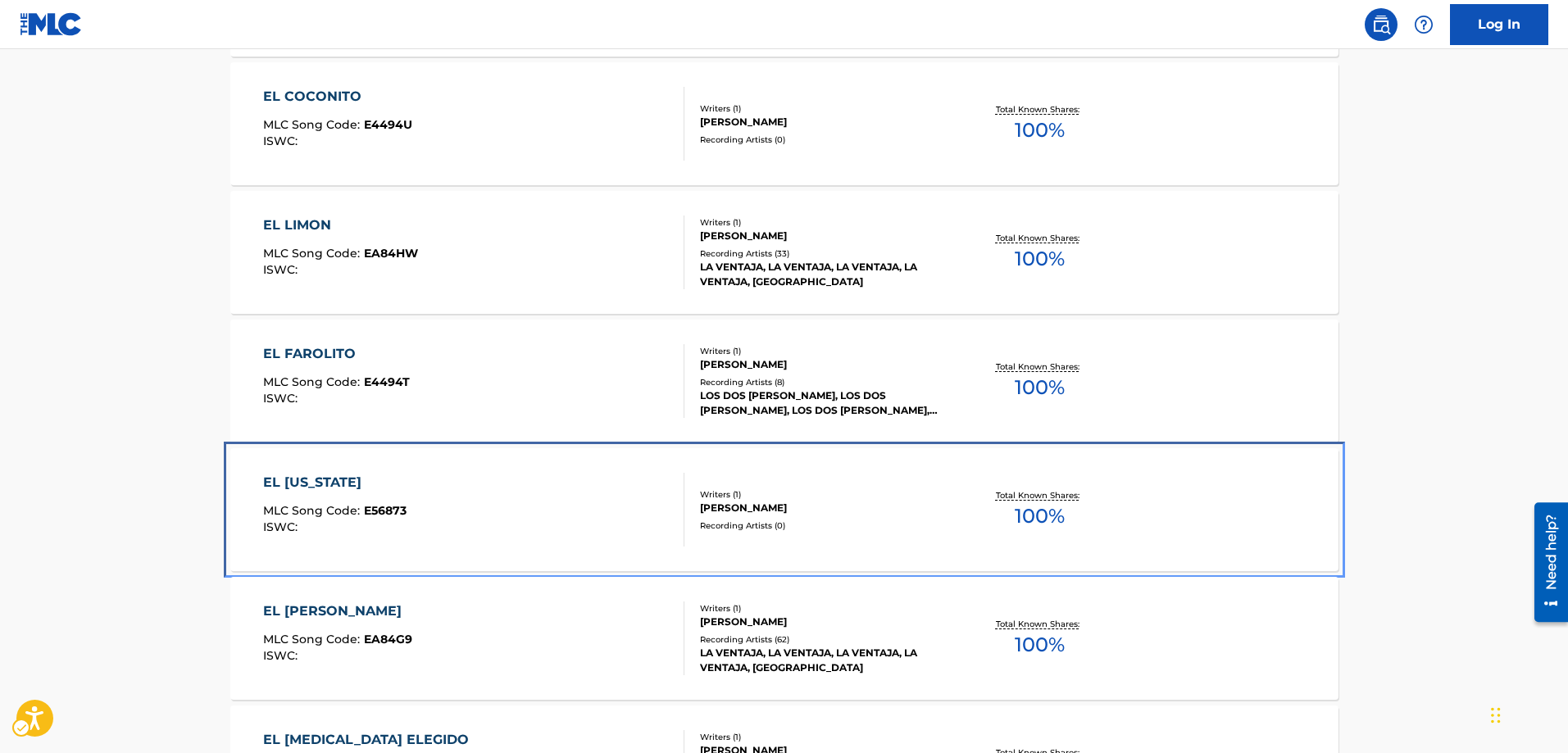
click at [392, 512] on span "E56873" at bounding box center [385, 510] width 43 height 15
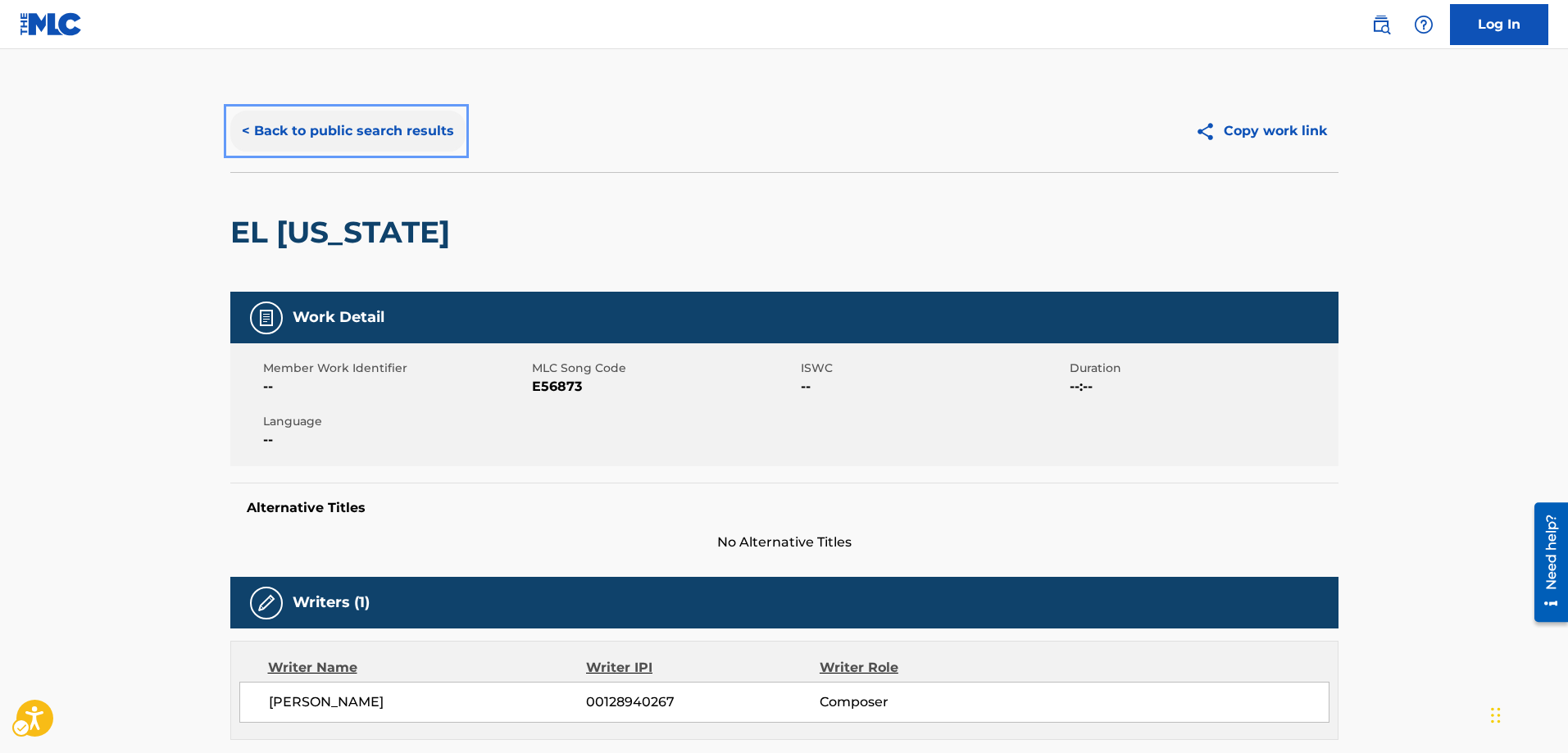
click at [247, 129] on button "< Back to public search results" at bounding box center [347, 131] width 235 height 41
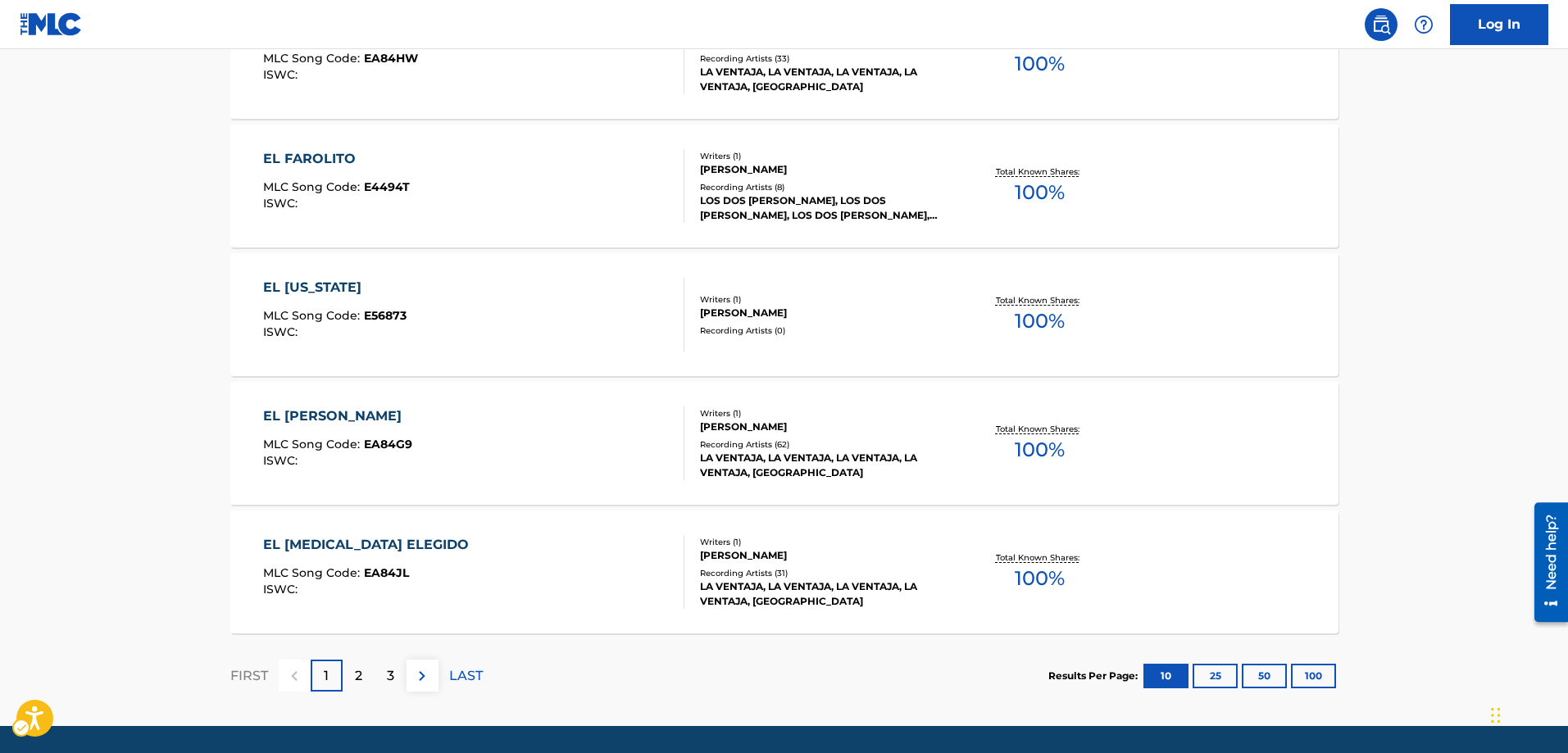
scroll to position [1406, 0]
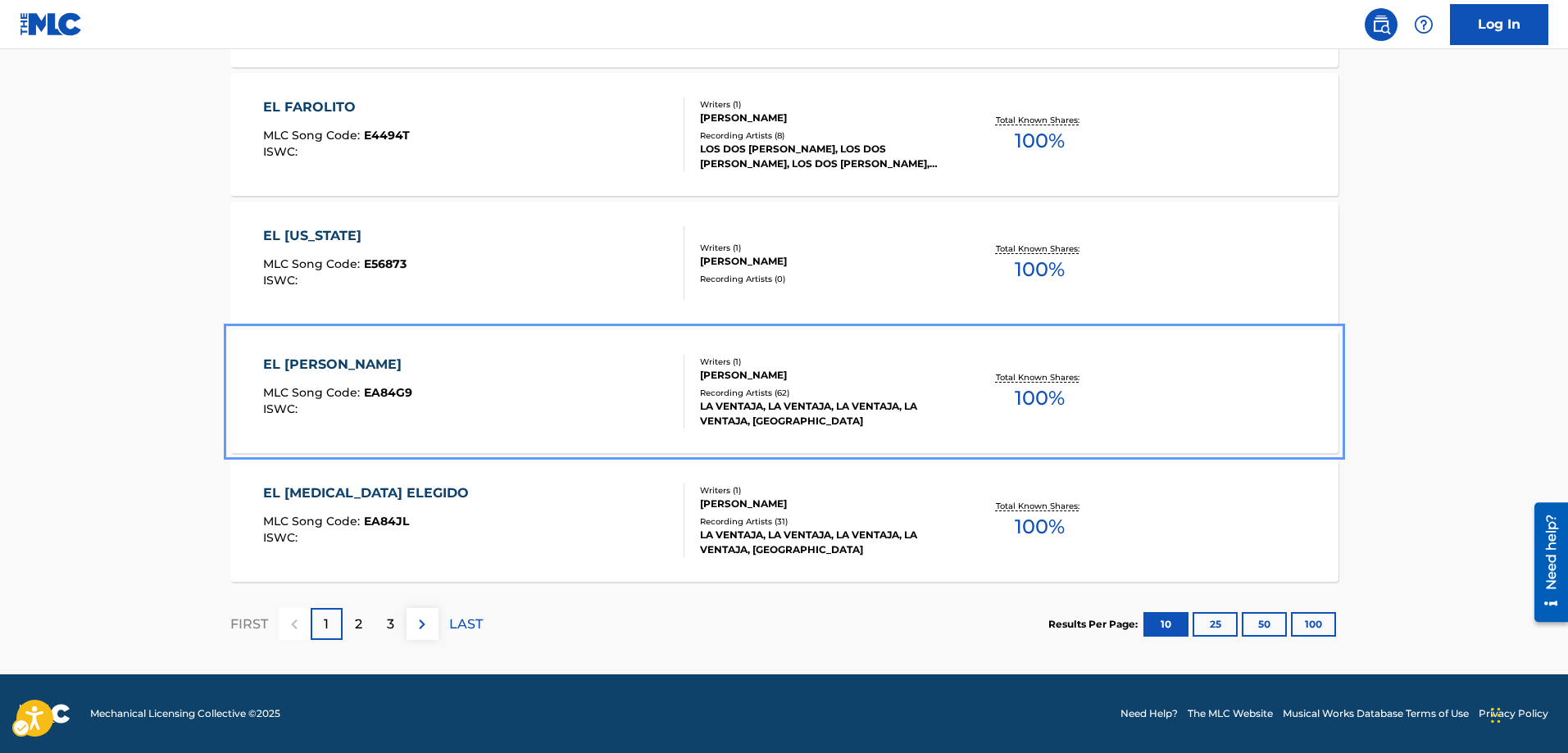
click at [366, 360] on div "EL [PERSON_NAME]" at bounding box center [337, 365] width 149 height 20
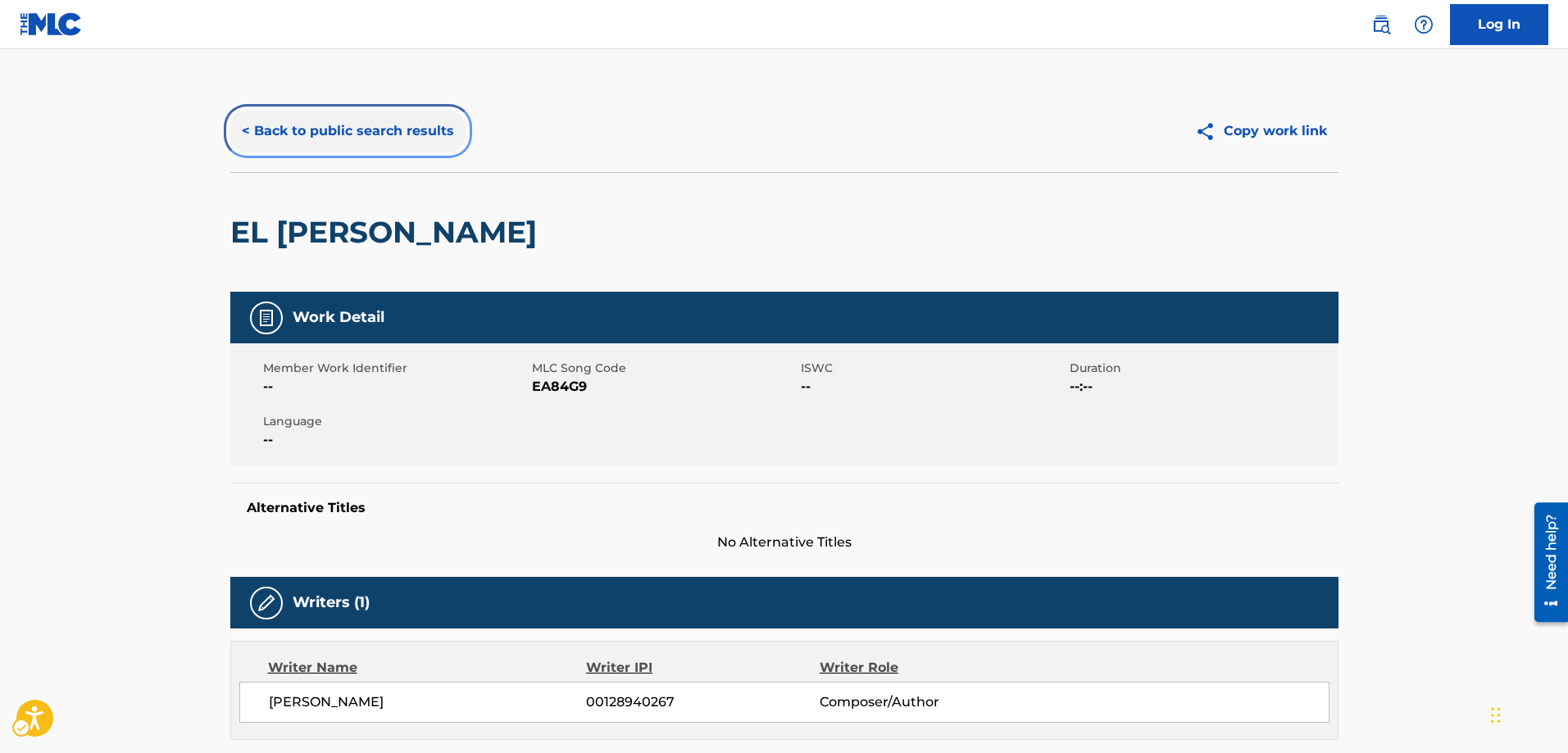
click at [239, 134] on button "< Back to public search results" at bounding box center [347, 131] width 235 height 41
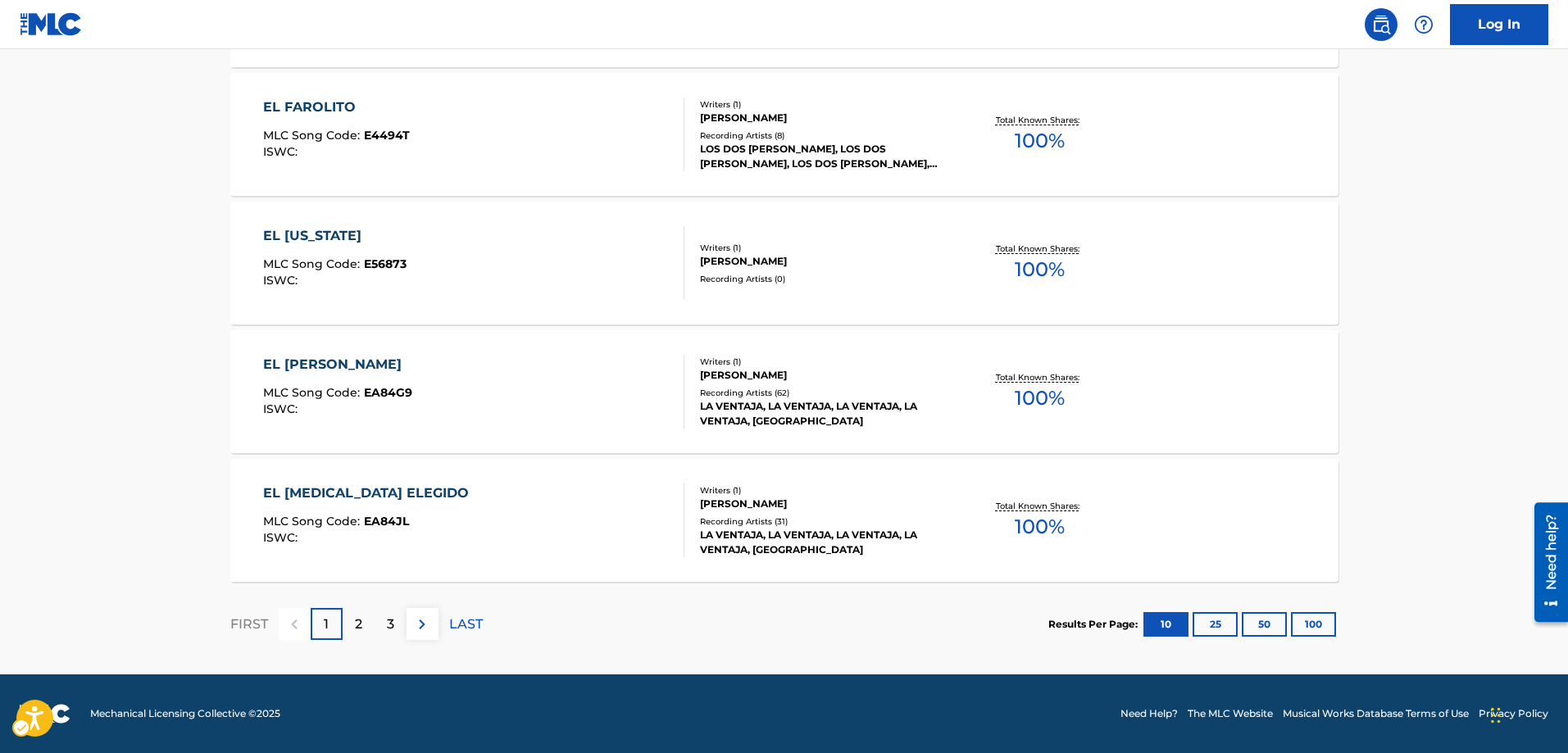
scroll to position [1406, 0]
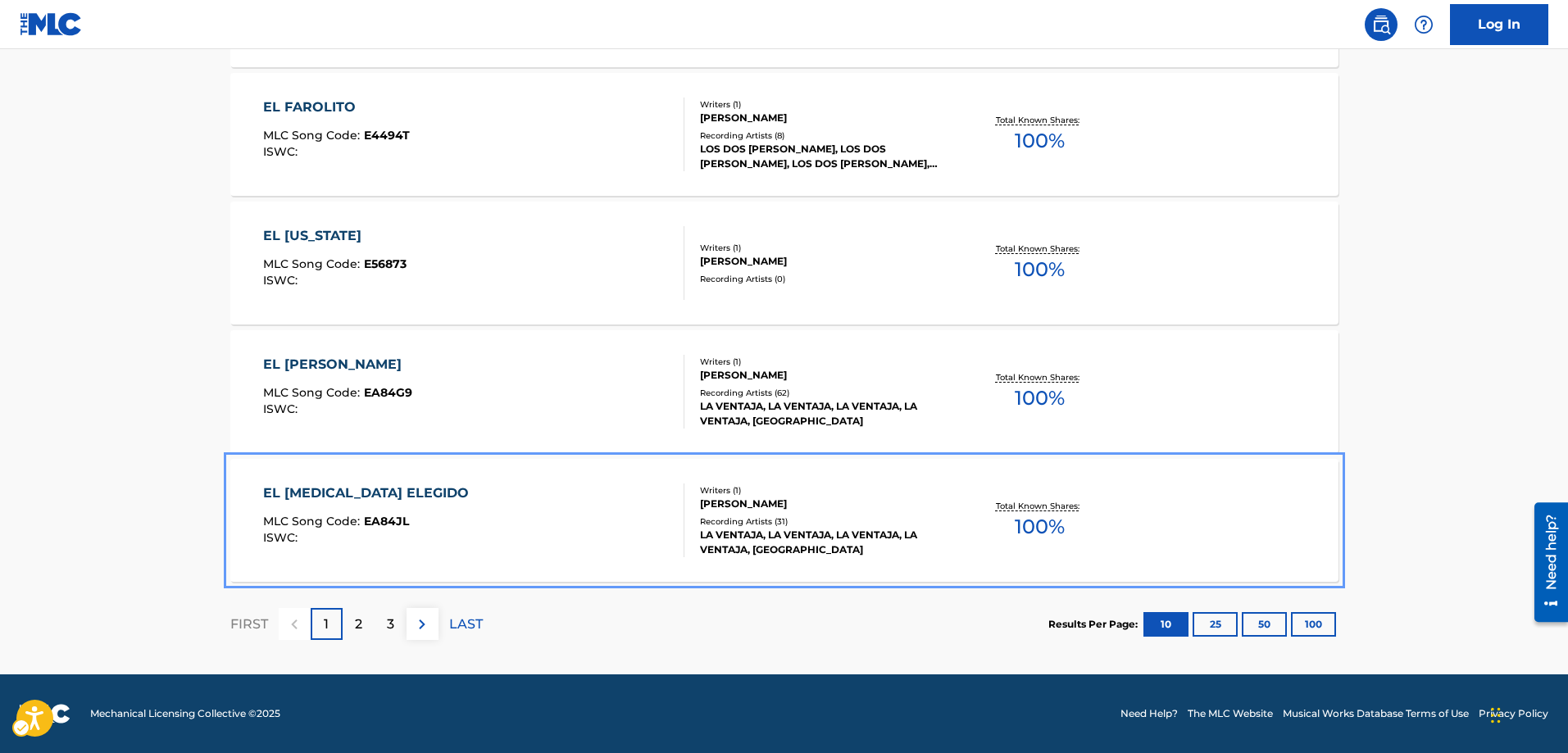
click at [383, 522] on span "EA84JL" at bounding box center [386, 521] width 45 height 15
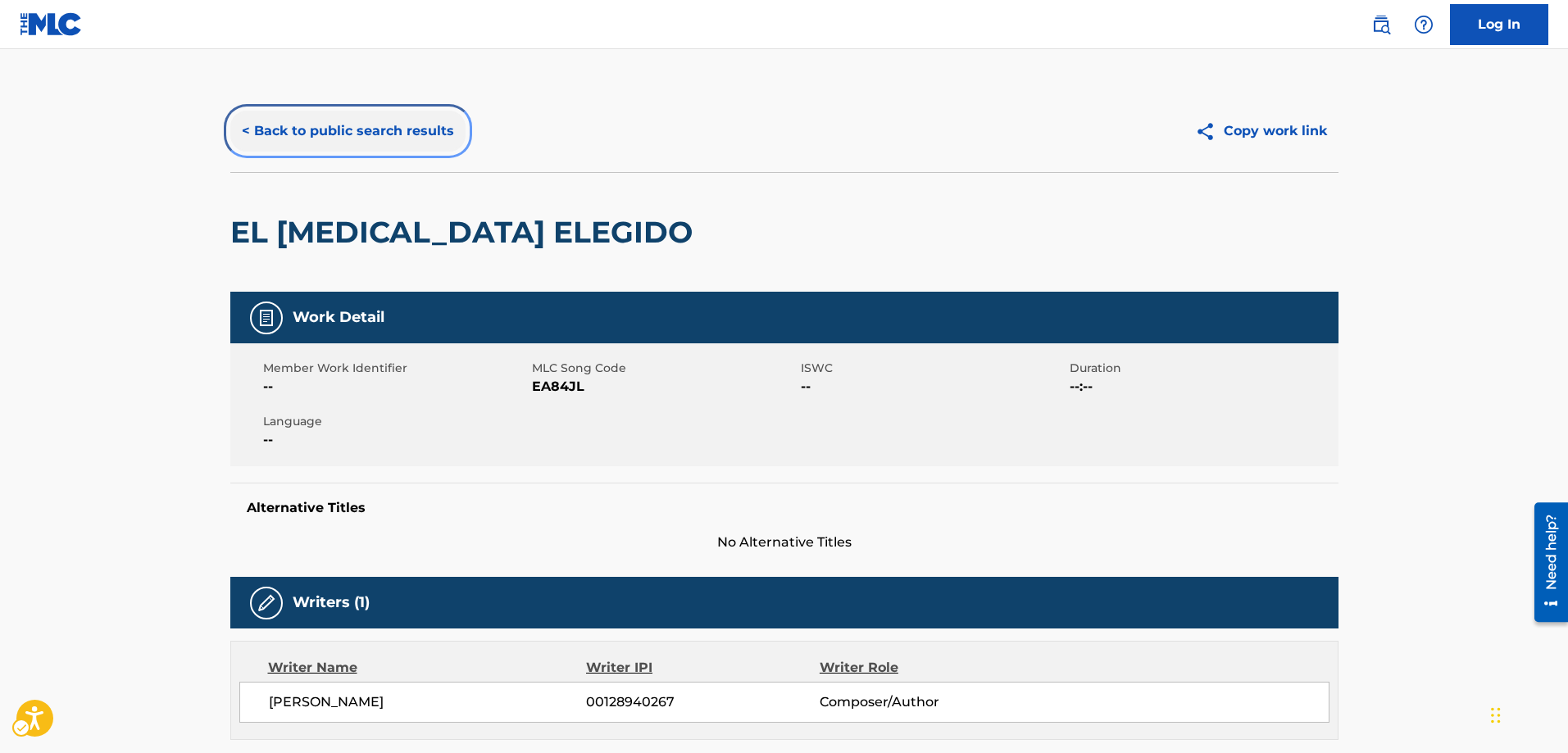
click at [236, 130] on button "< Back to public search results" at bounding box center [347, 131] width 235 height 41
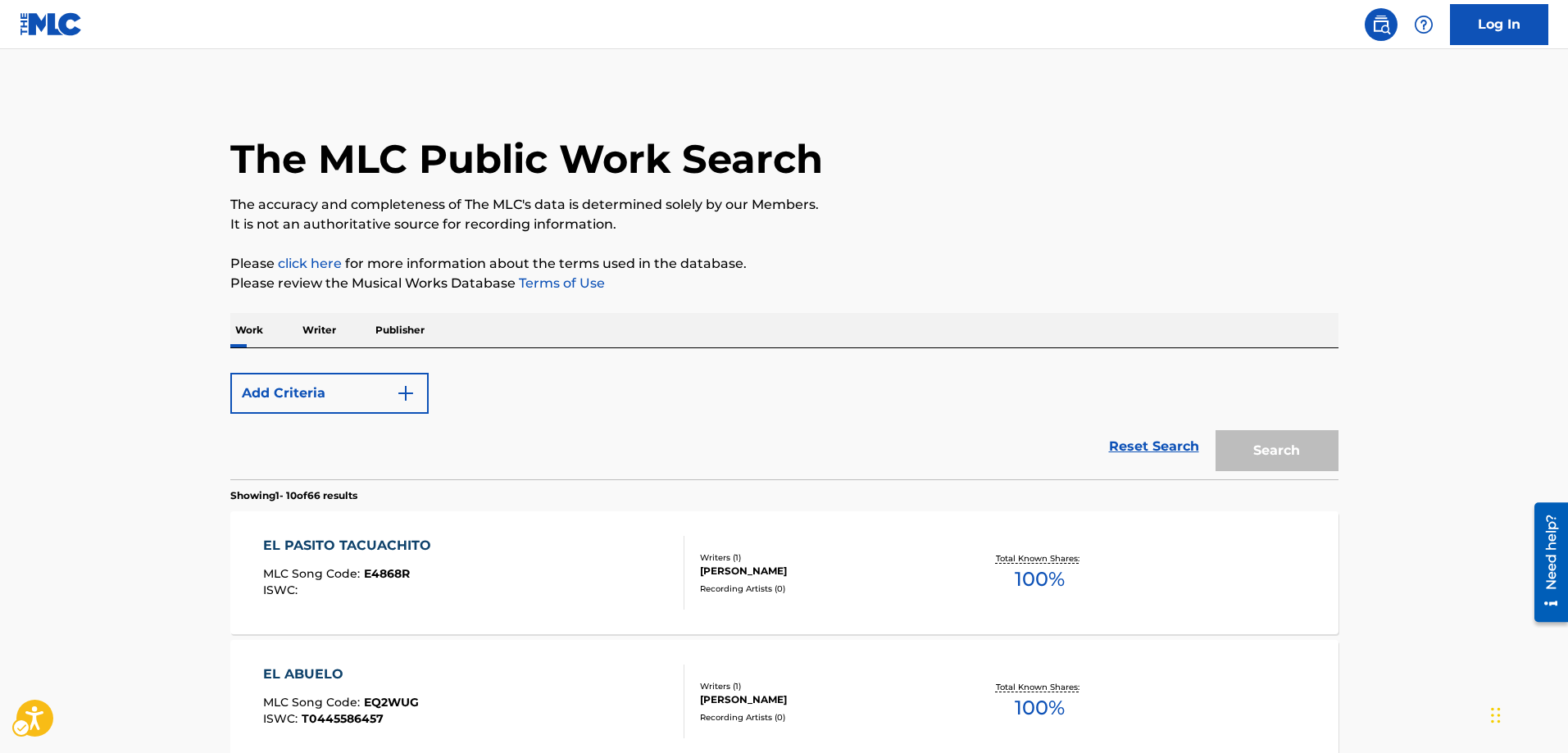
scroll to position [1406, 0]
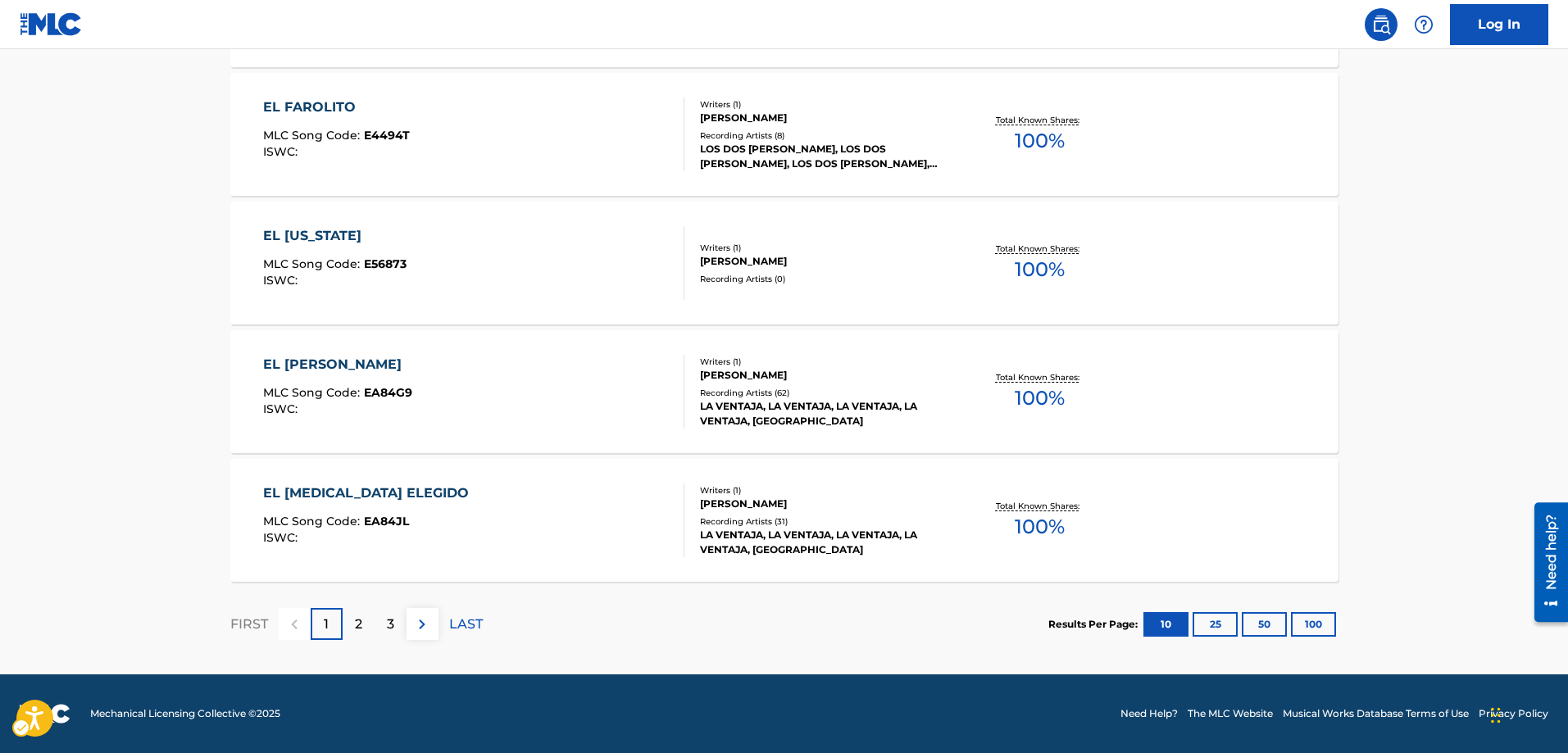
click at [356, 629] on p "2" at bounding box center [358, 625] width 7 height 20
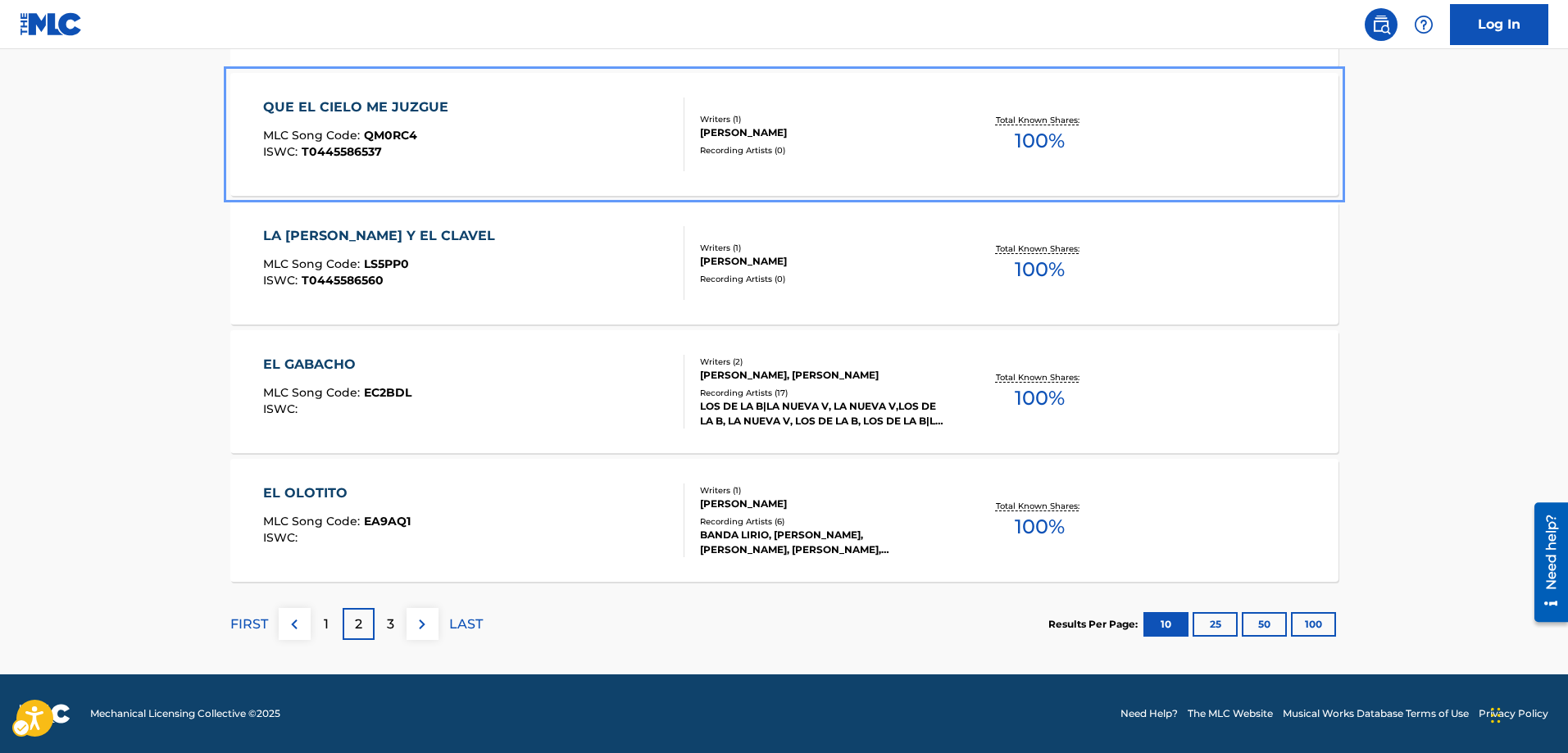
click at [404, 131] on span "QM0RC4" at bounding box center [391, 135] width 54 height 15
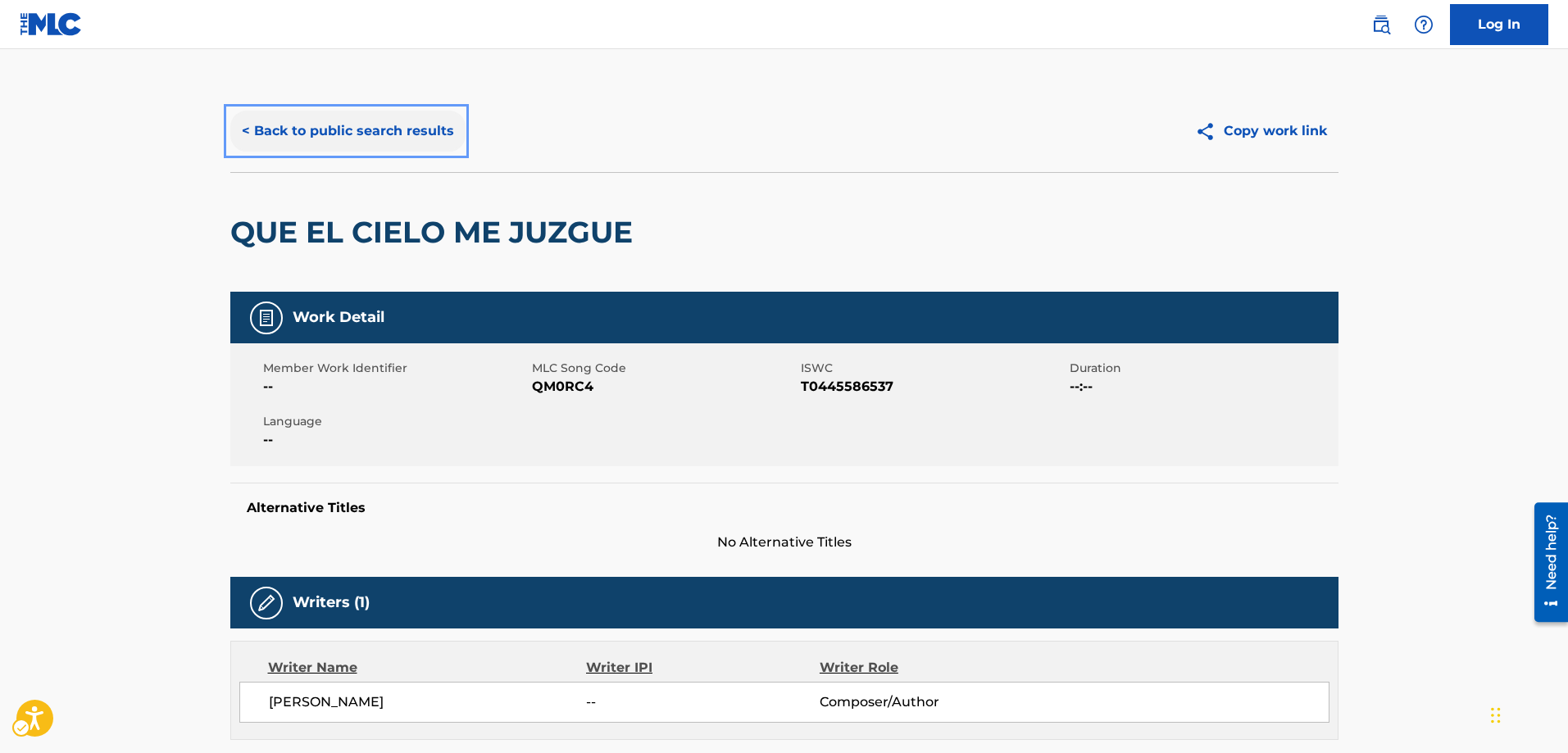
click at [243, 127] on button "< Back to public search results" at bounding box center [347, 131] width 235 height 41
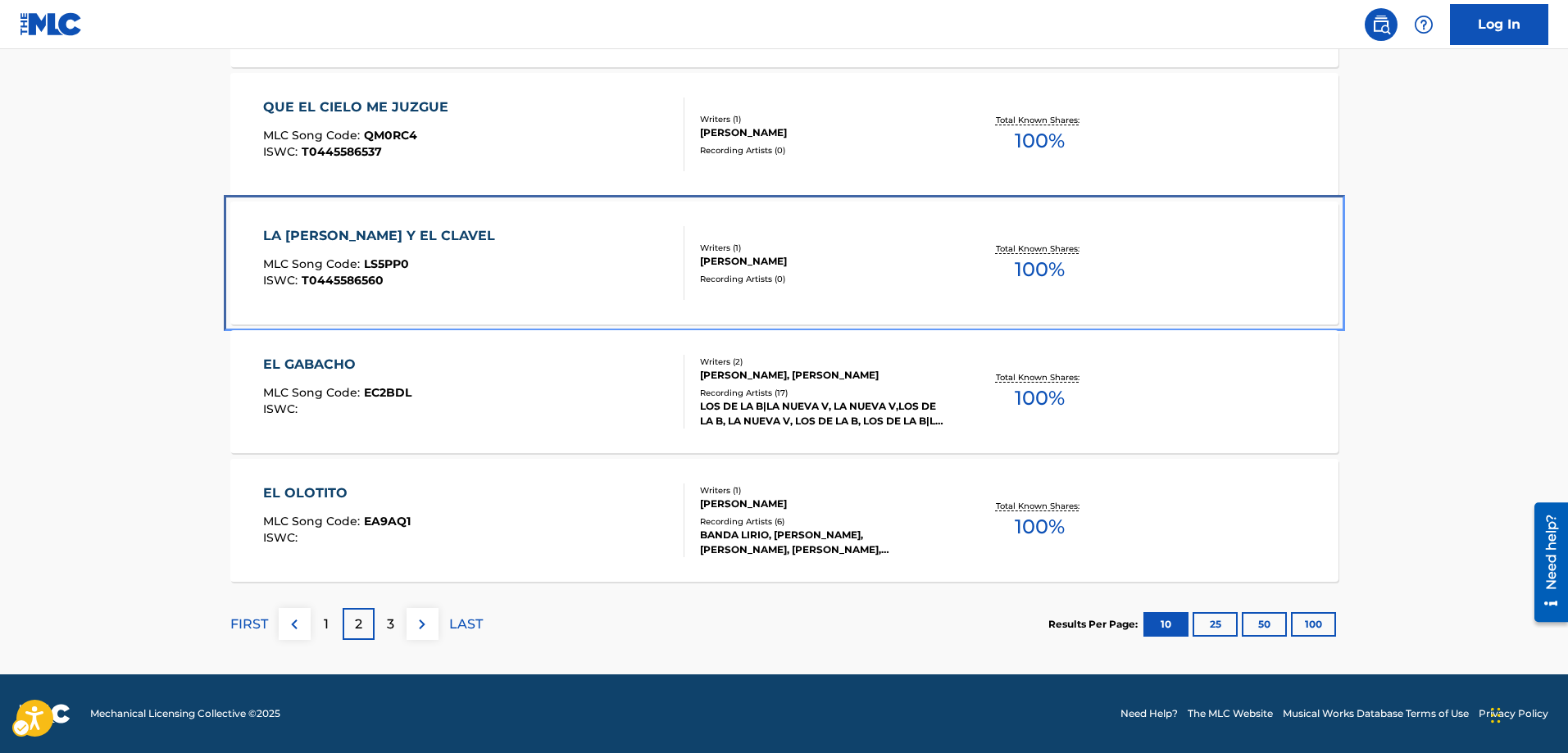
click at [379, 262] on span "LS5PP0" at bounding box center [386, 264] width 45 height 15
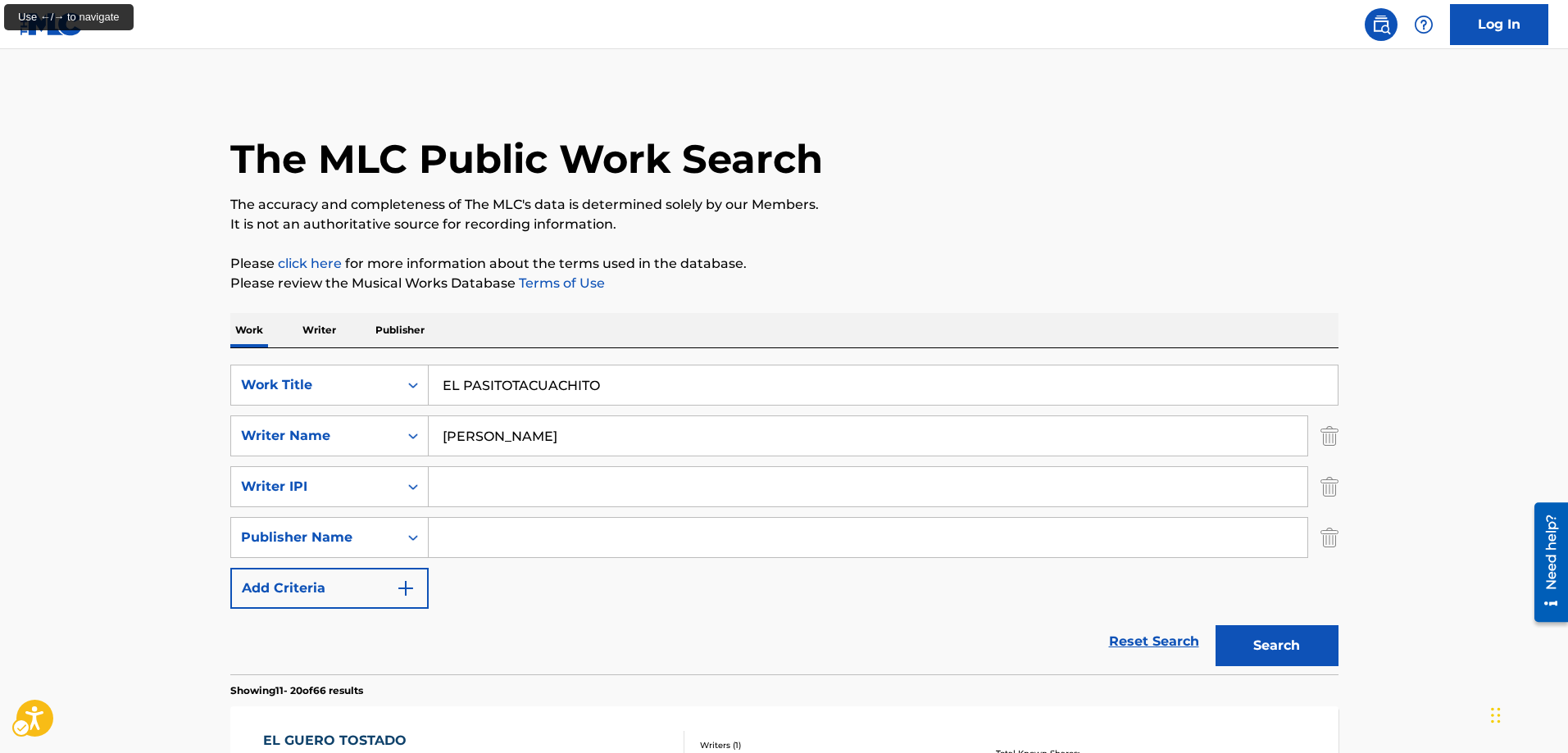
scroll to position [1406, 0]
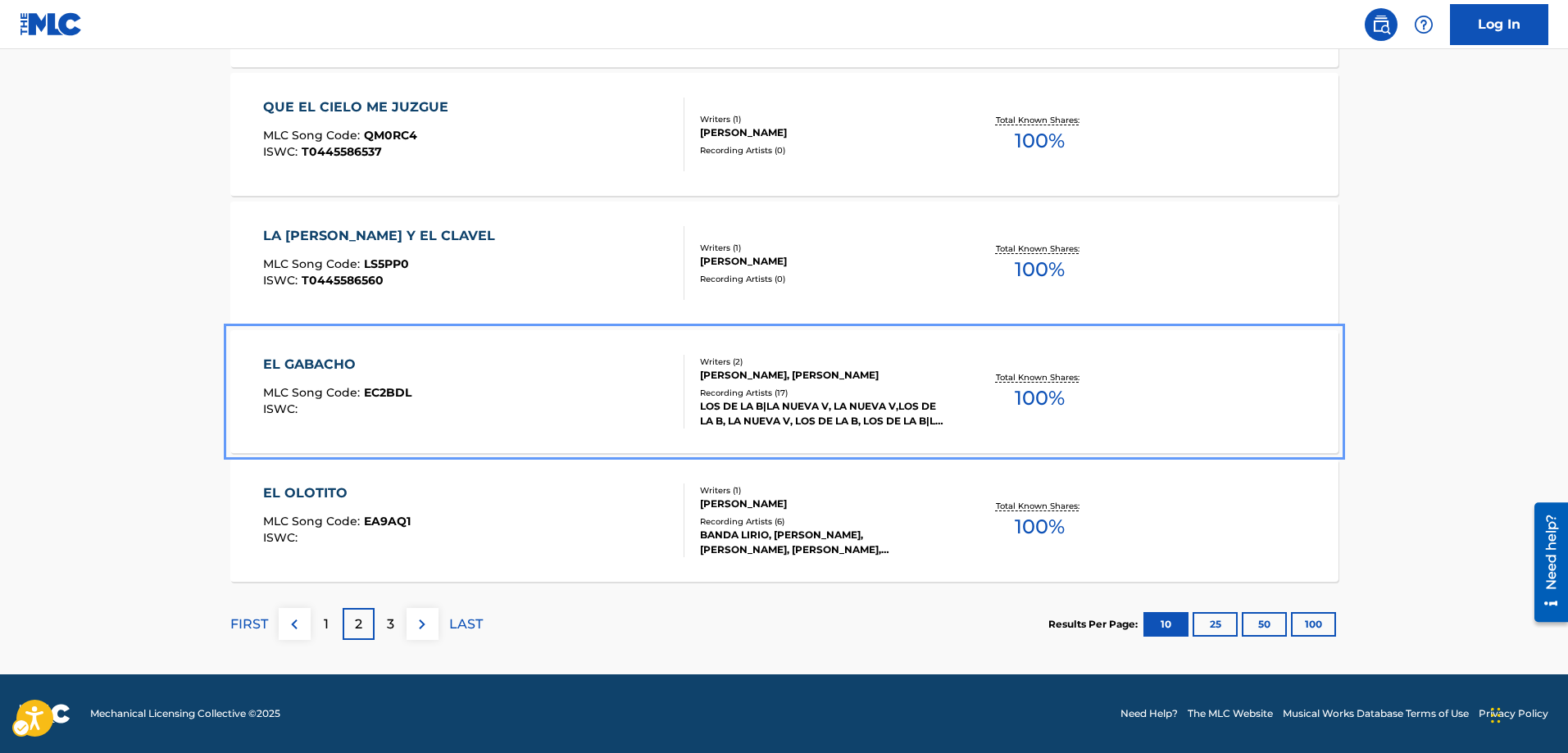
click at [394, 394] on span "EC2BDL" at bounding box center [388, 392] width 48 height 15
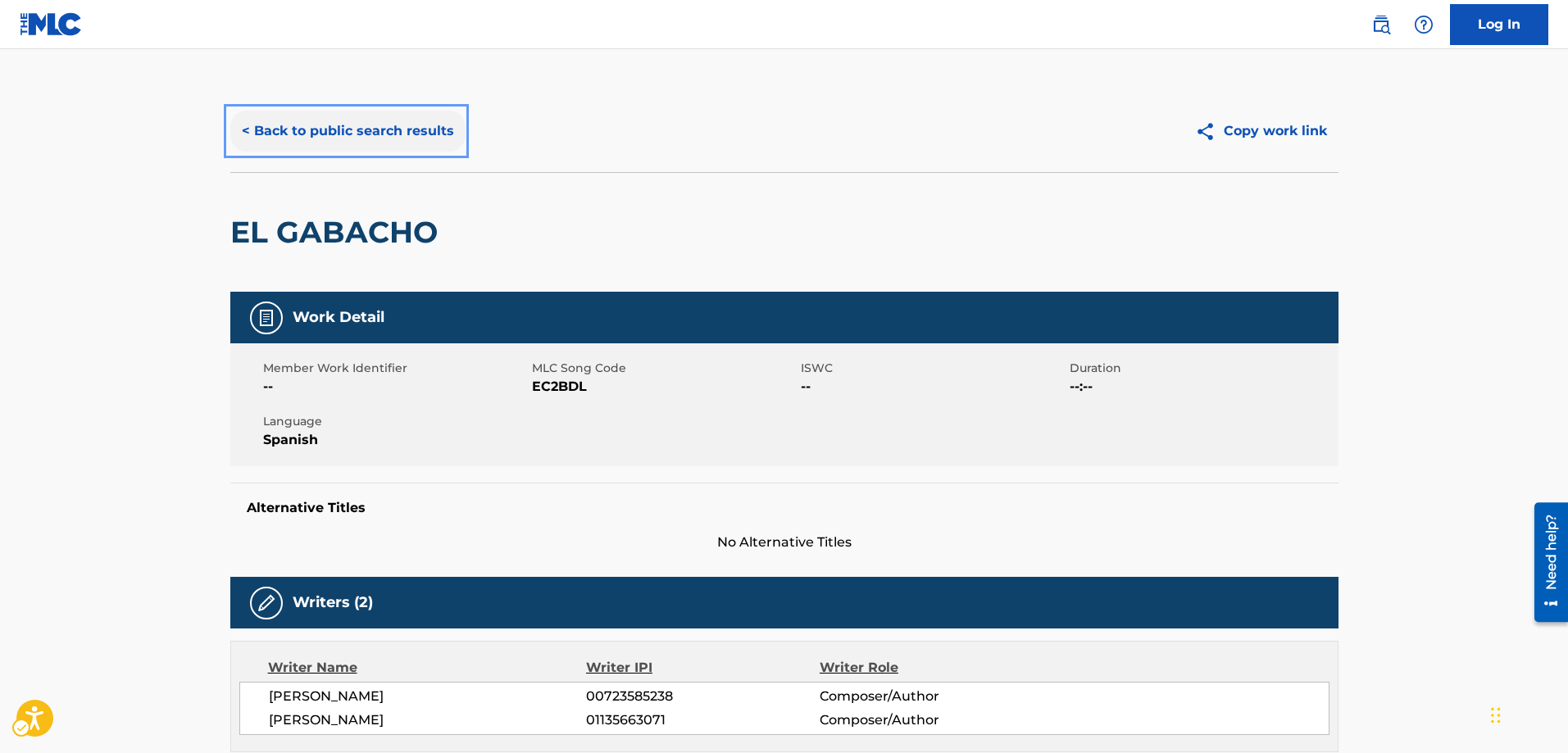
click at [239, 132] on button "< Back to public search results" at bounding box center [347, 131] width 235 height 41
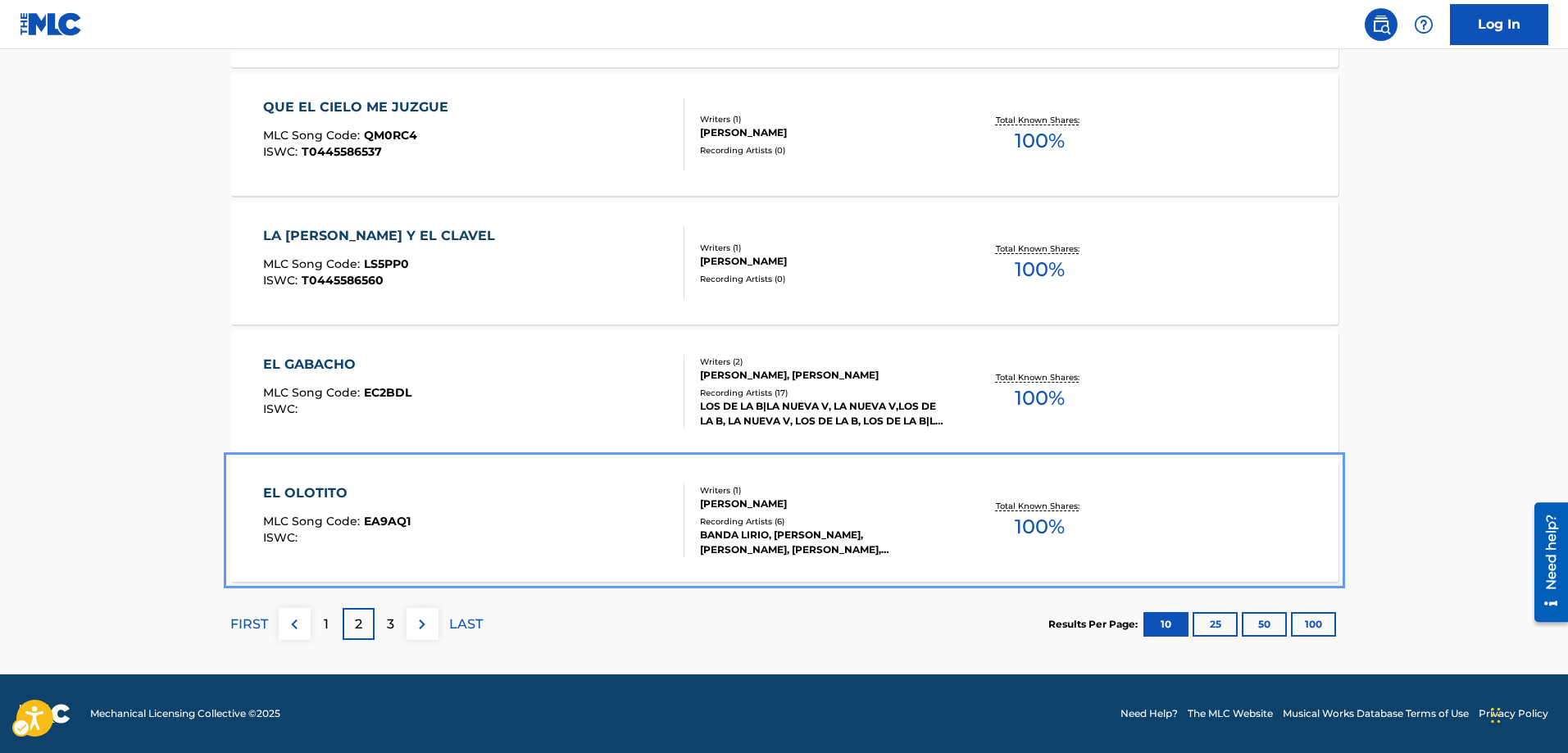
click at [392, 521] on span "EA9AQ1" at bounding box center [387, 521] width 47 height 15
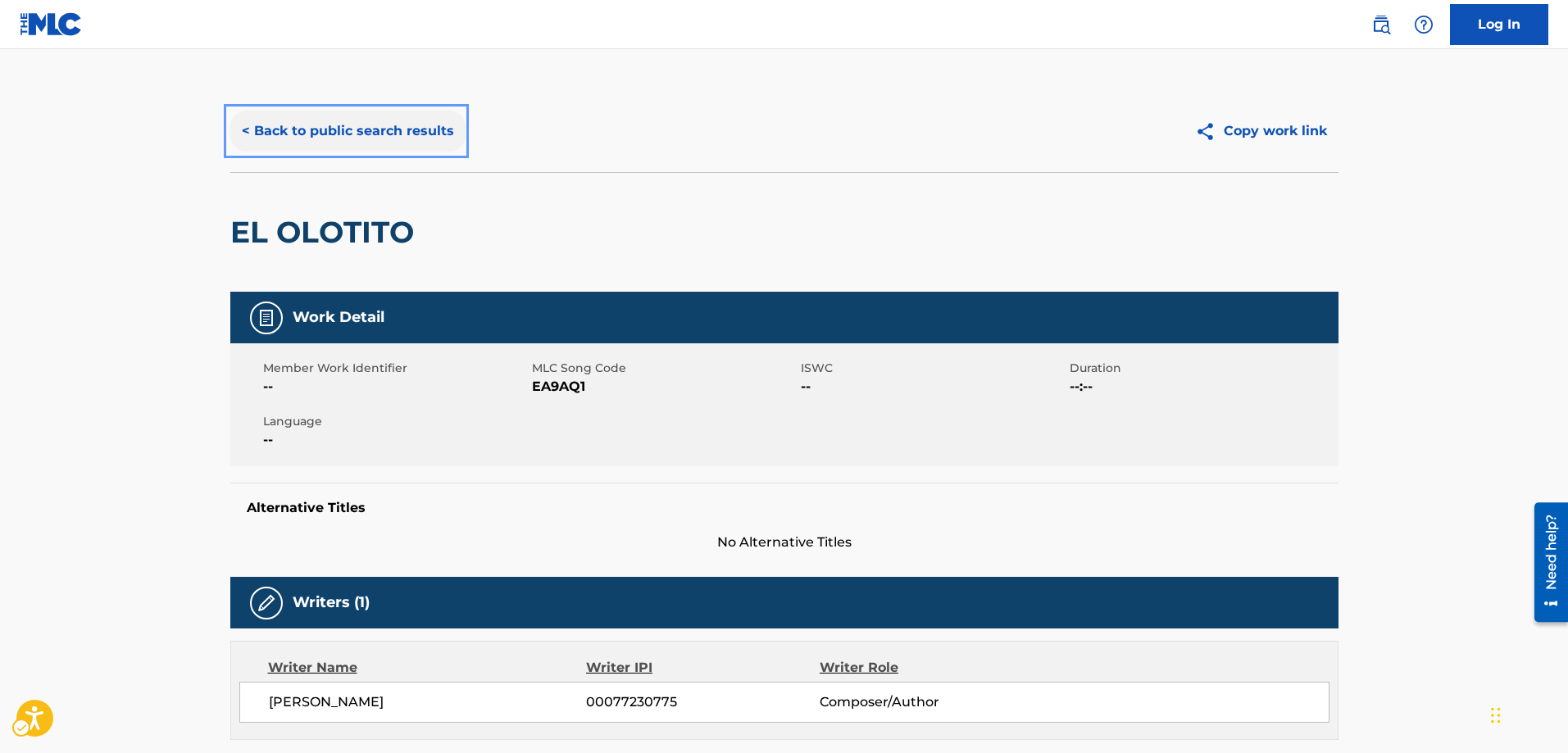
click at [243, 126] on button "< Back to public search results" at bounding box center [347, 131] width 235 height 41
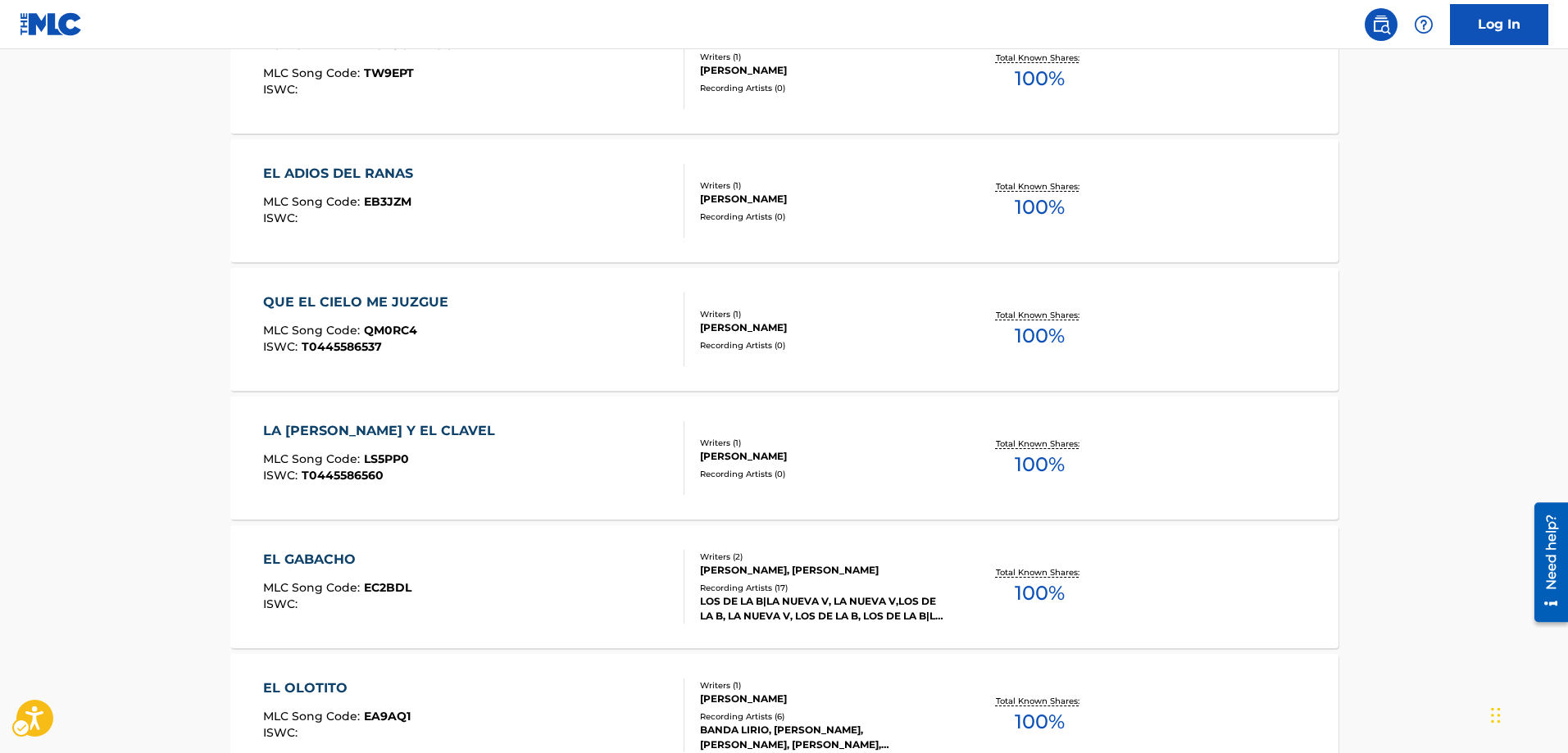
scroll to position [1406, 0]
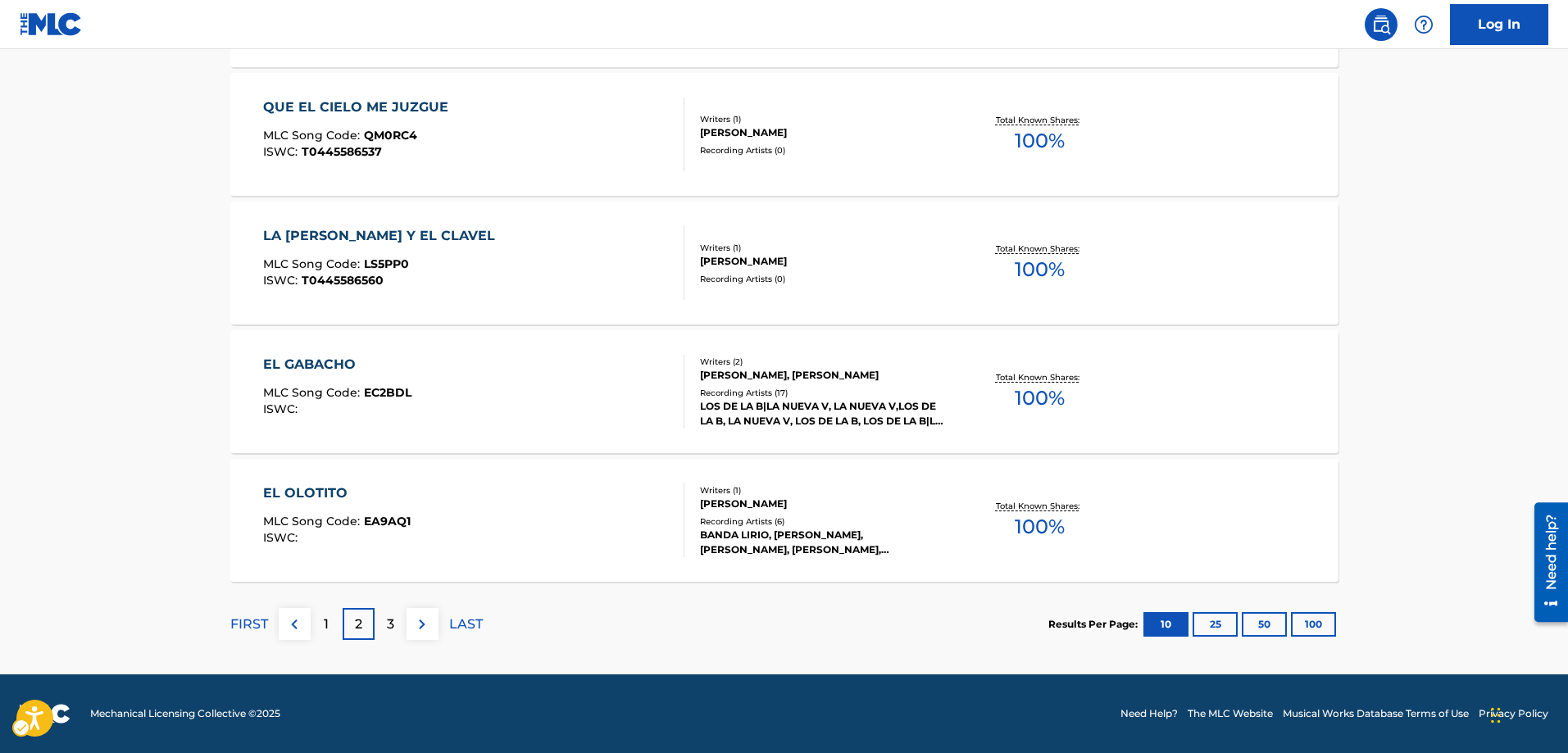
click at [389, 622] on p "3" at bounding box center [390, 625] width 7 height 20
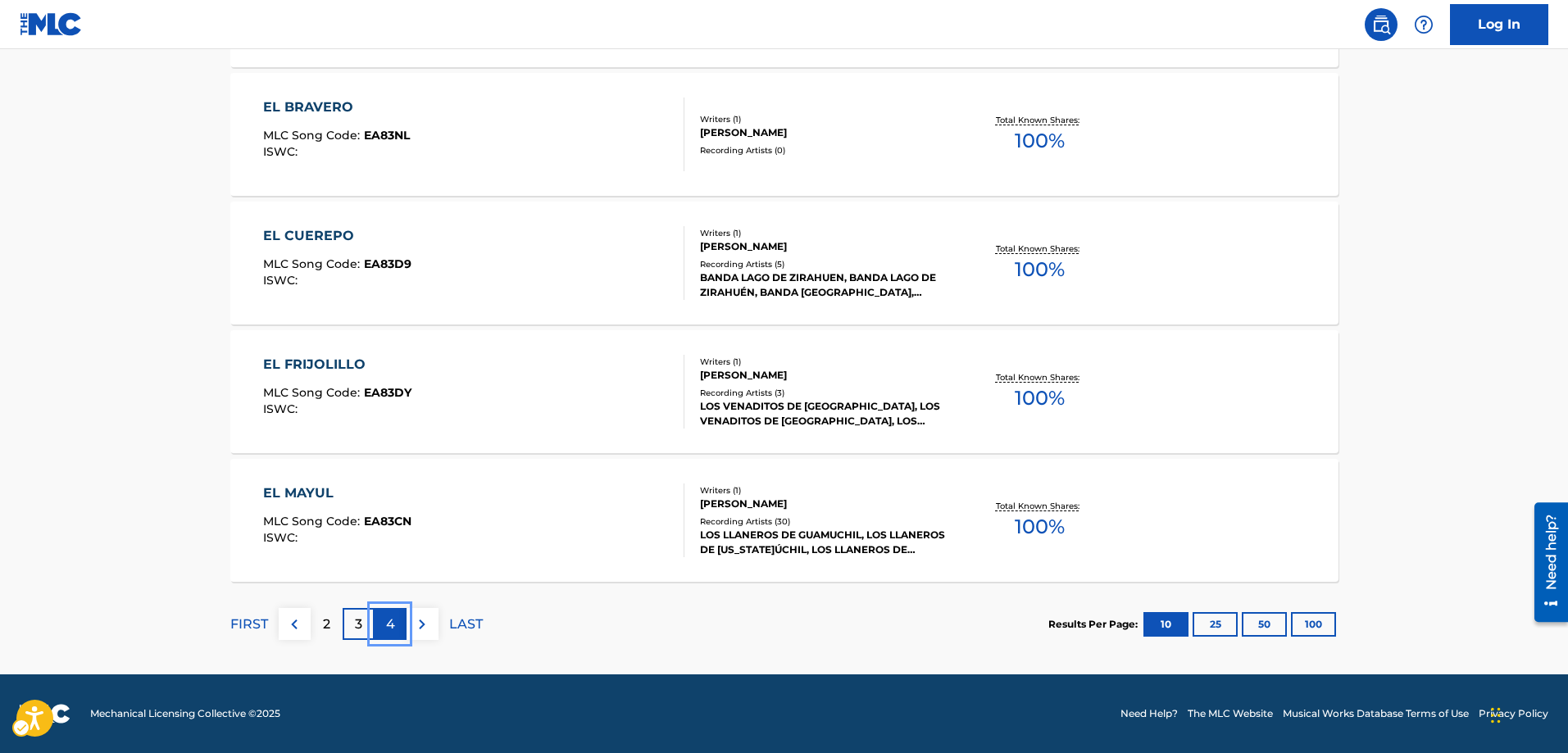
click at [394, 622] on p "4" at bounding box center [390, 625] width 9 height 20
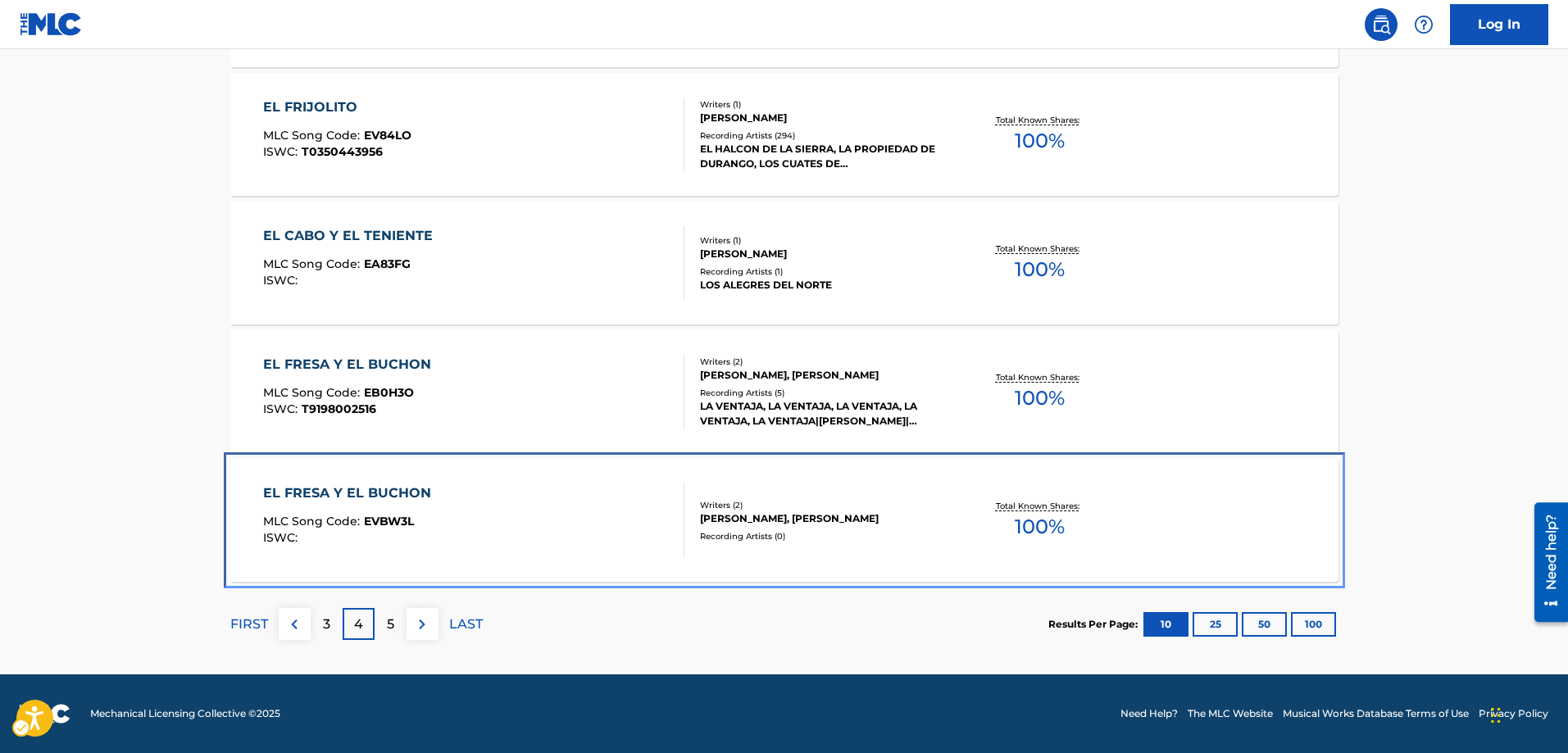
click at [387, 523] on span "EVBW3L" at bounding box center [389, 521] width 50 height 15
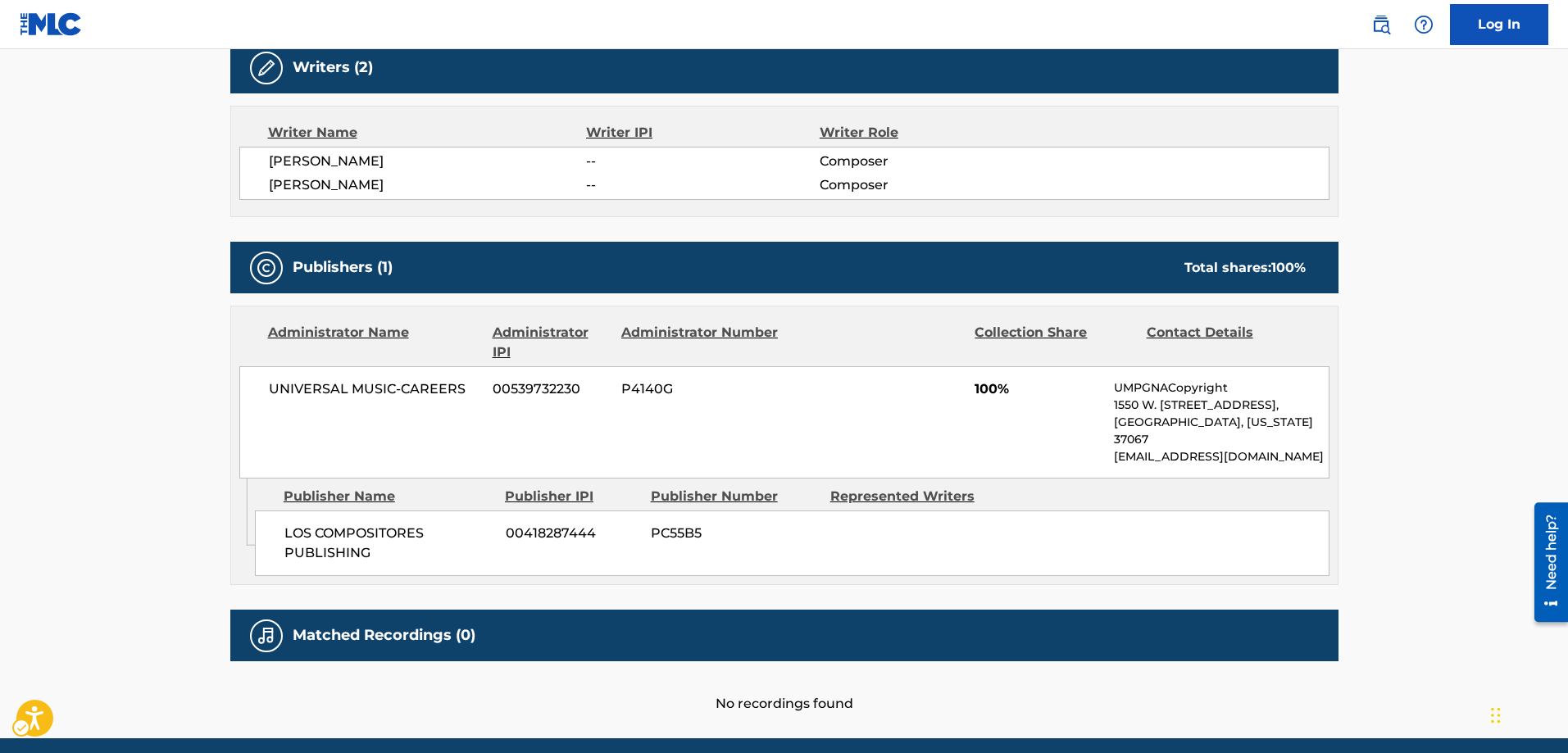
scroll to position [573, 0]
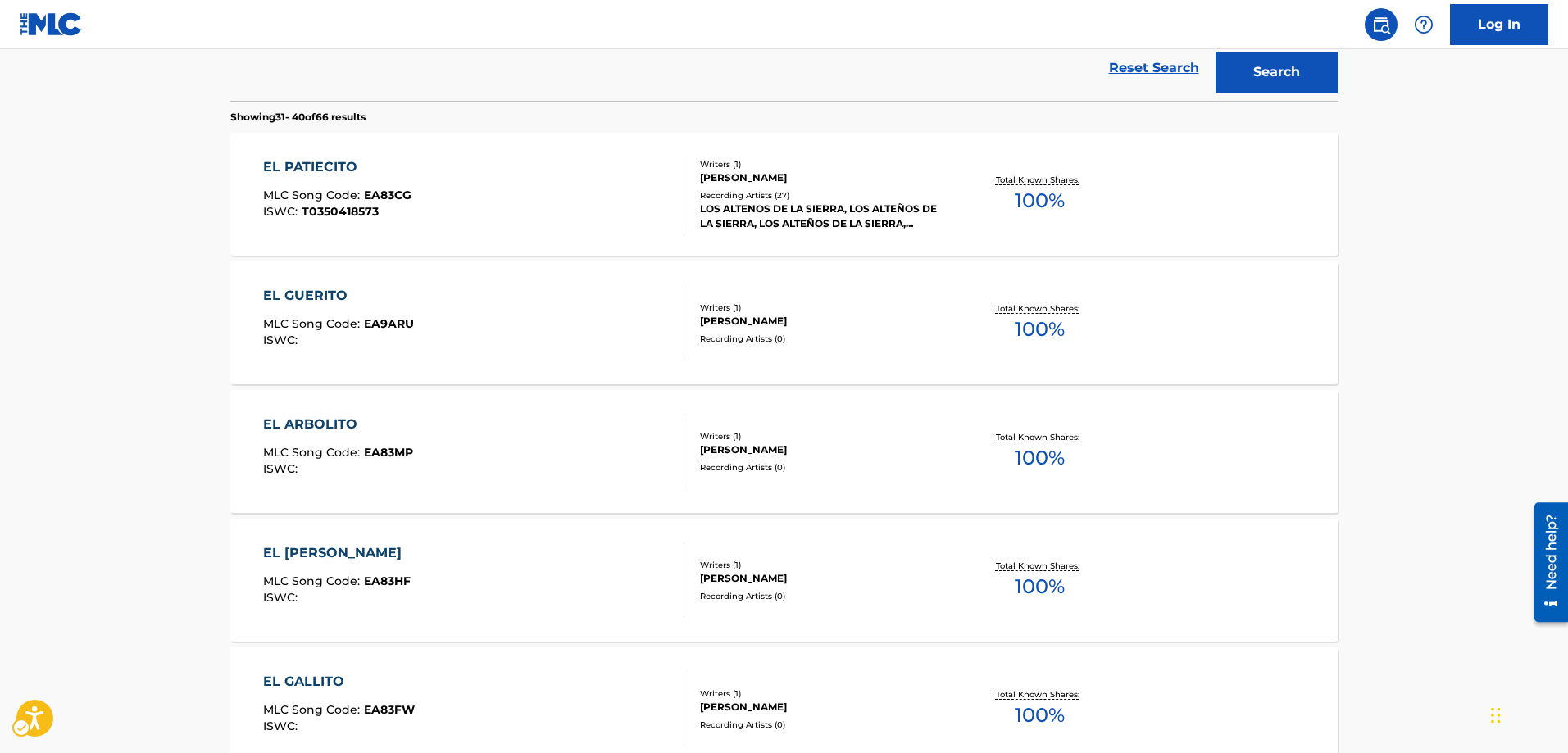
scroll to position [1406, 0]
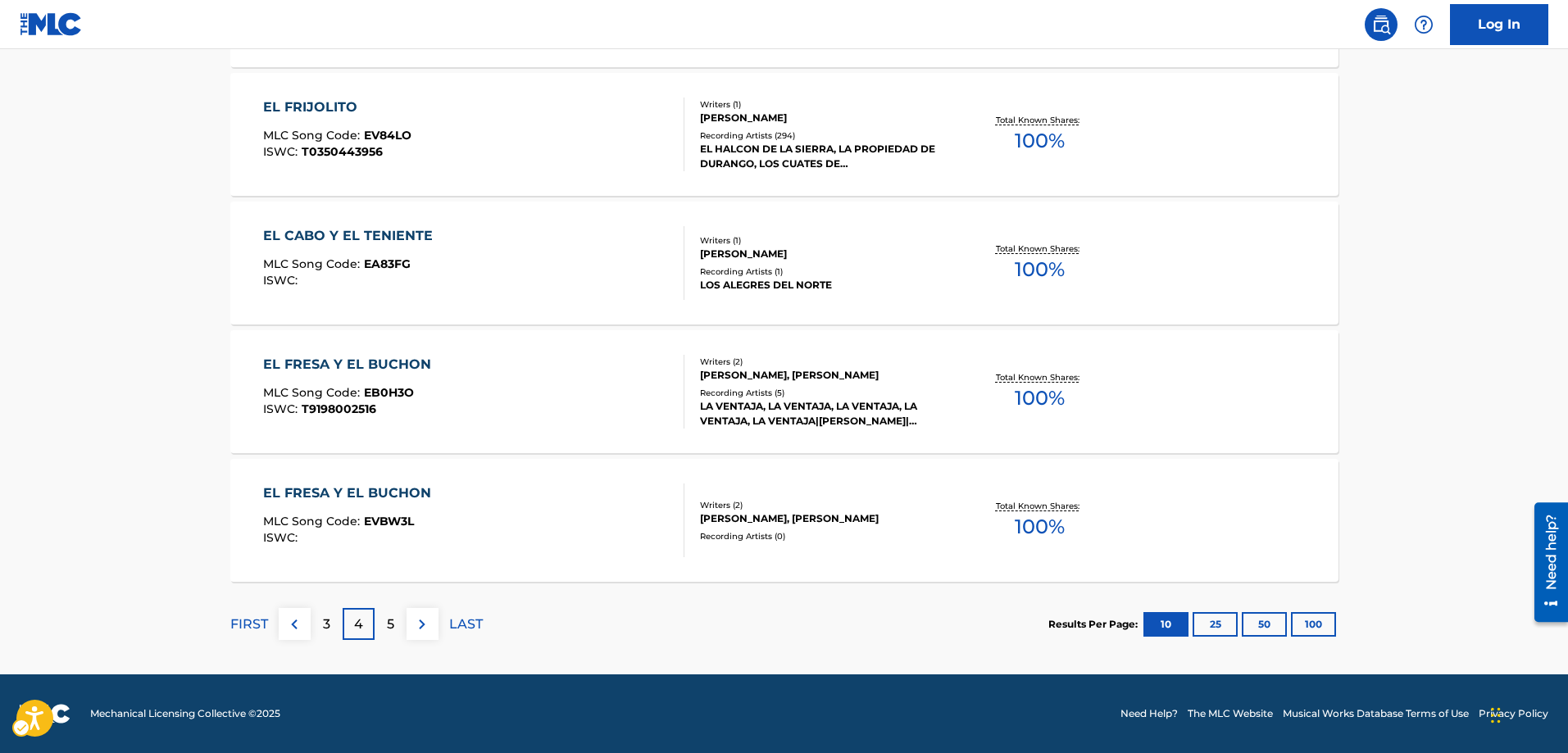
click at [390, 625] on p "5" at bounding box center [390, 625] width 7 height 20
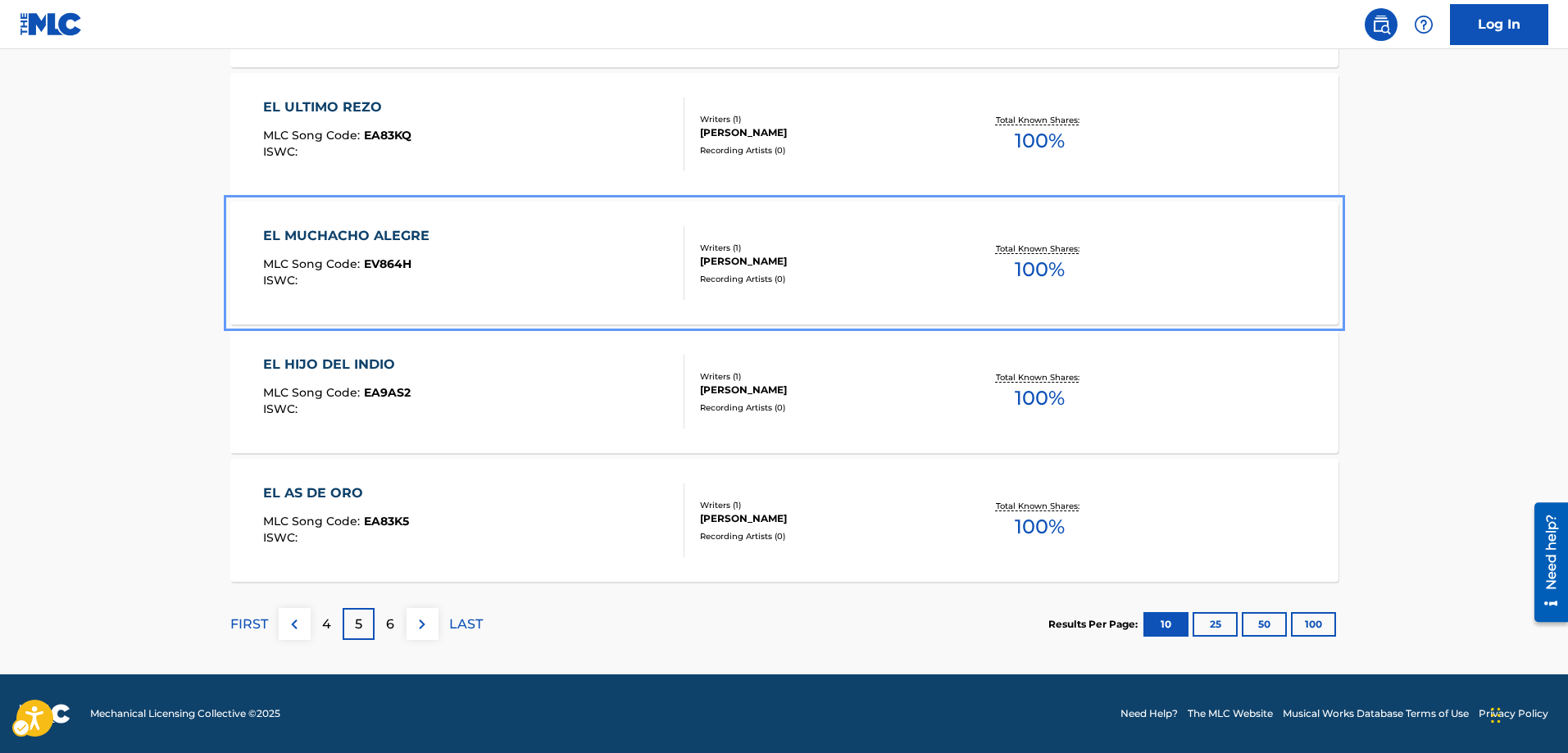
click at [394, 268] on span "EV864H" at bounding box center [388, 264] width 48 height 15
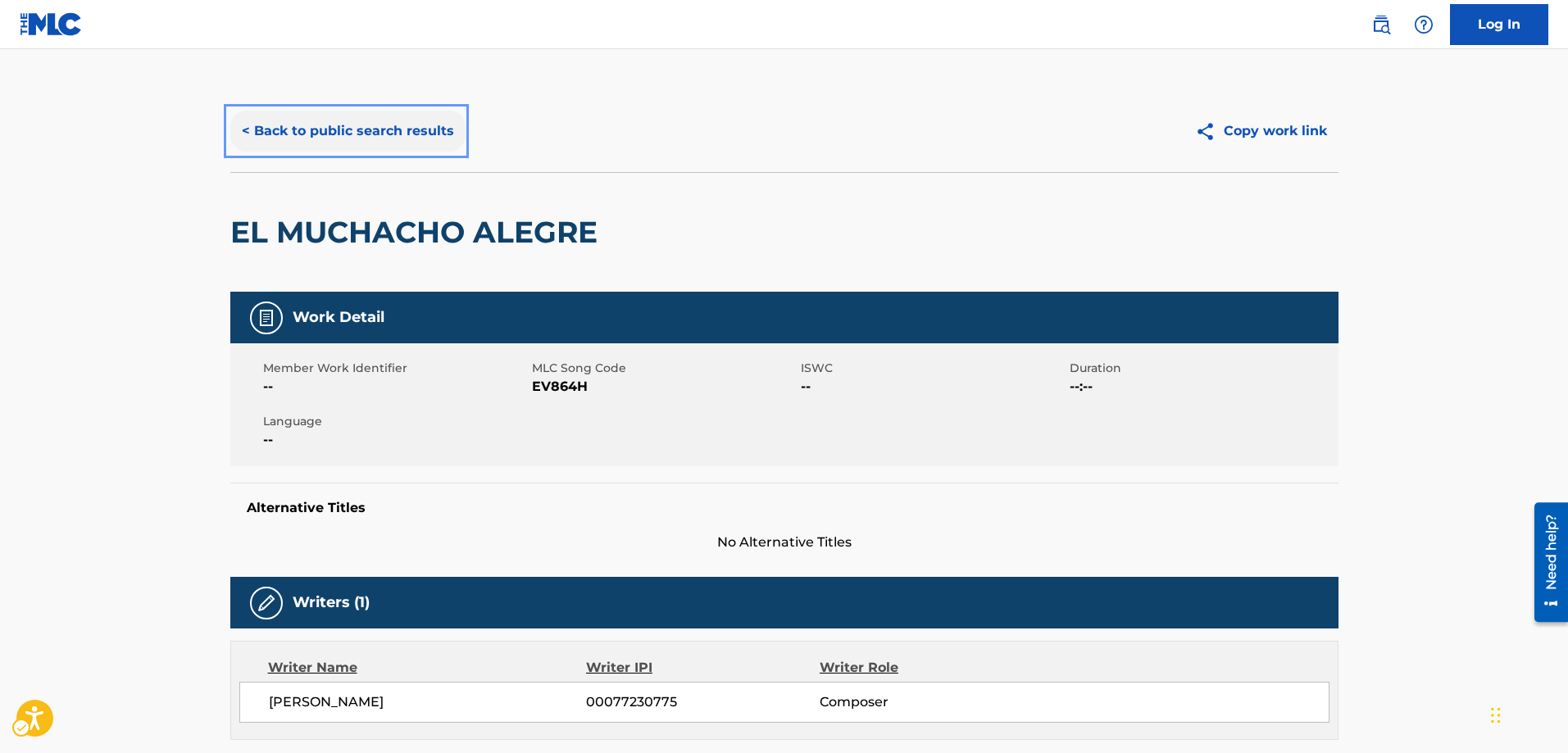
click at [239, 129] on button "< Back to public search results" at bounding box center [347, 131] width 235 height 41
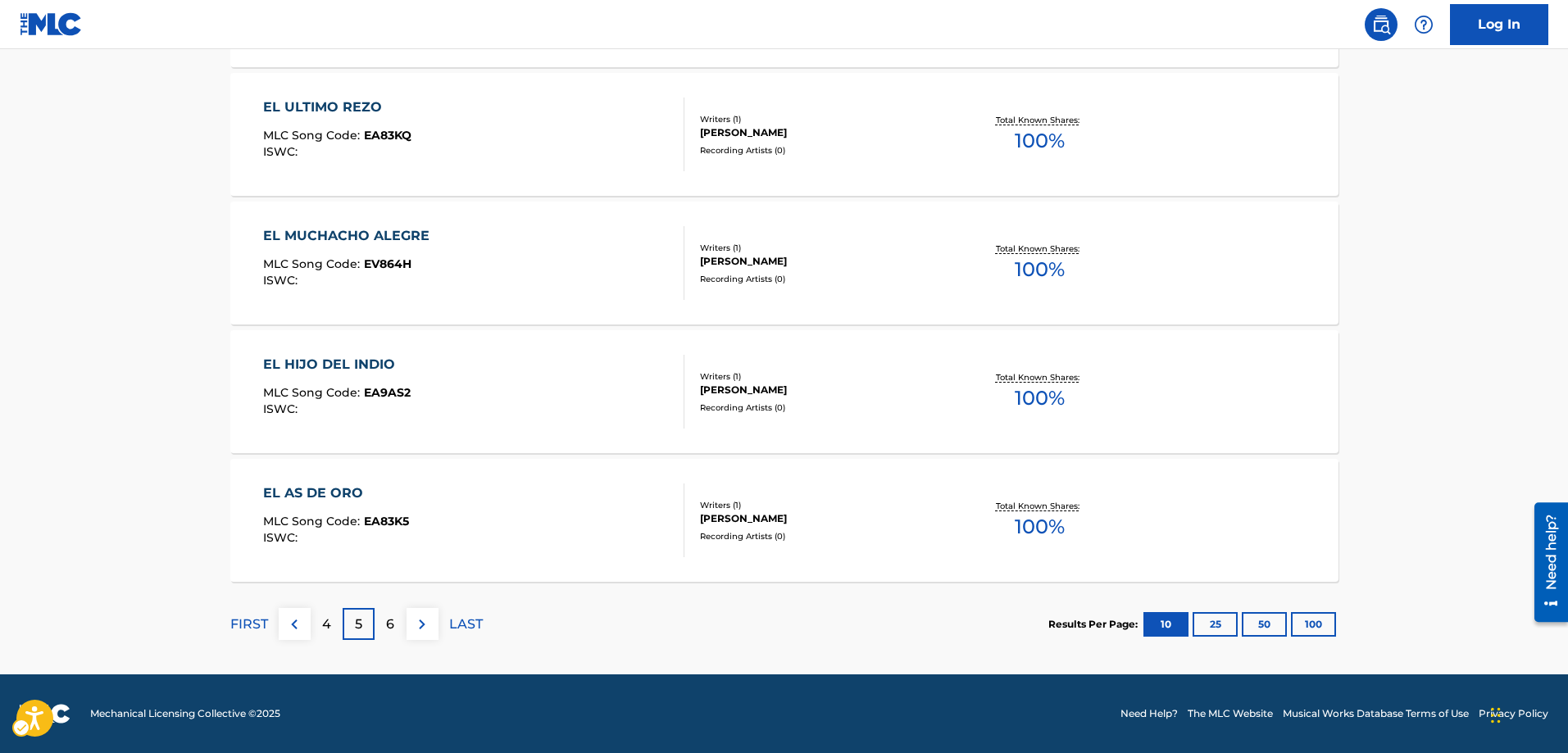
click at [388, 630] on p "6" at bounding box center [390, 625] width 8 height 20
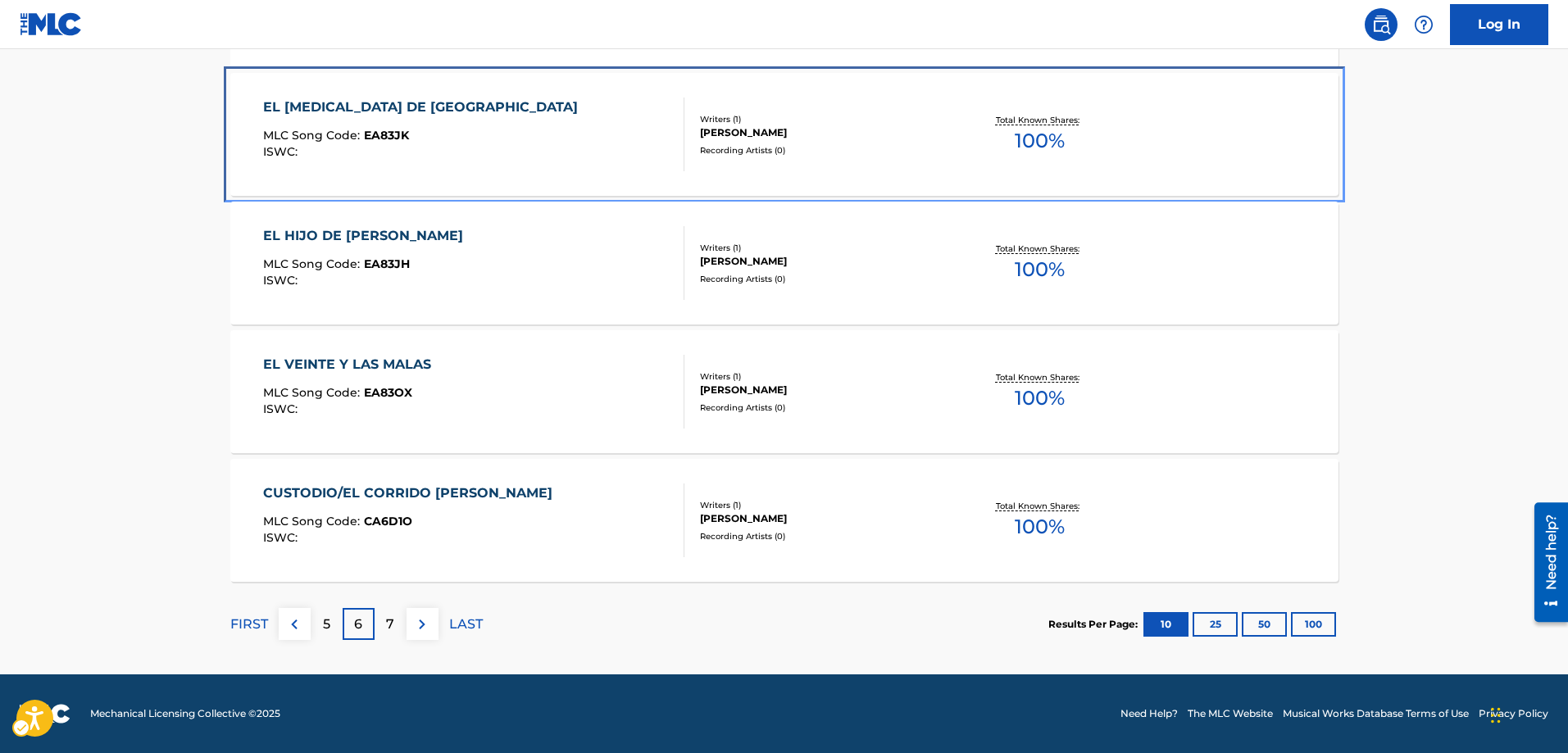
click at [394, 134] on span "EA83JK" at bounding box center [386, 135] width 45 height 15
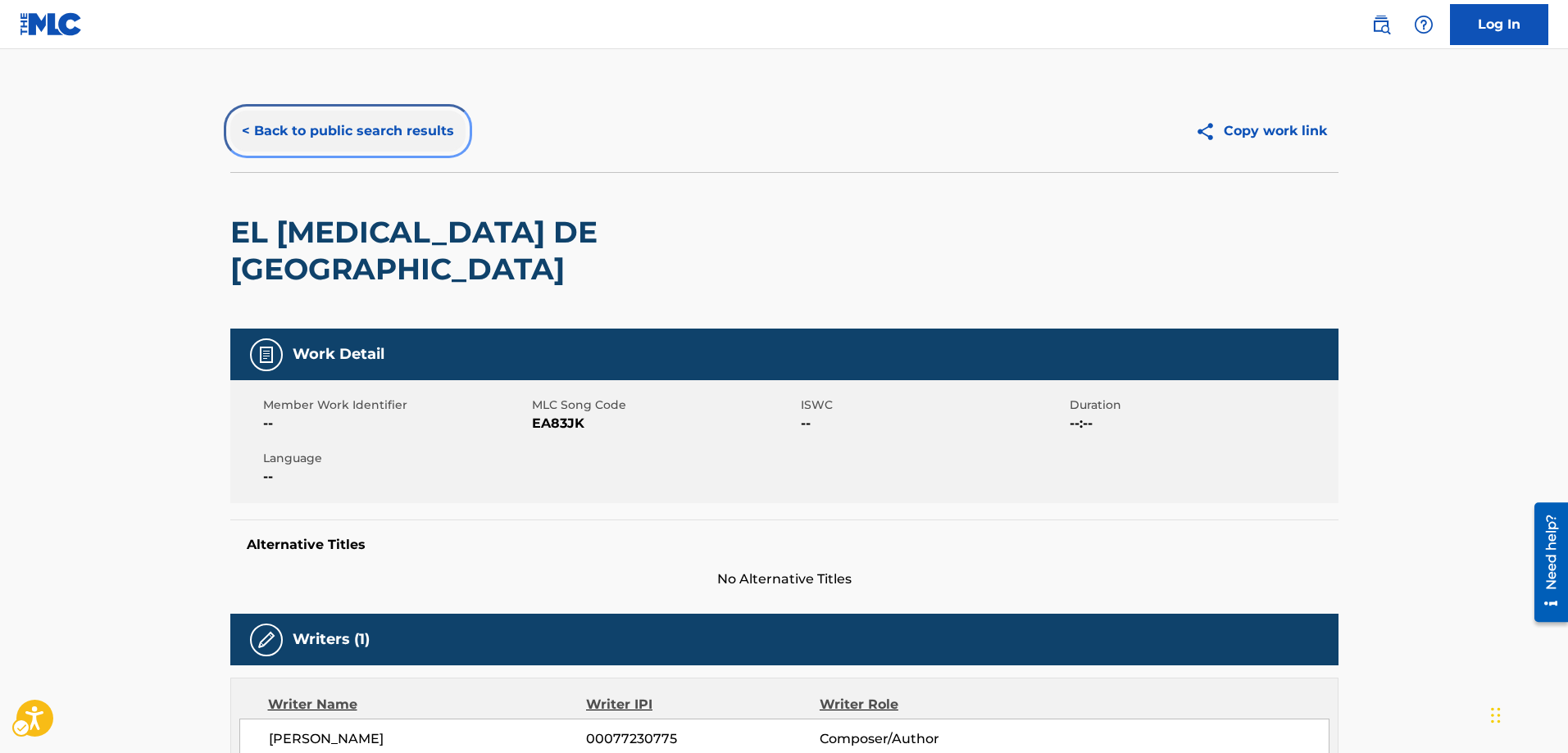
click at [393, 134] on button "< Back to public search results" at bounding box center [347, 131] width 235 height 41
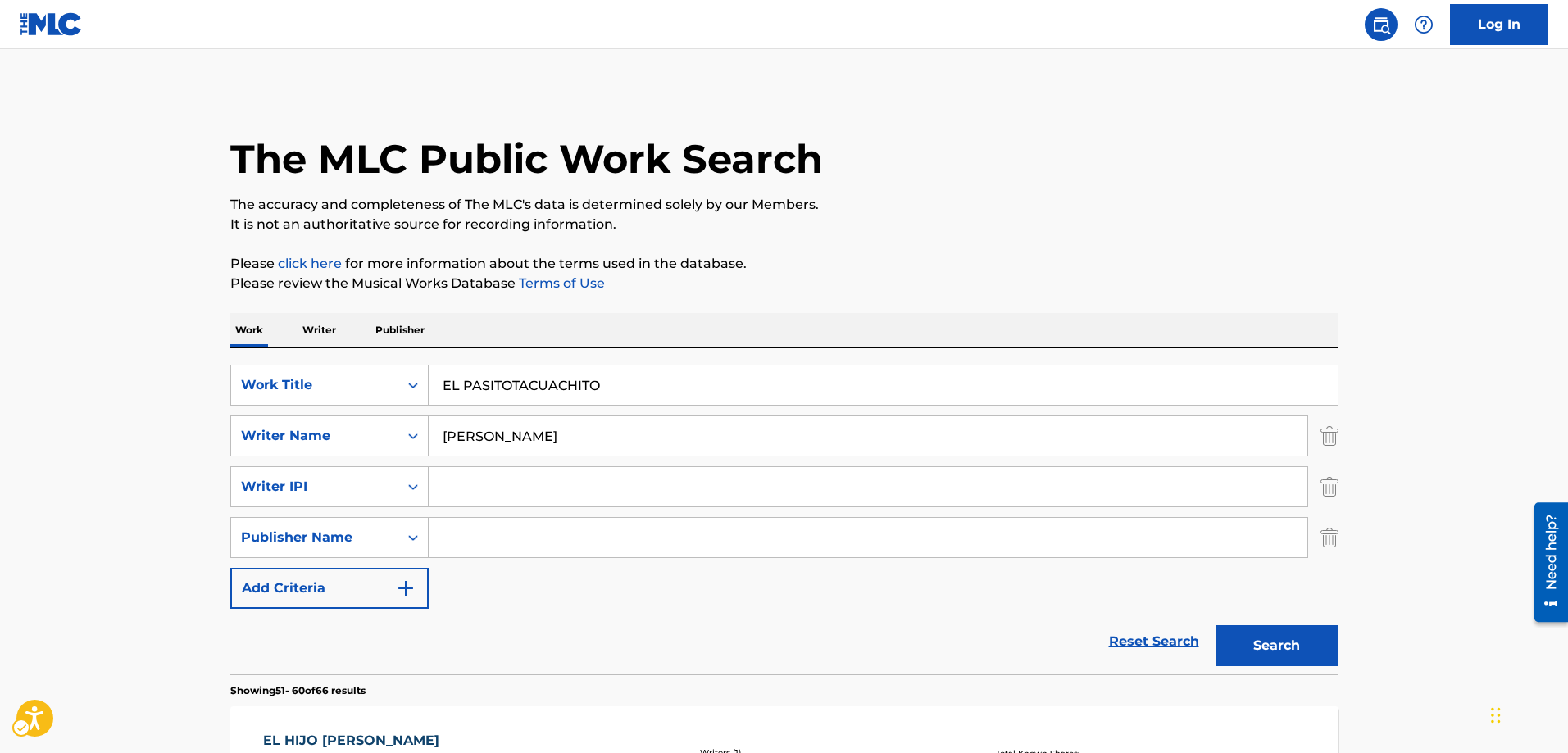
scroll to position [1406, 0]
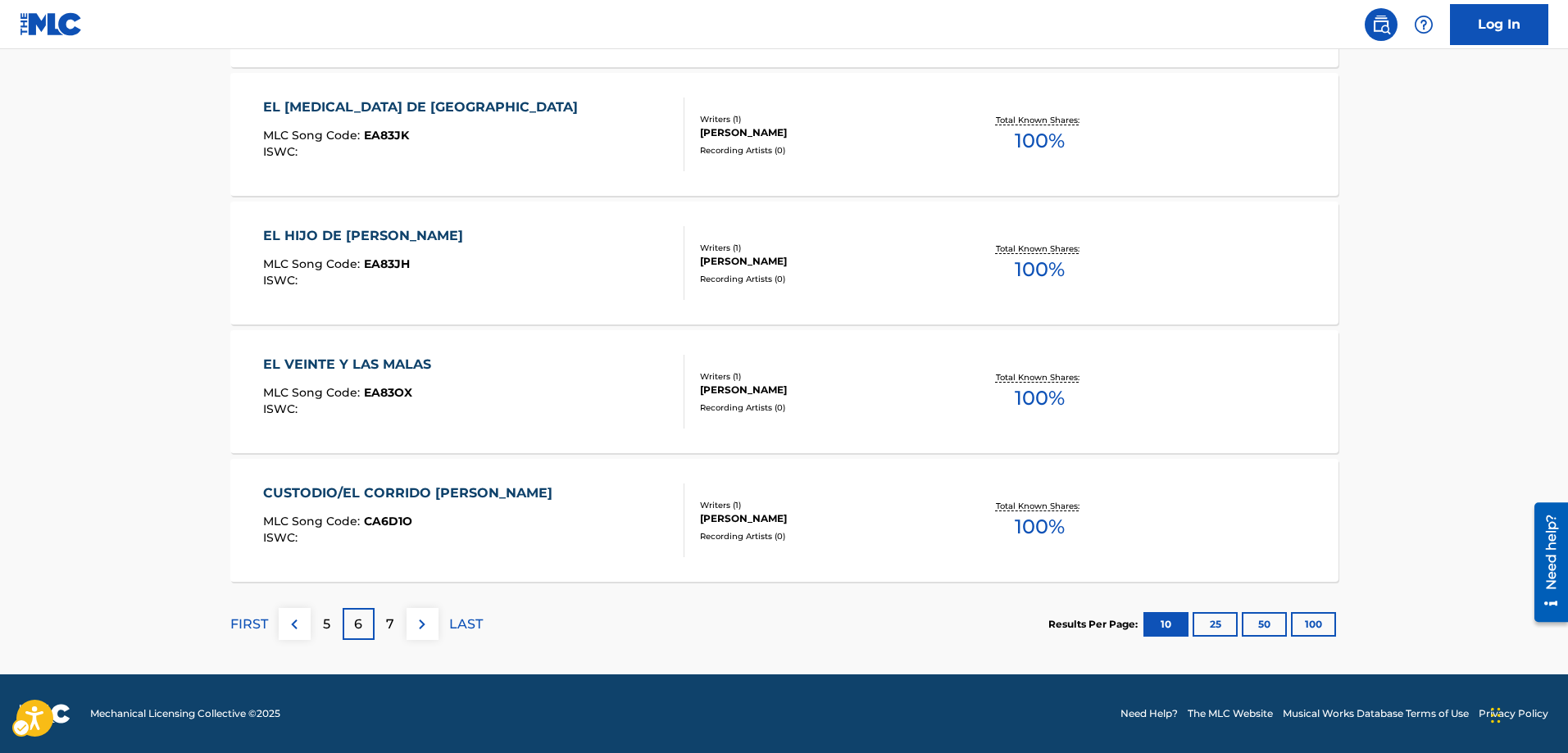
click at [393, 626] on p "7" at bounding box center [390, 625] width 8 height 20
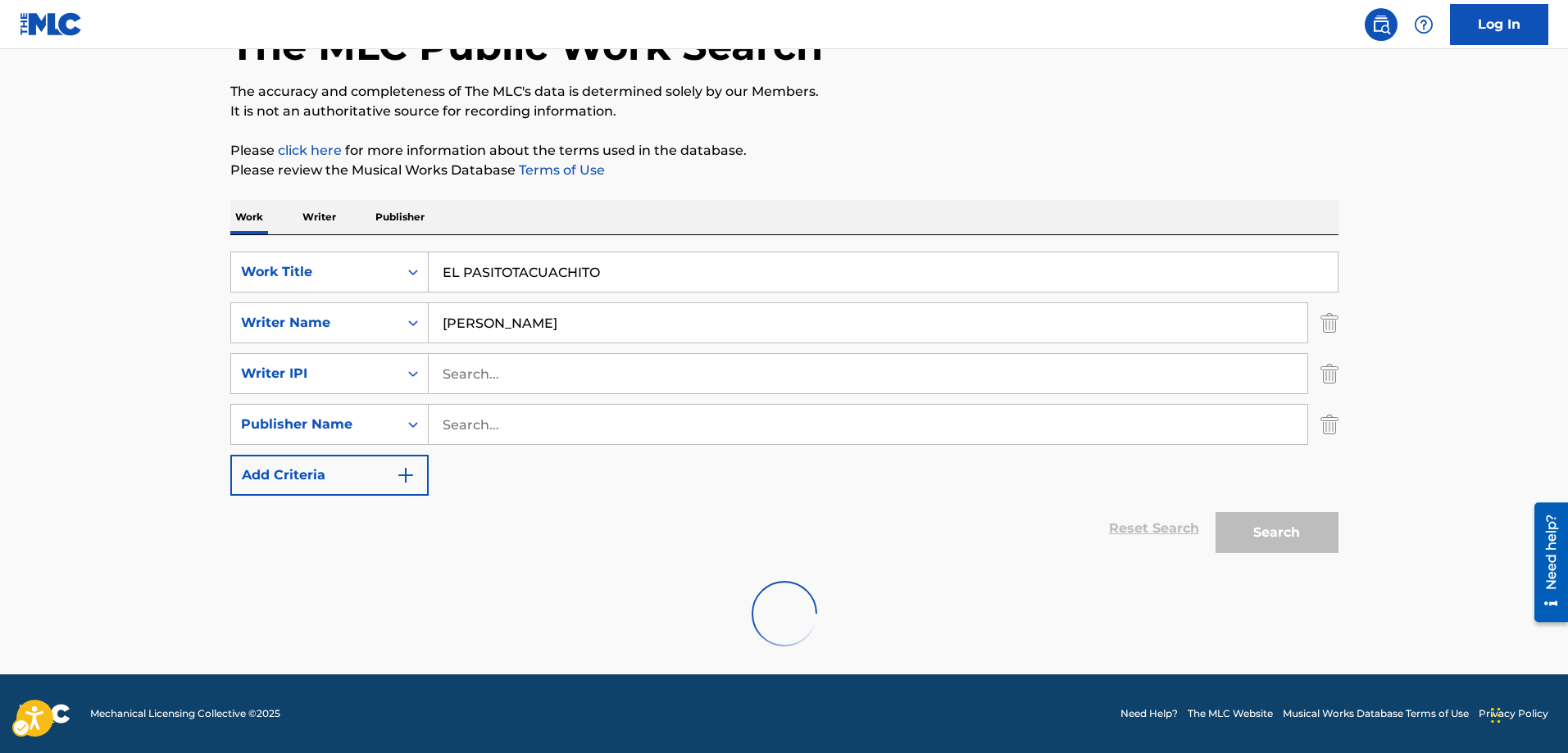
scroll to position [891, 0]
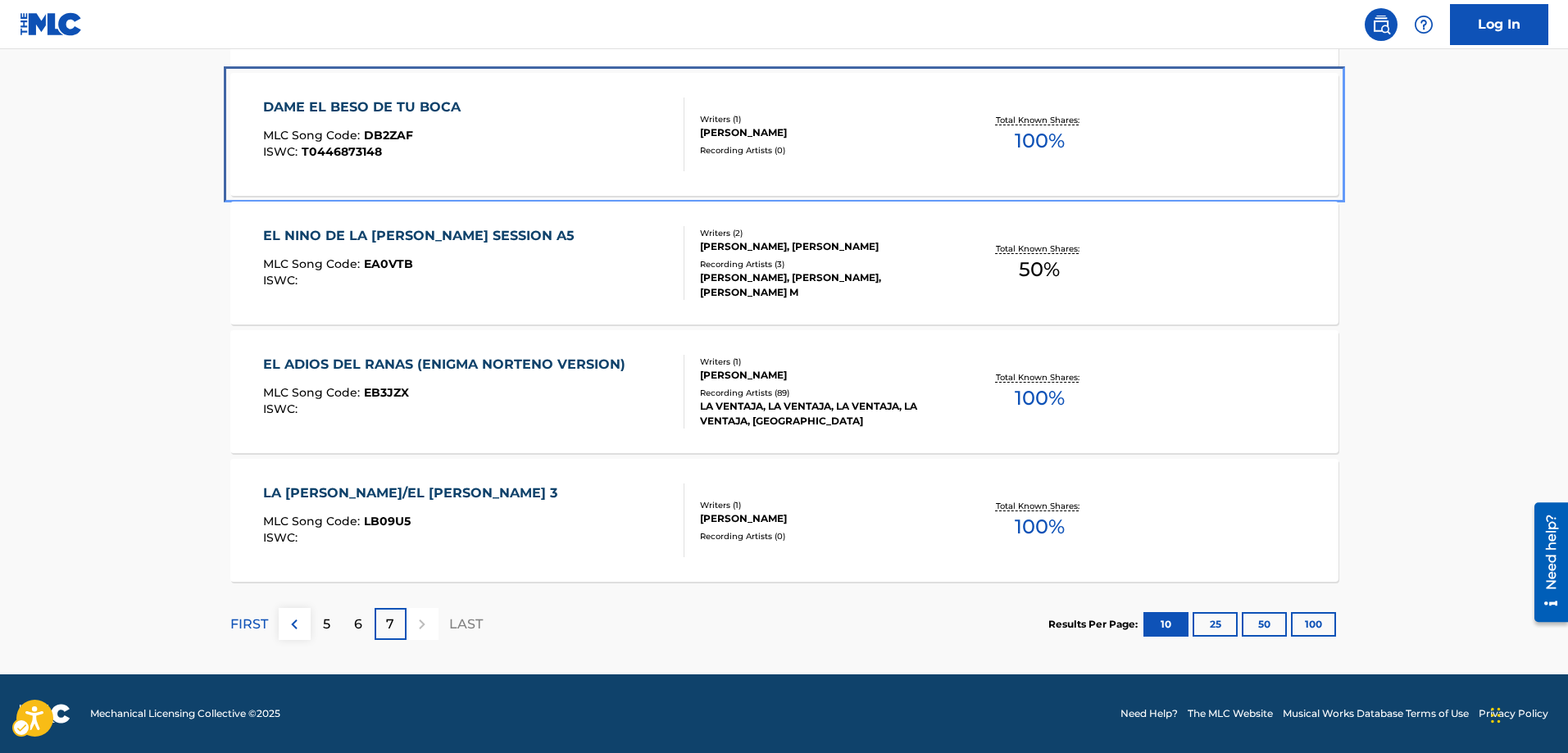
click at [385, 139] on span "DB2ZAF" at bounding box center [389, 135] width 50 height 15
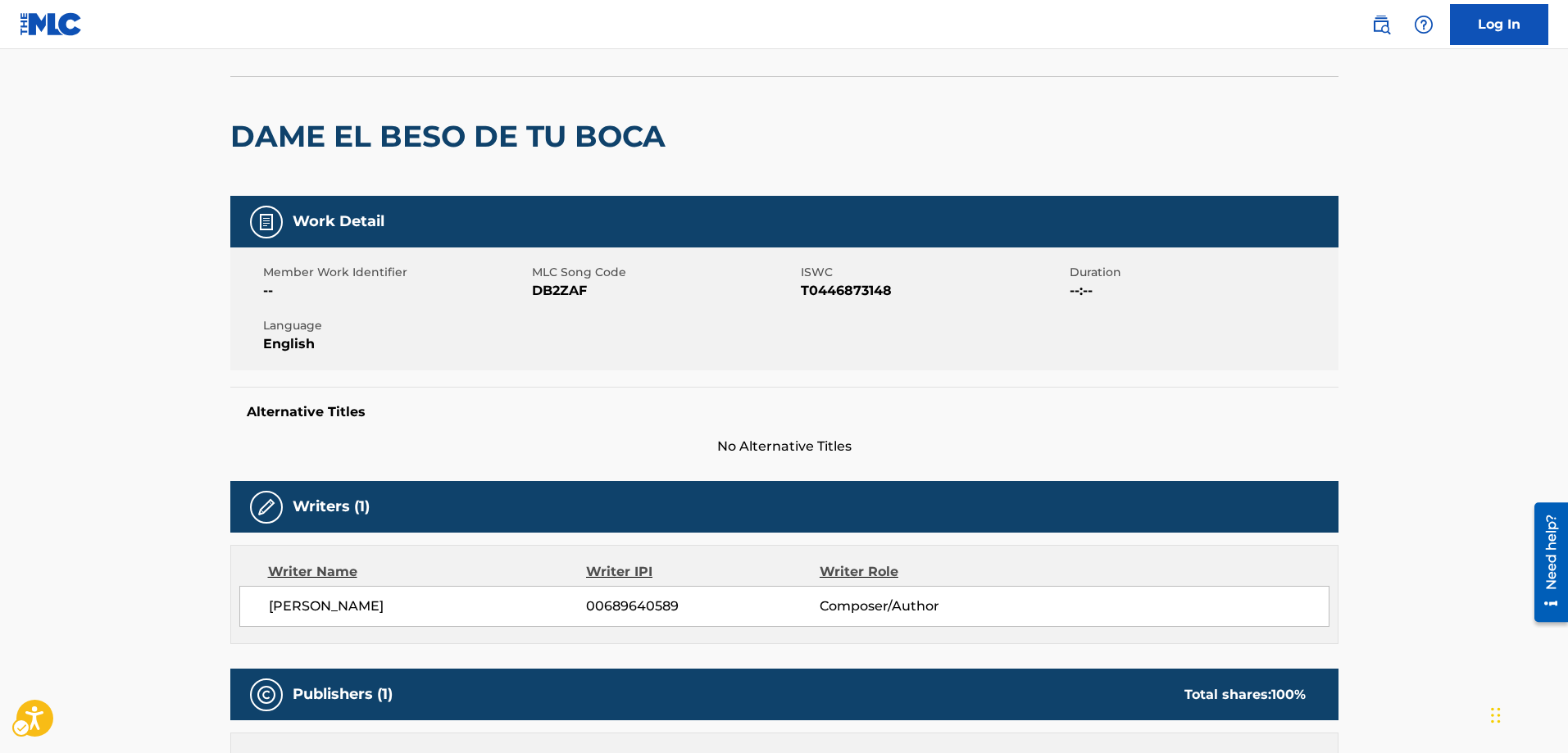
scroll to position [82, 0]
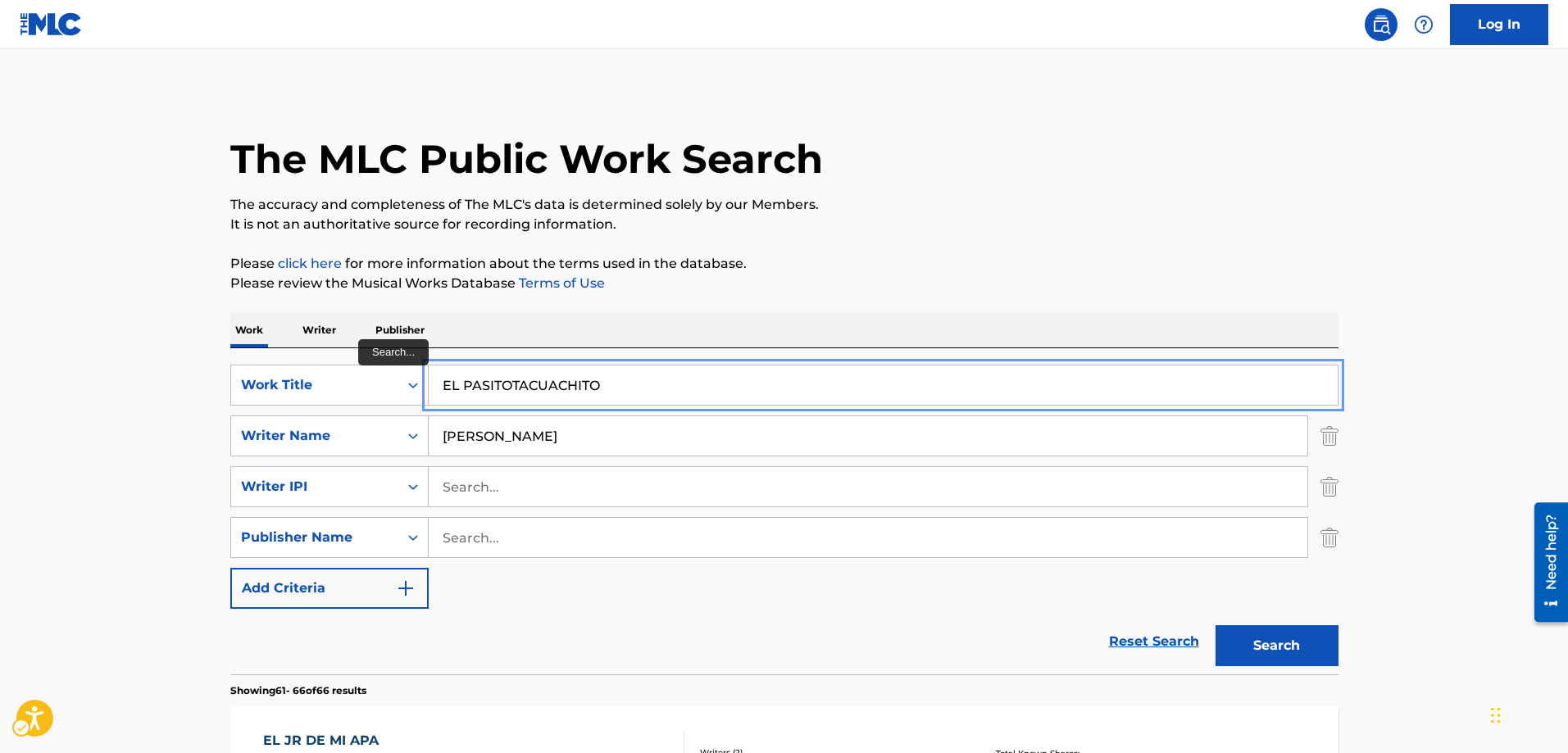
drag, startPoint x: 624, startPoint y: 390, endPoint x: 432, endPoint y: 398, distance: 192.2
click at [1216, 626] on button "Search" at bounding box center [1277, 646] width 123 height 41
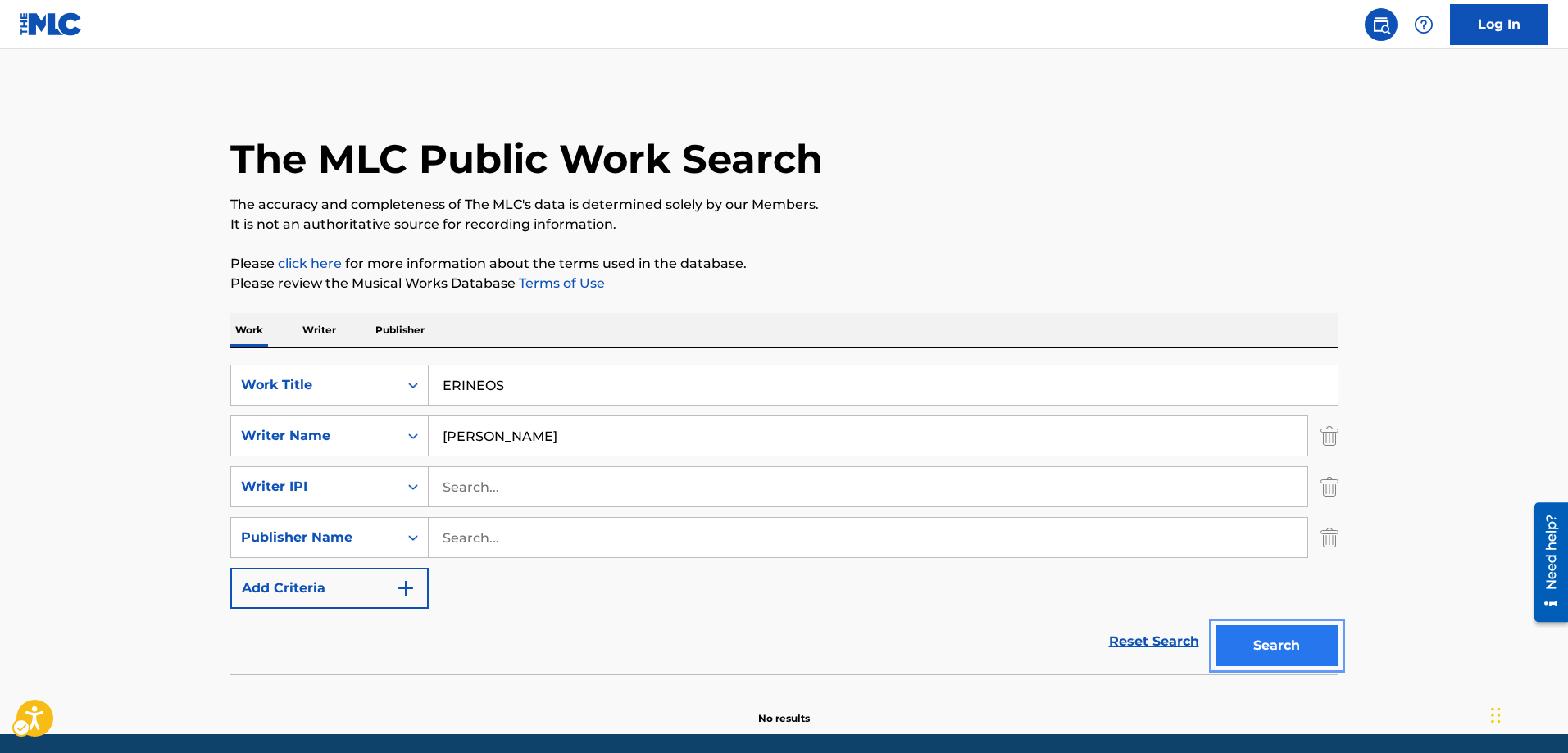
click at [1277, 643] on button "Search" at bounding box center [1277, 646] width 123 height 41
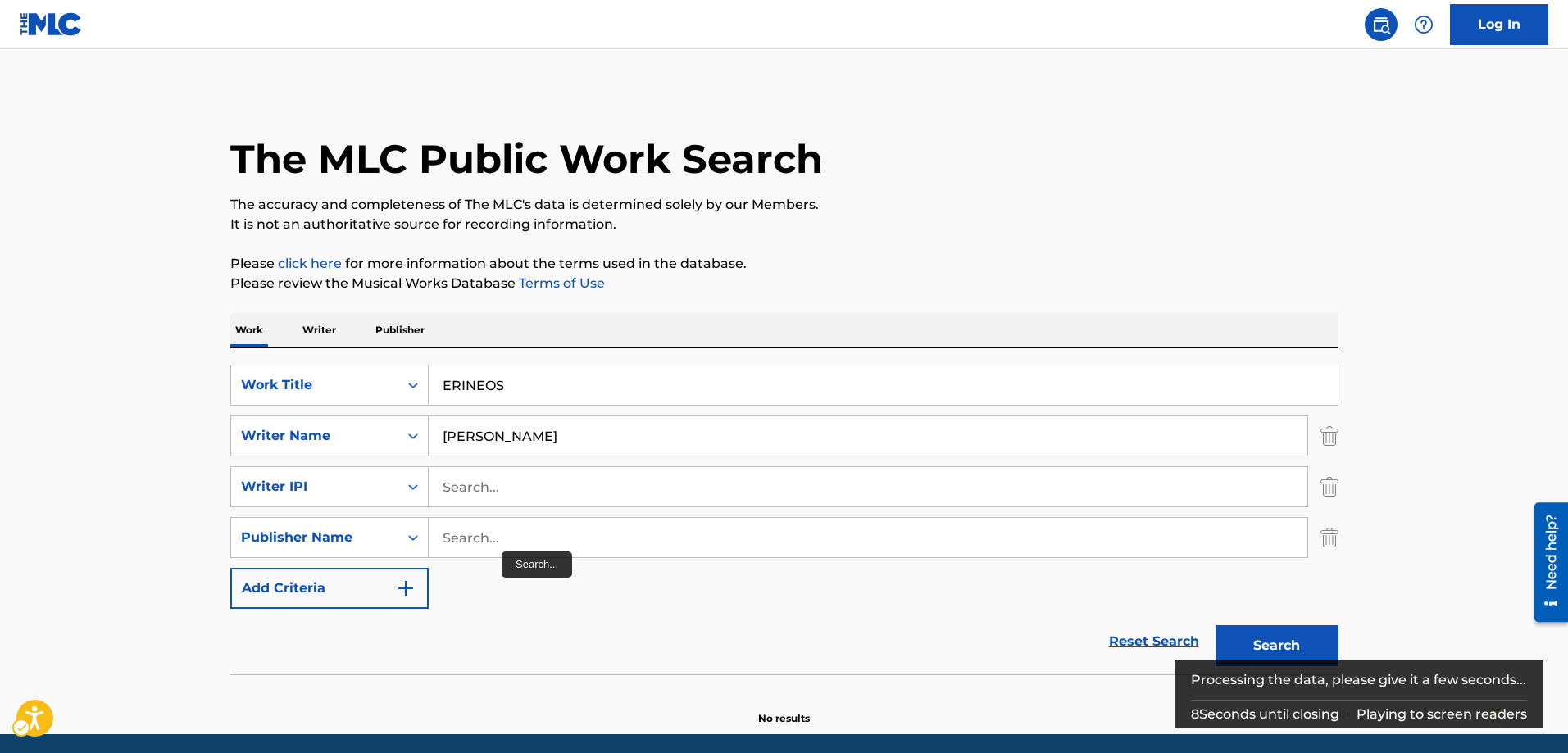
scroll to position [60, 0]
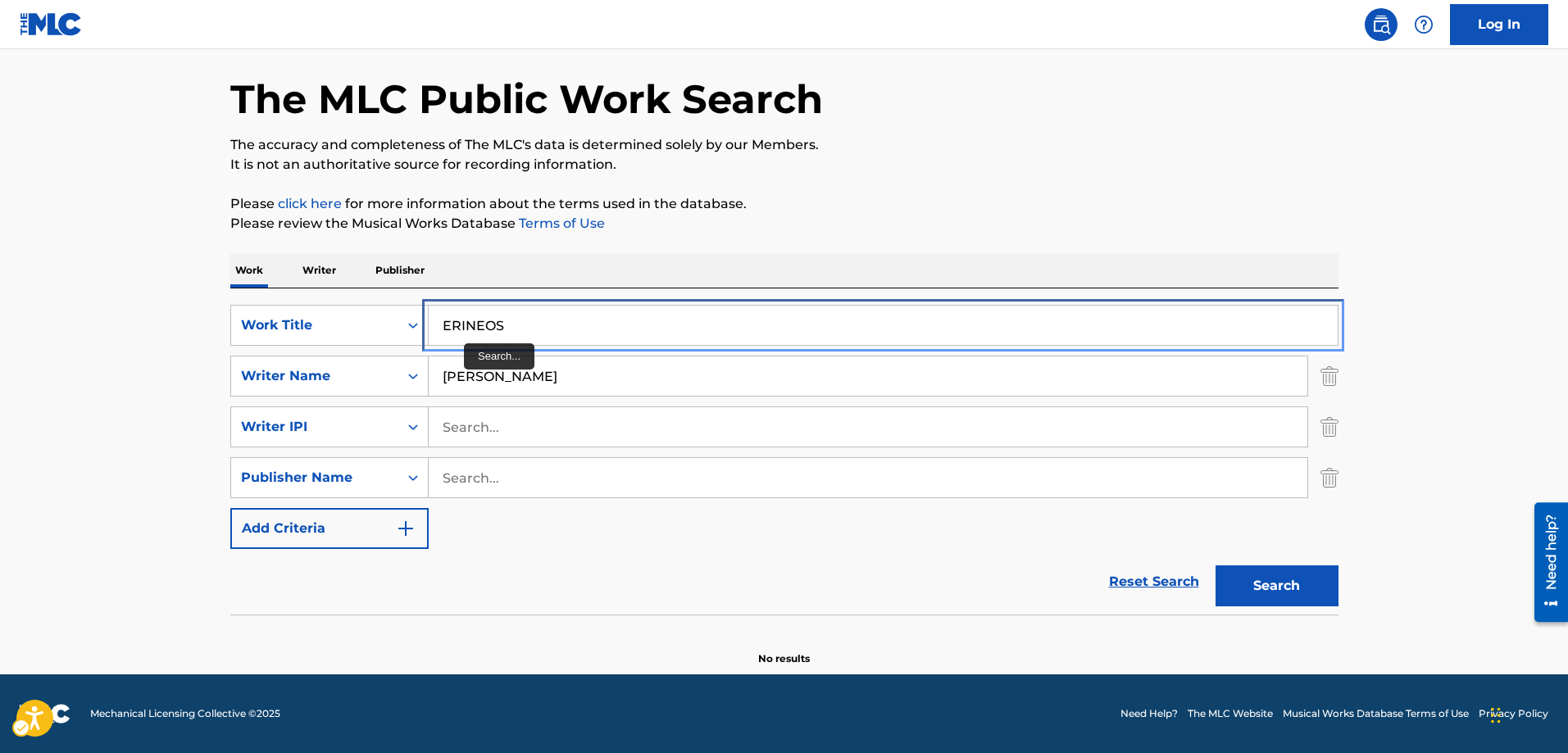
click at [497, 322] on input "ERINEOS" at bounding box center [883, 325] width 908 height 40
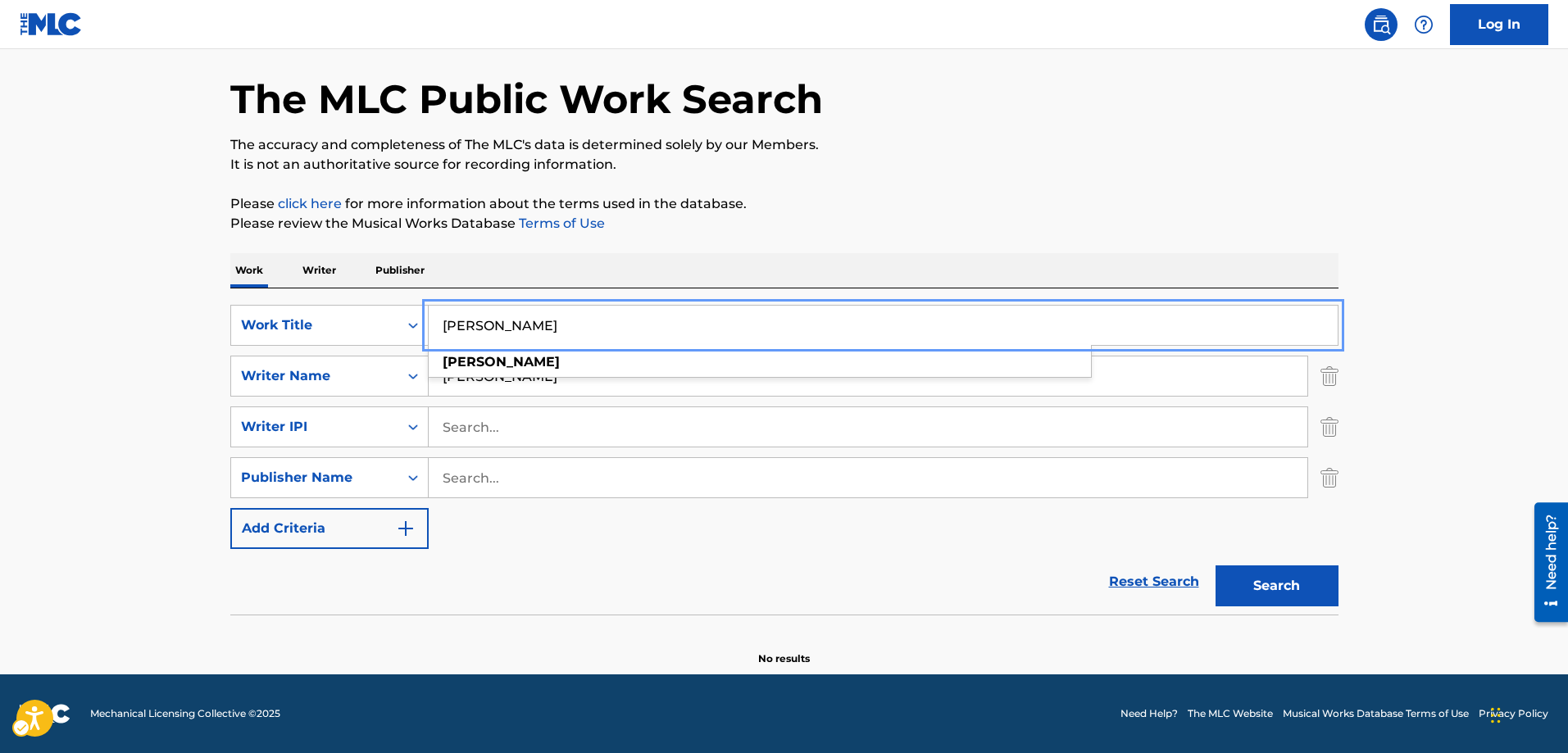
type input "[PERSON_NAME]"
click at [1216, 565] on button "Search" at bounding box center [1277, 585] width 123 height 41
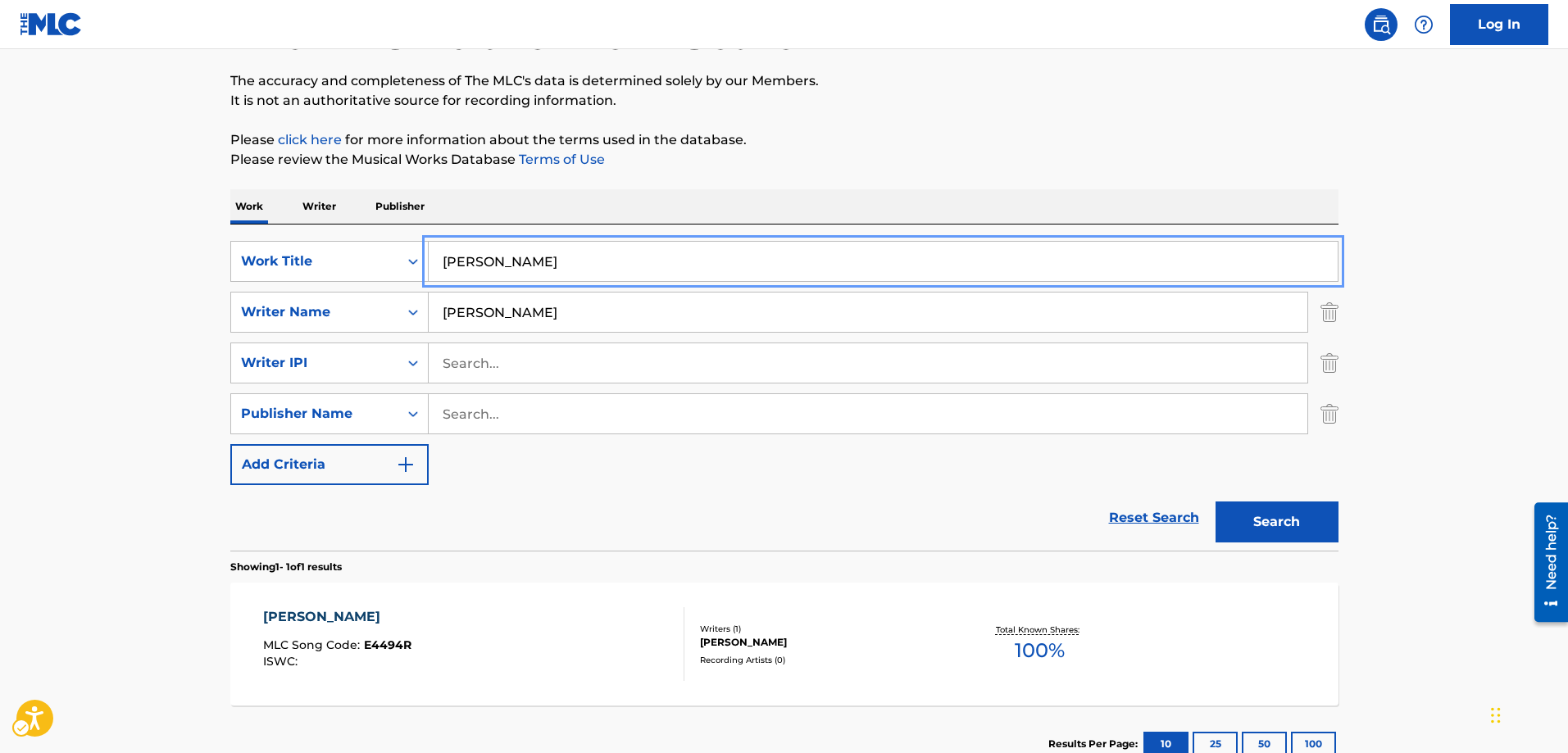
scroll to position [142, 0]
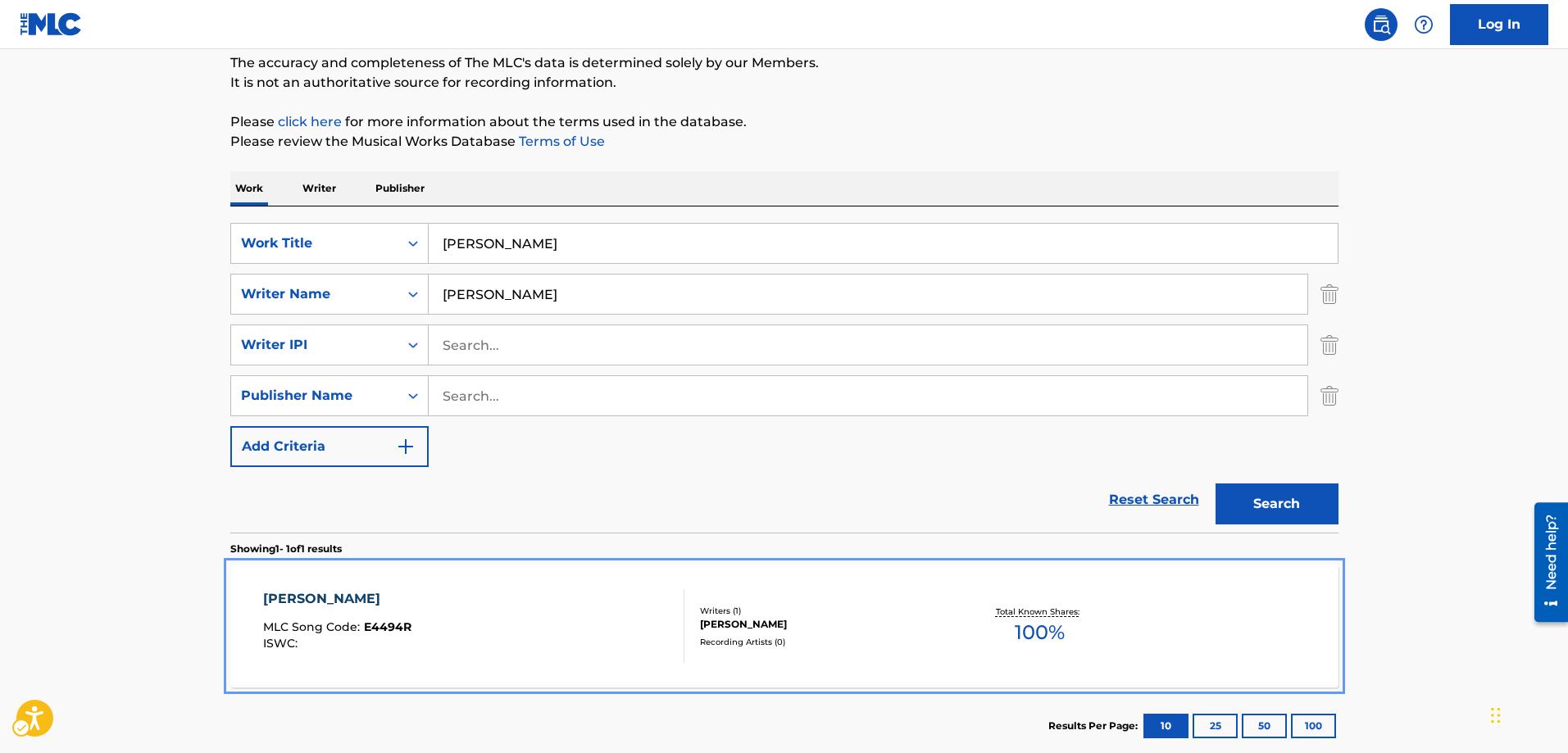
click at [370, 630] on span "E4494R" at bounding box center [388, 627] width 48 height 15
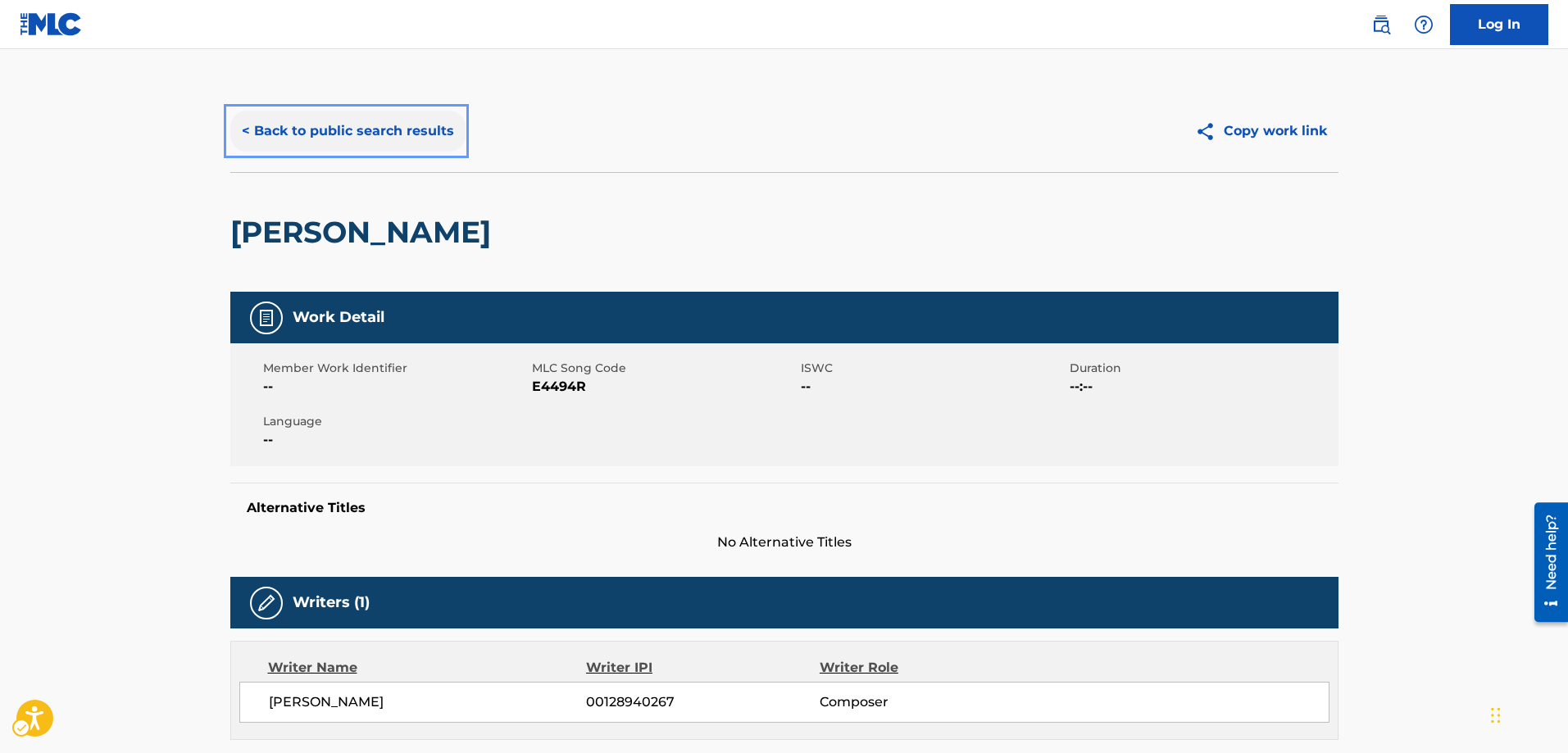
click at [248, 129] on button "< Back to public search results" at bounding box center [347, 131] width 235 height 41
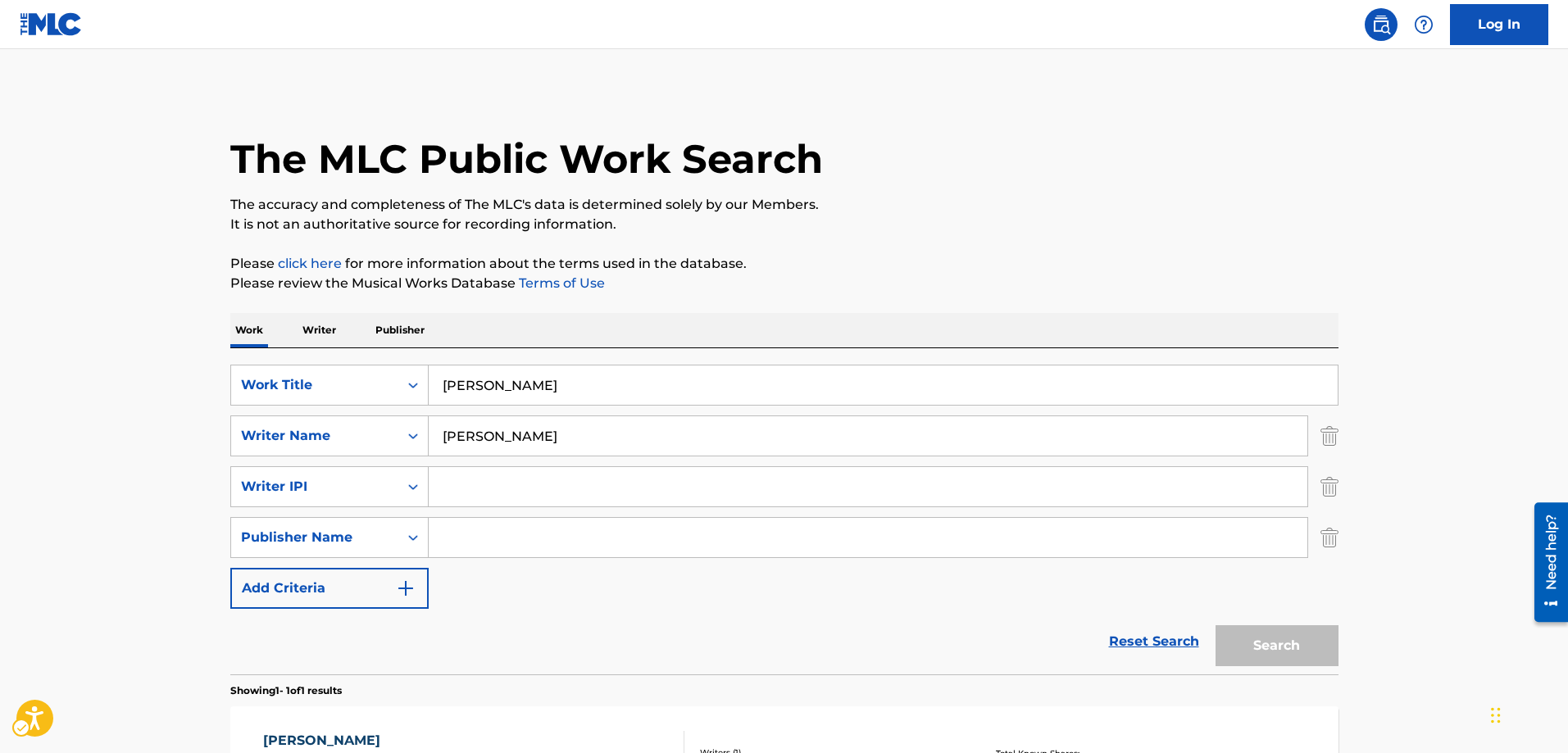
scroll to position [45, 0]
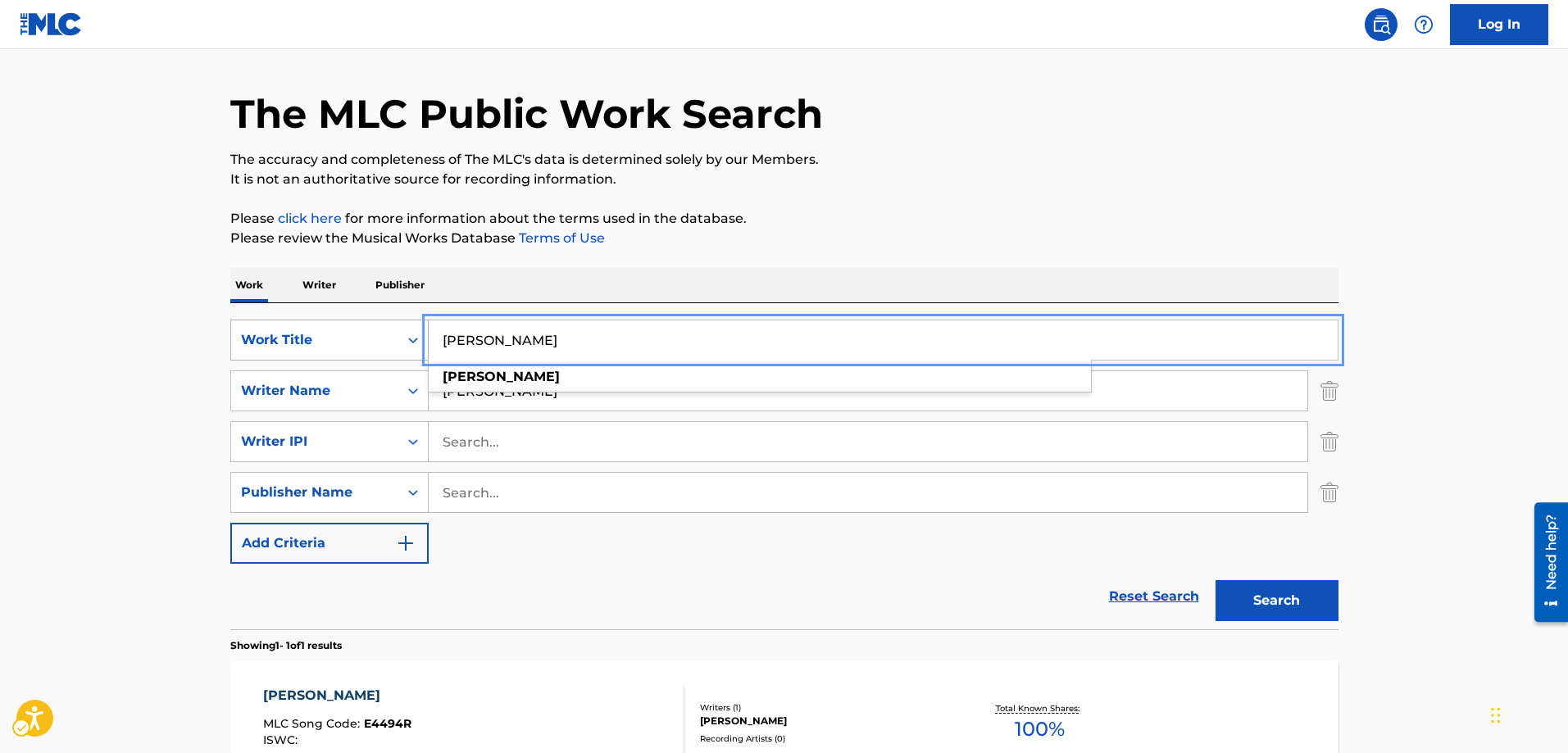
drag, startPoint x: 476, startPoint y: 343, endPoint x: 387, endPoint y: 347, distance: 89.1
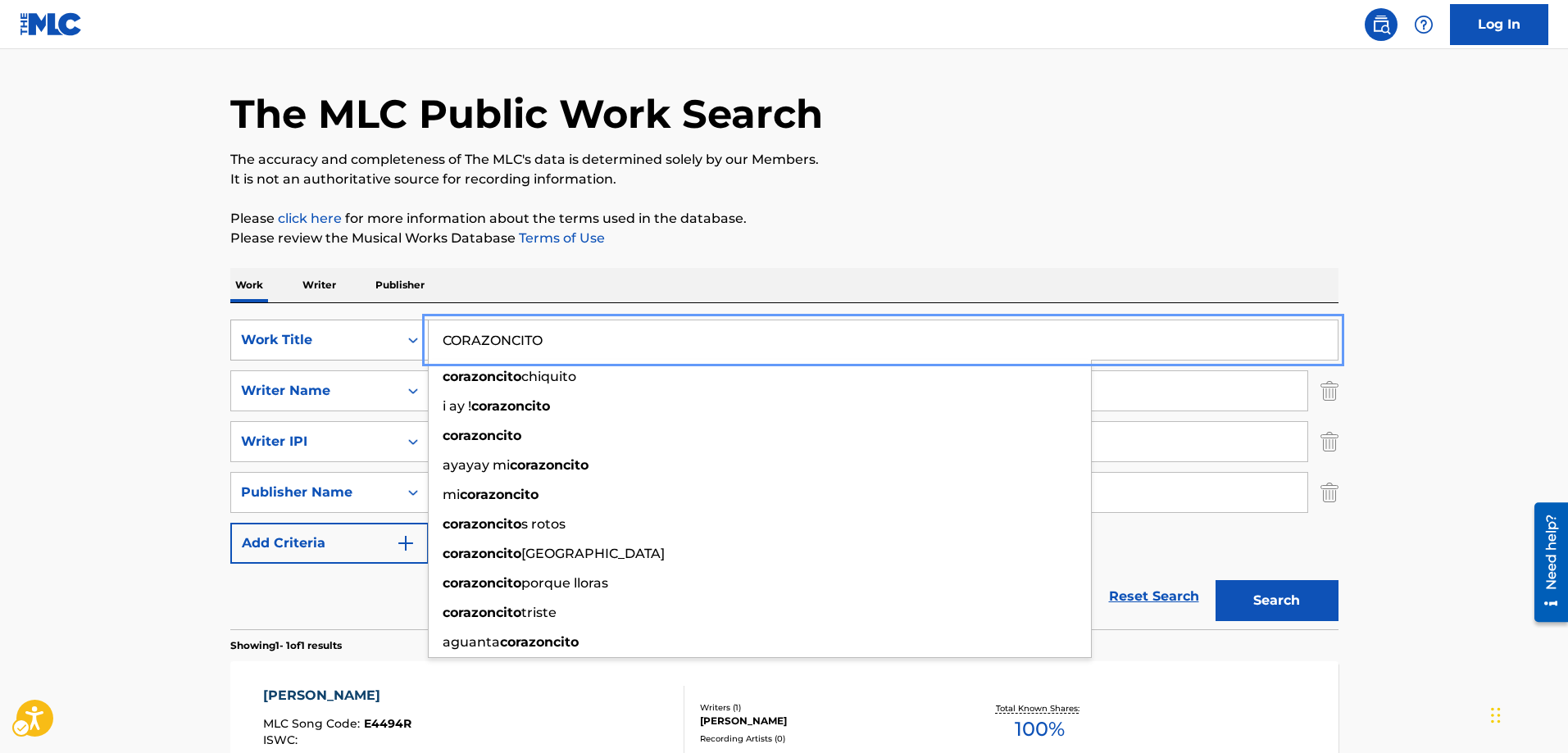
type input "CORAZONCITO"
click at [1216, 580] on button "Search" at bounding box center [1277, 600] width 123 height 41
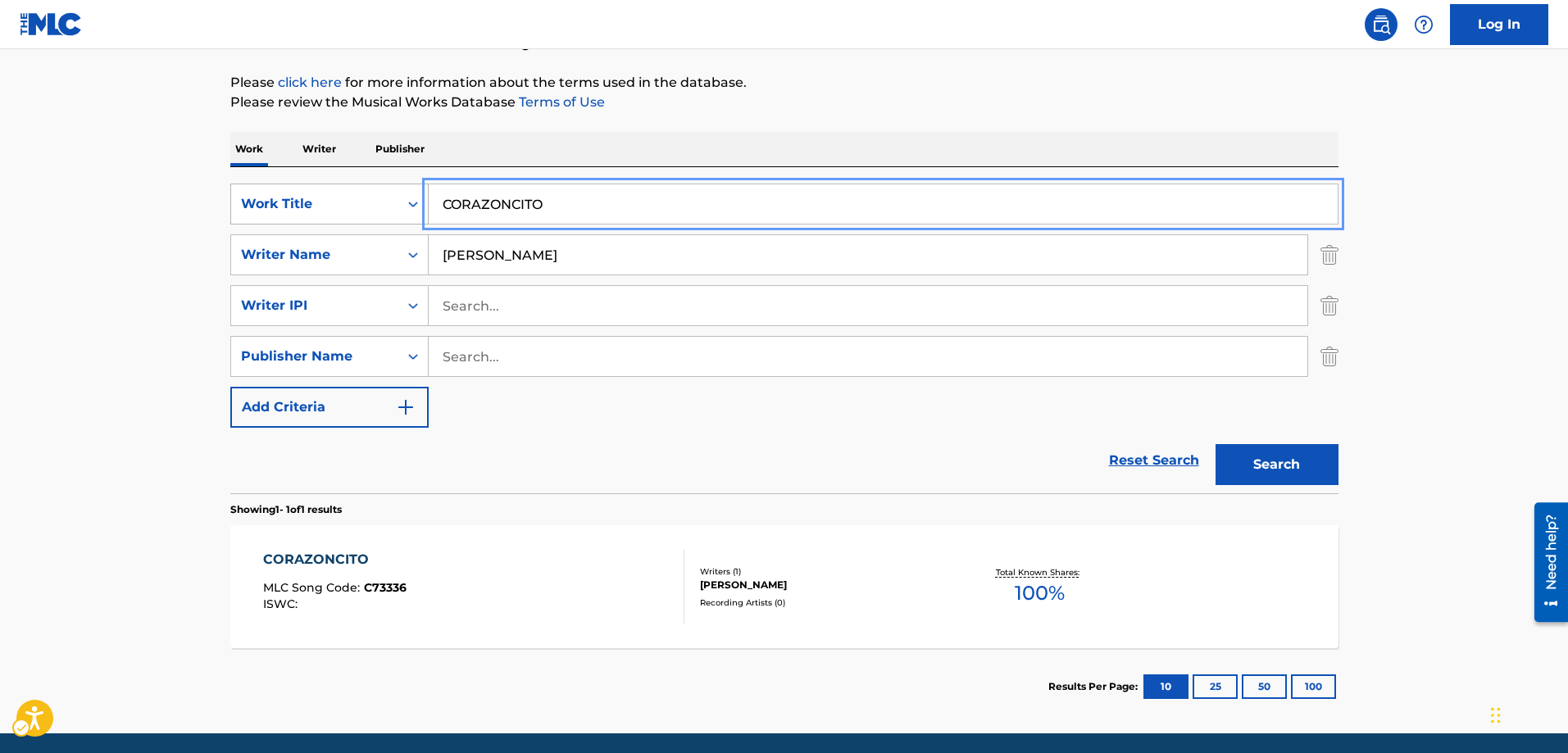
scroll to position [240, 0]
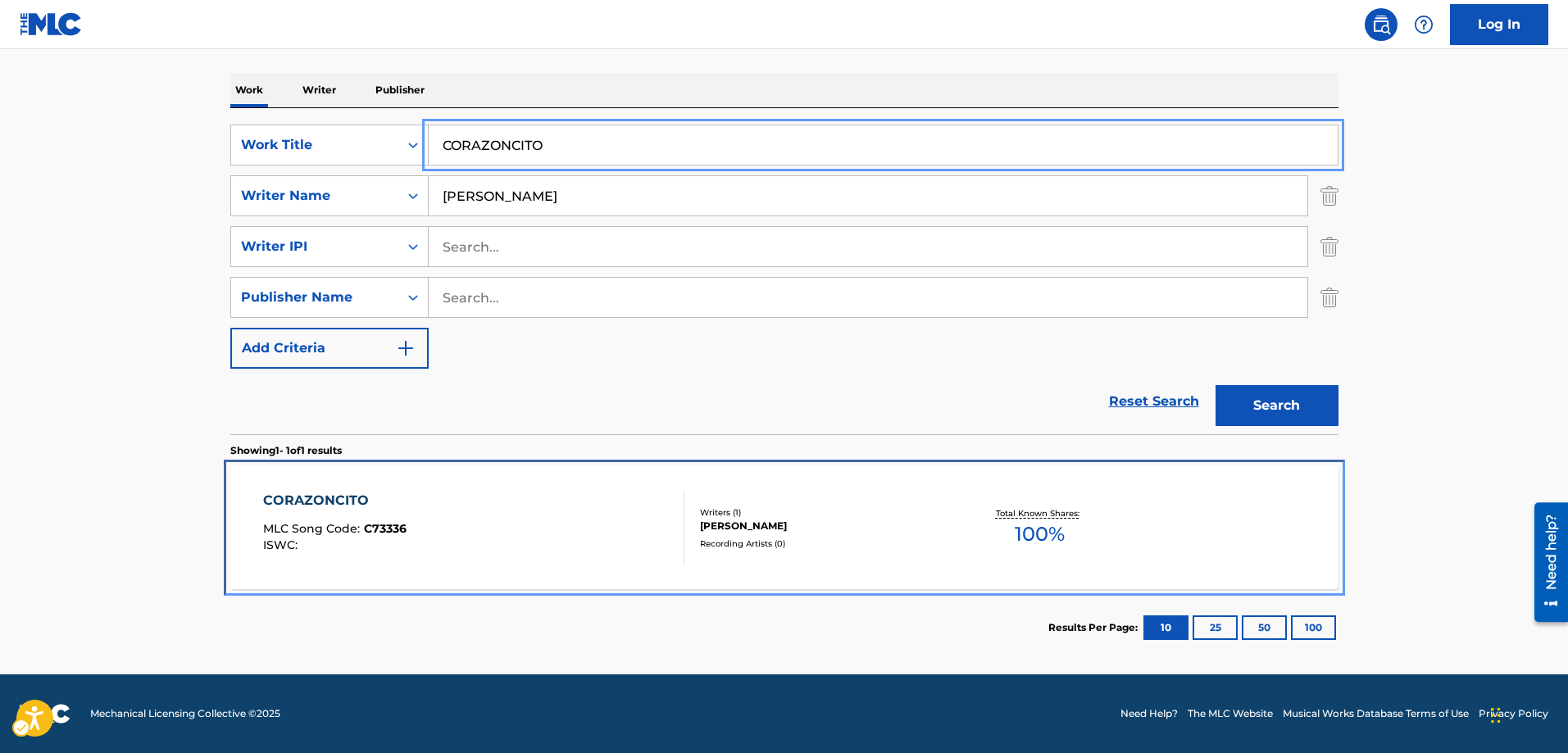
click at [388, 531] on span "C73336" at bounding box center [385, 529] width 43 height 15
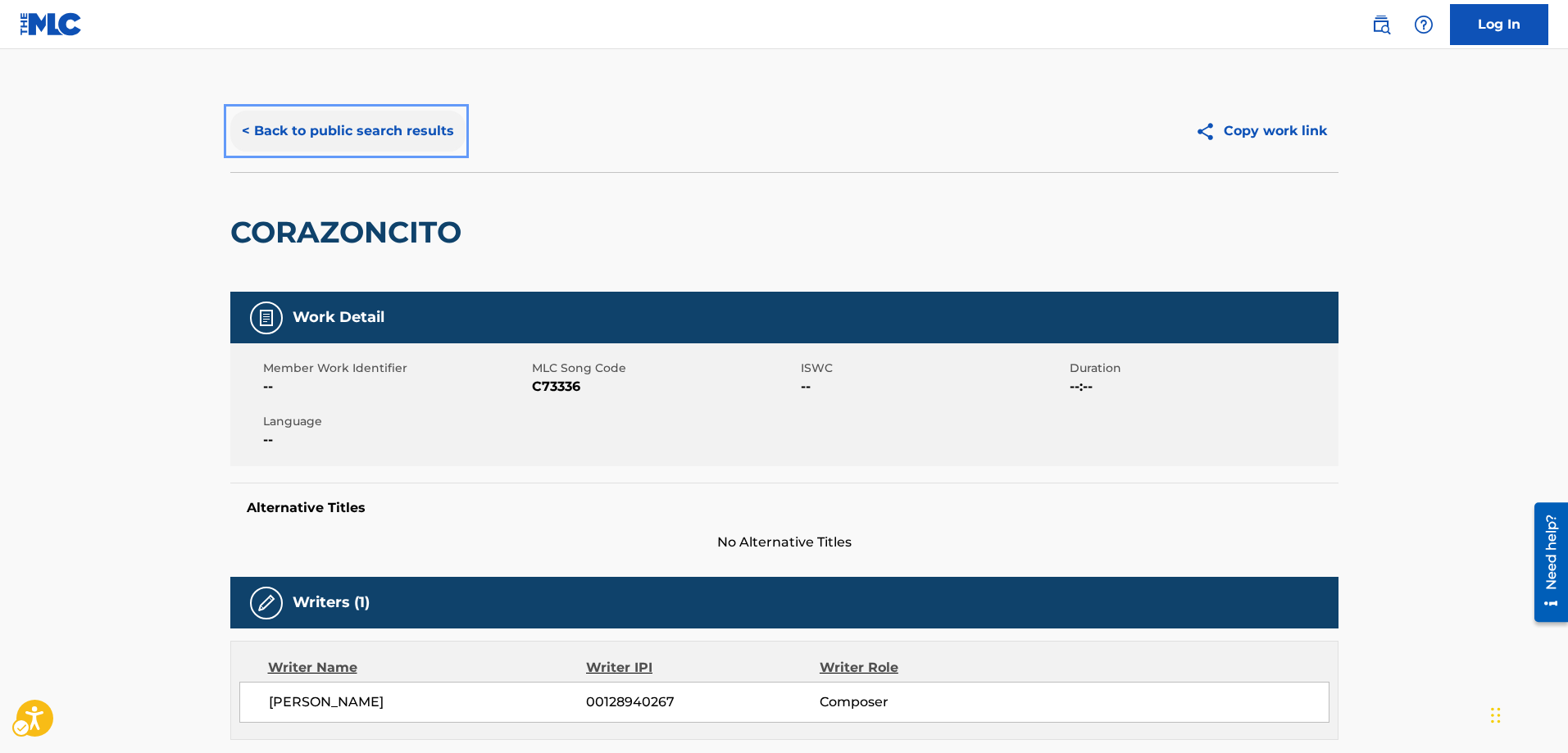
click at [246, 123] on button "< Back to public search results" at bounding box center [347, 131] width 235 height 41
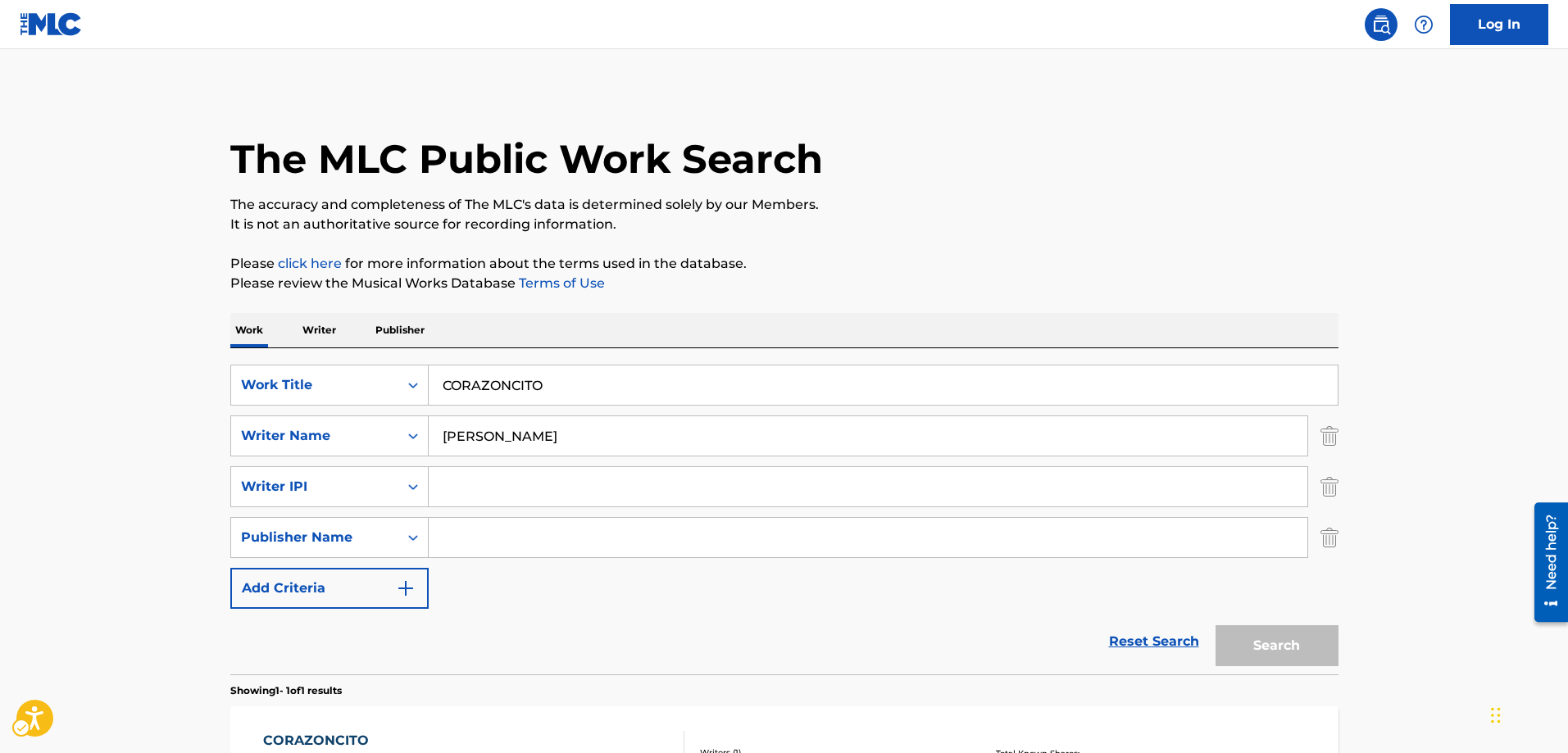
scroll to position [45, 0]
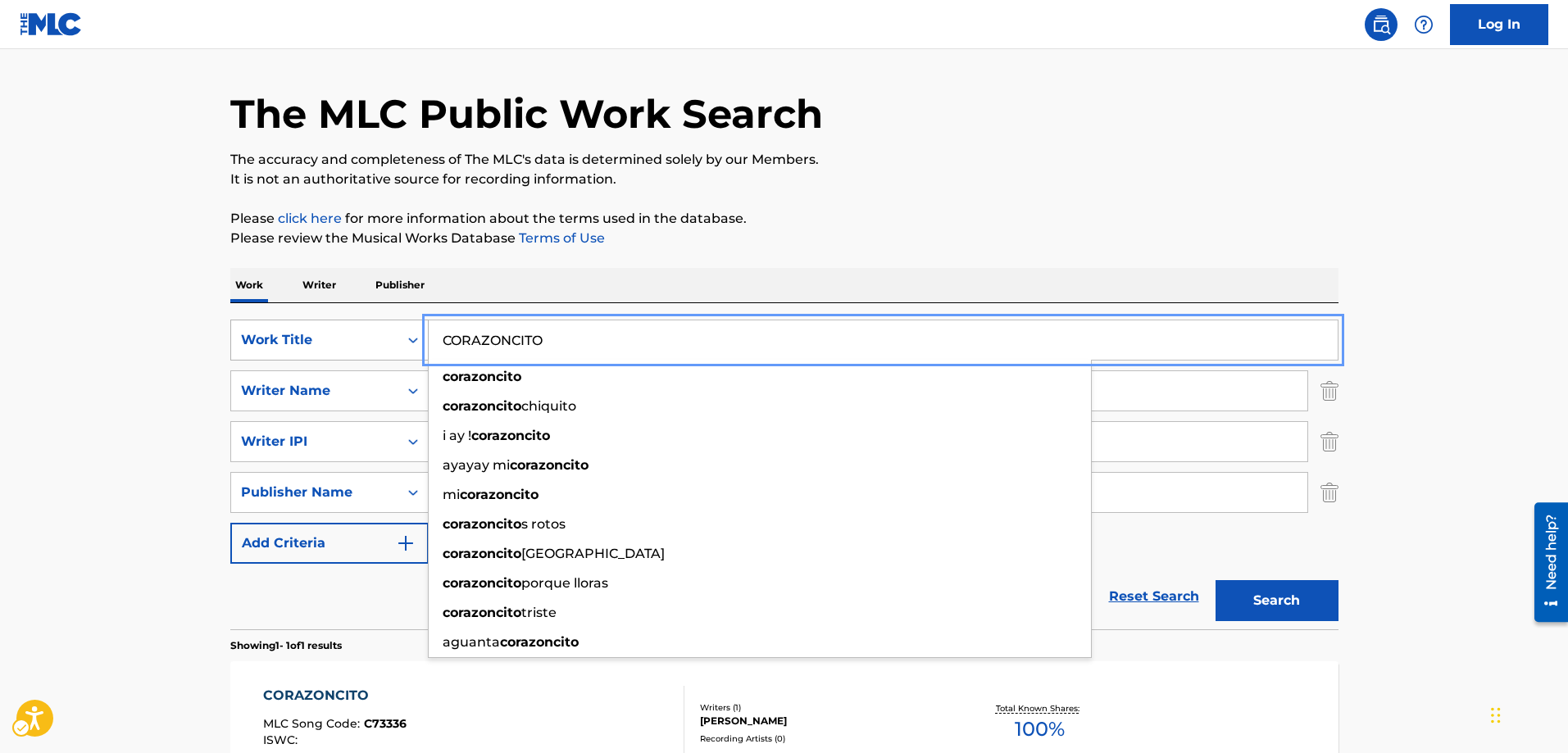
drag, startPoint x: 564, startPoint y: 344, endPoint x: 295, endPoint y: 331, distance: 269.3
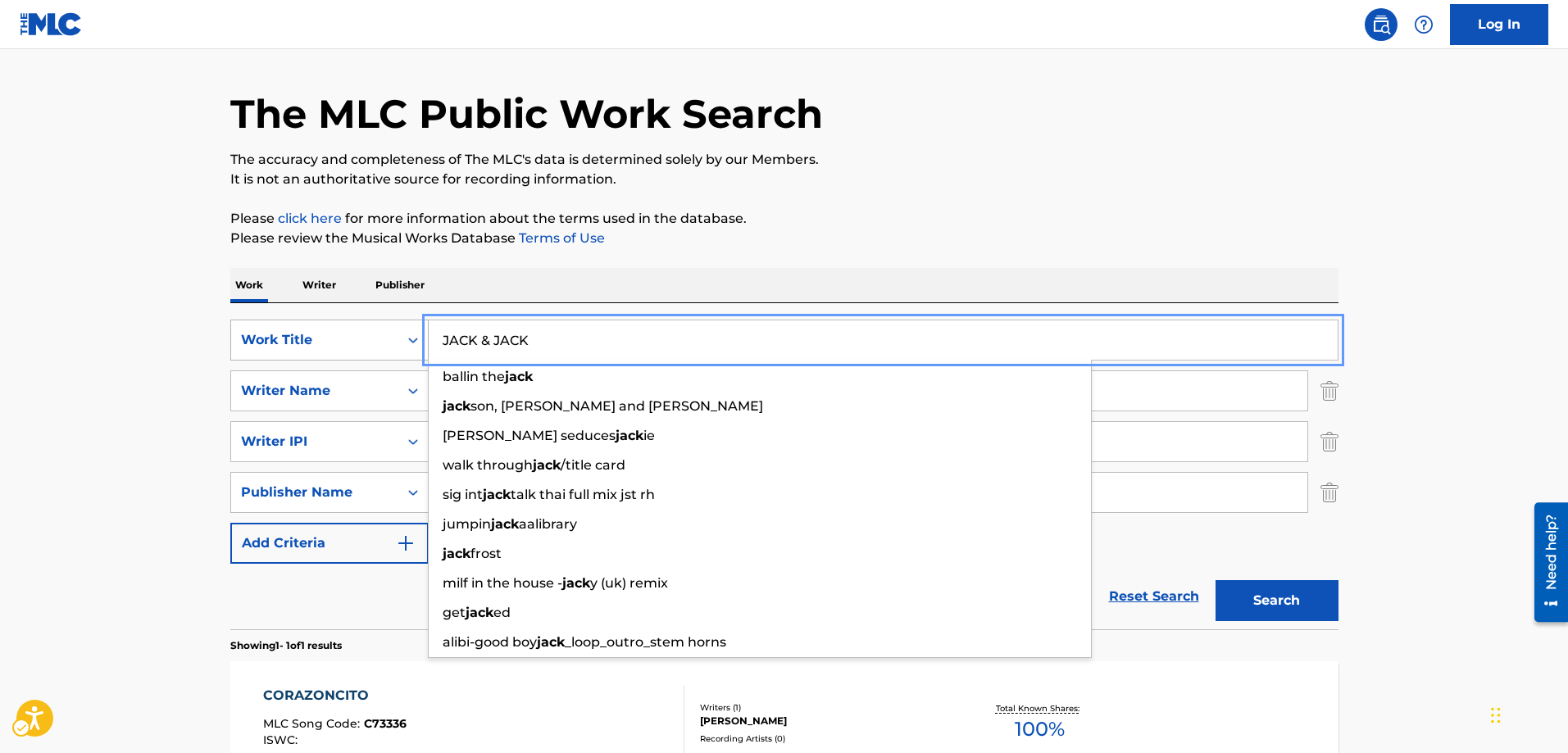
type input "JACK & JACK"
click at [1216, 580] on button "Search" at bounding box center [1277, 600] width 123 height 41
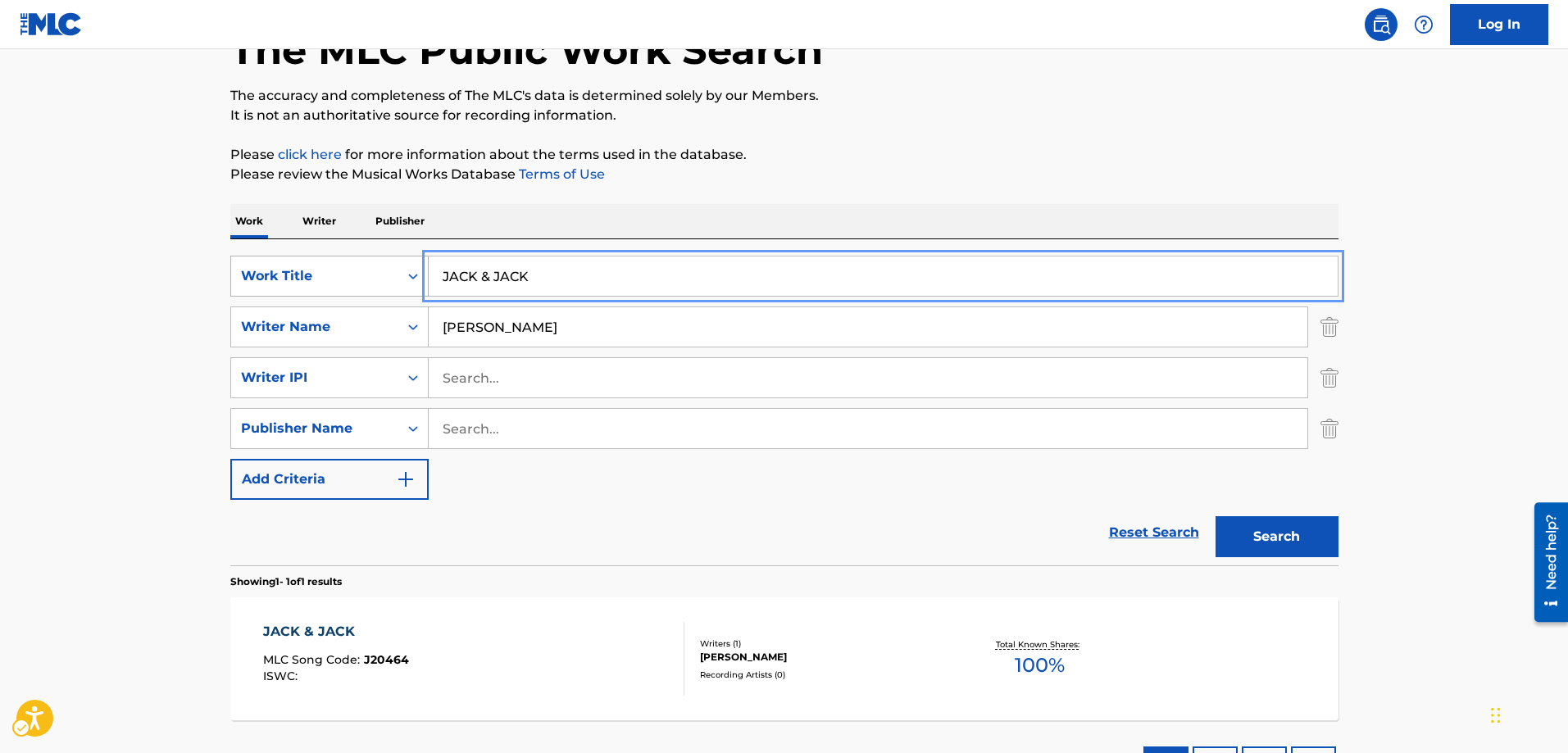
scroll to position [240, 0]
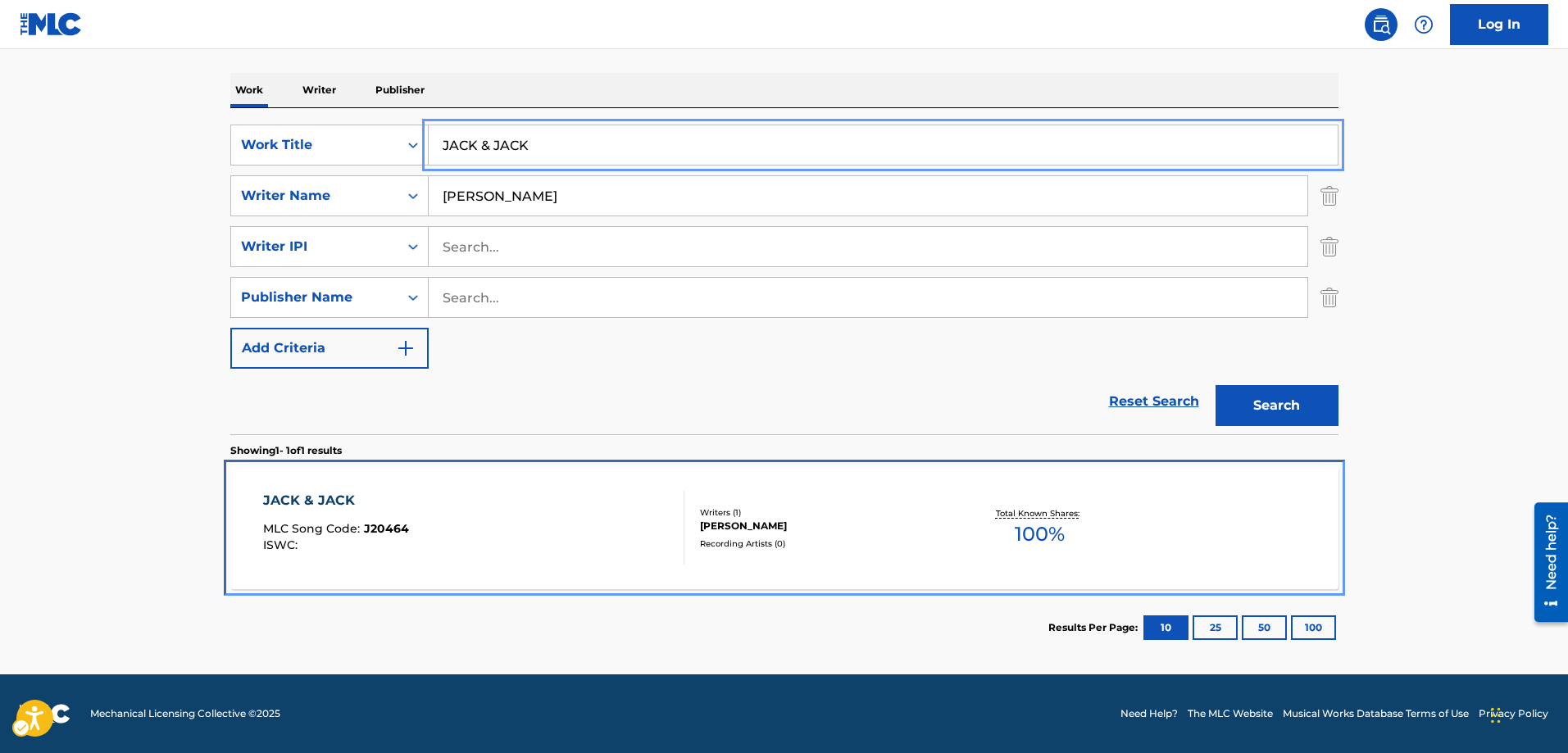
click at [366, 523] on span "J20464" at bounding box center [386, 529] width 45 height 15
